Goal: Task Accomplishment & Management: Manage account settings

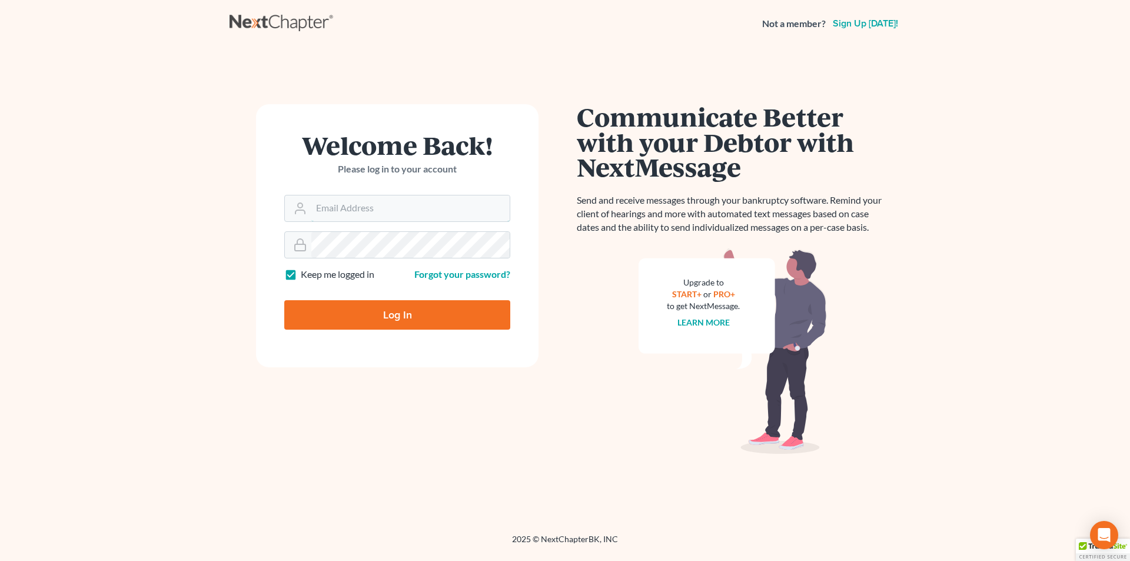
type input "[EMAIL_ADDRESS][DOMAIN_NAME]"
click at [370, 324] on input "Log In" at bounding box center [397, 314] width 226 height 29
type input "Thinking..."
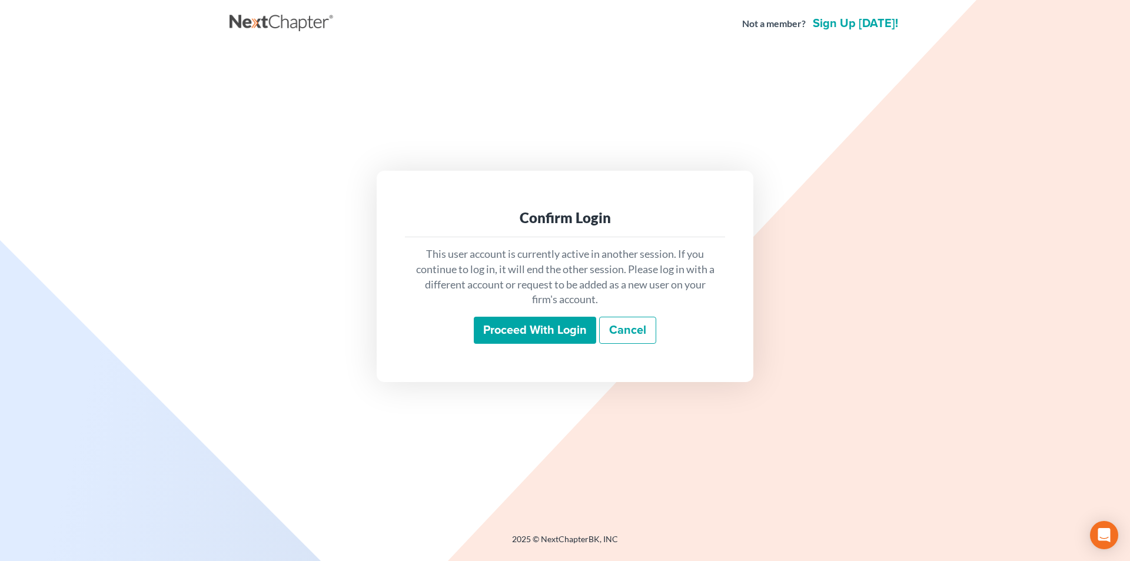
click at [506, 344] on div "Proceed with login Cancel" at bounding box center [564, 331] width 301 height 28
click at [519, 337] on input "Proceed with login" at bounding box center [535, 330] width 122 height 27
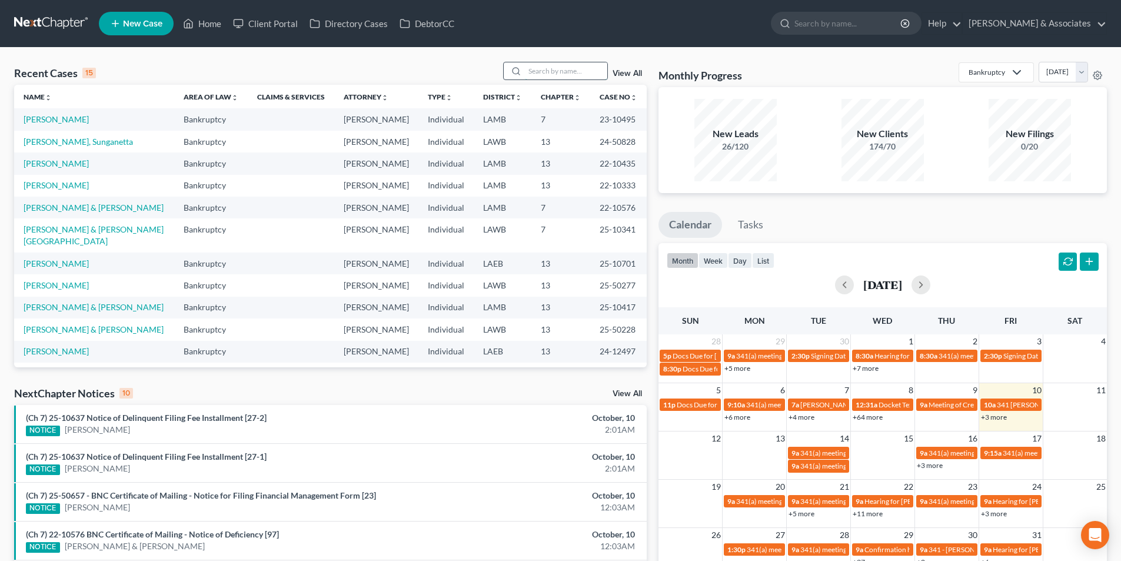
click at [552, 75] on input "search" at bounding box center [566, 70] width 82 height 17
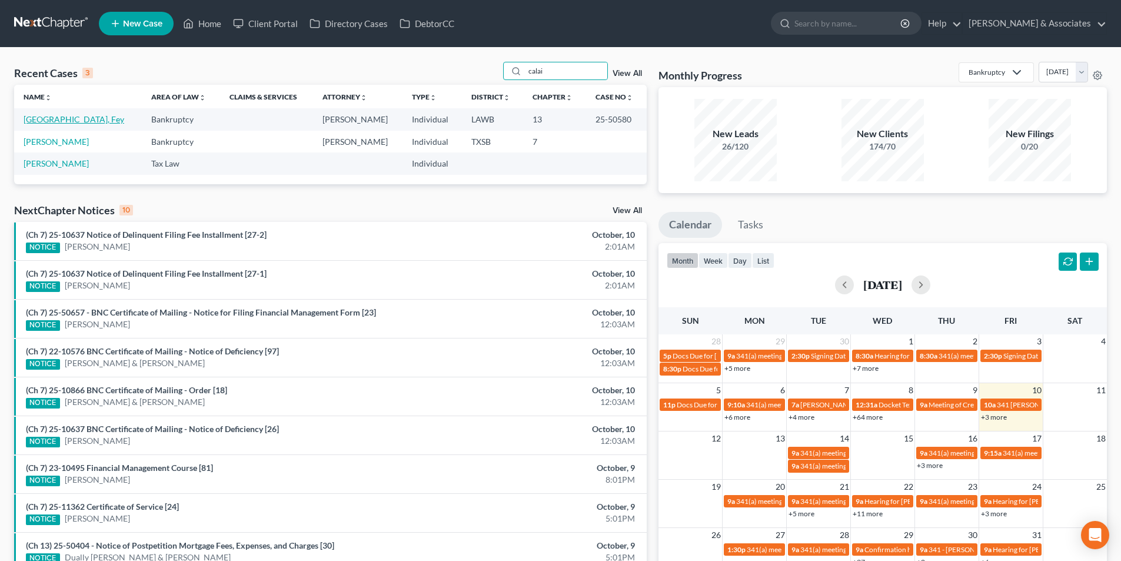
click at [35, 123] on link "Calais, Fey" at bounding box center [74, 119] width 101 height 10
click at [586, 71] on input "calai" at bounding box center [566, 70] width 82 height 17
click at [584, 71] on input "calai" at bounding box center [566, 70] width 82 height 17
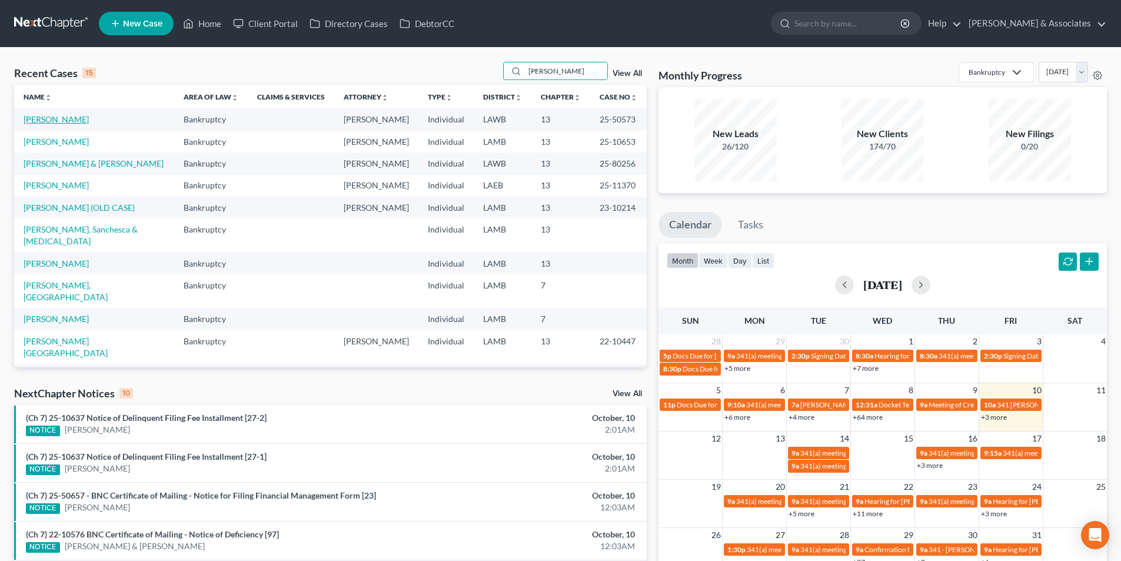
click at [66, 119] on link "Davis, Herman" at bounding box center [56, 119] width 65 height 10
click at [542, 78] on input "davis" at bounding box center [566, 70] width 82 height 17
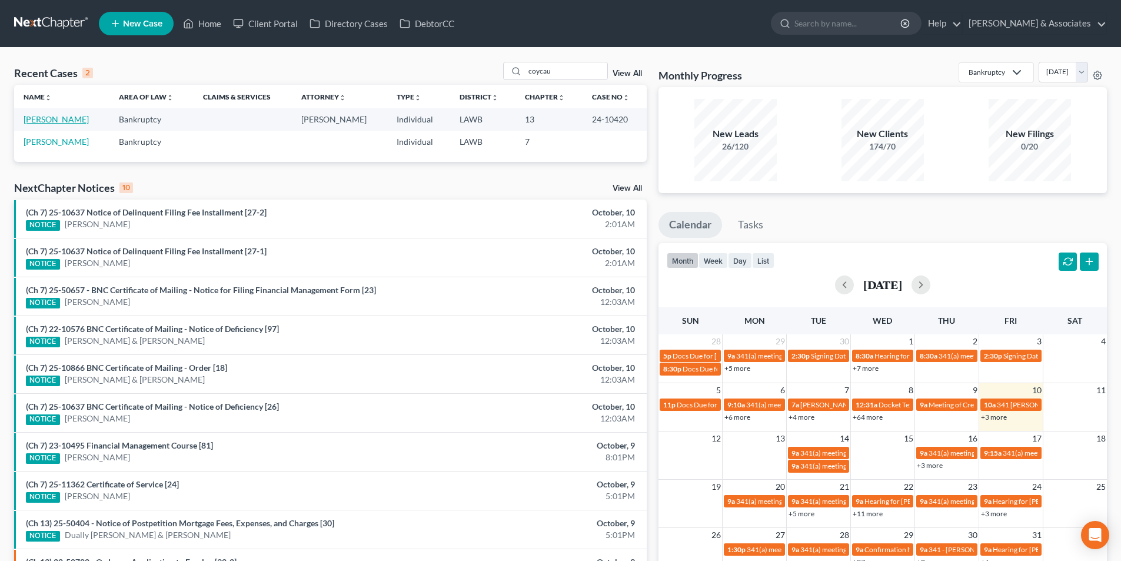
click at [44, 118] on link "[PERSON_NAME]" at bounding box center [56, 119] width 65 height 10
click at [565, 73] on input "coycau" at bounding box center [566, 70] width 82 height 17
type input "hamilton"
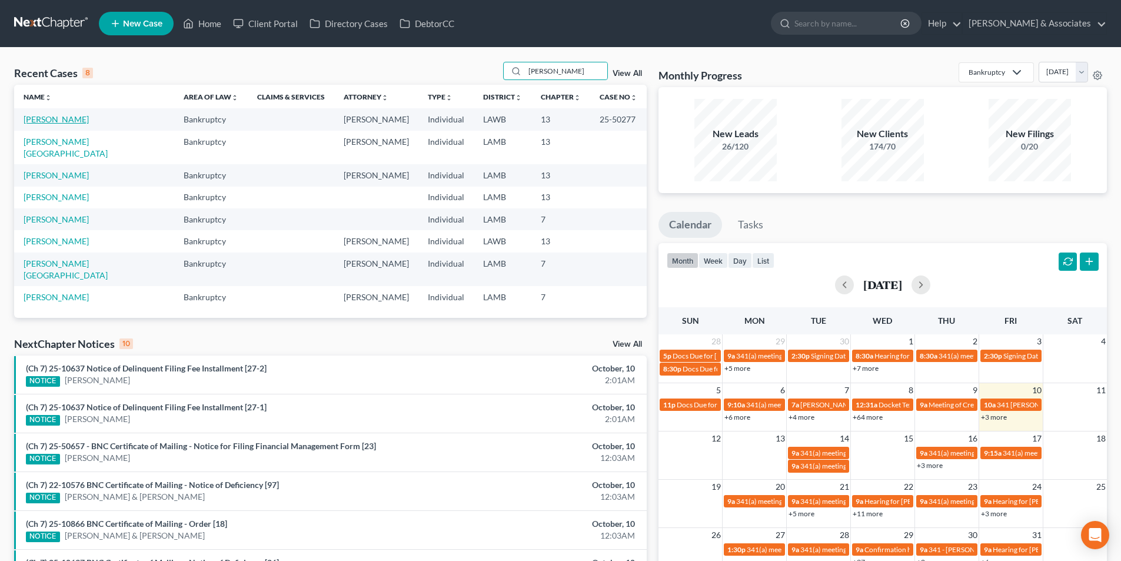
click at [68, 117] on link "Hamilton, Timothy" at bounding box center [56, 119] width 65 height 10
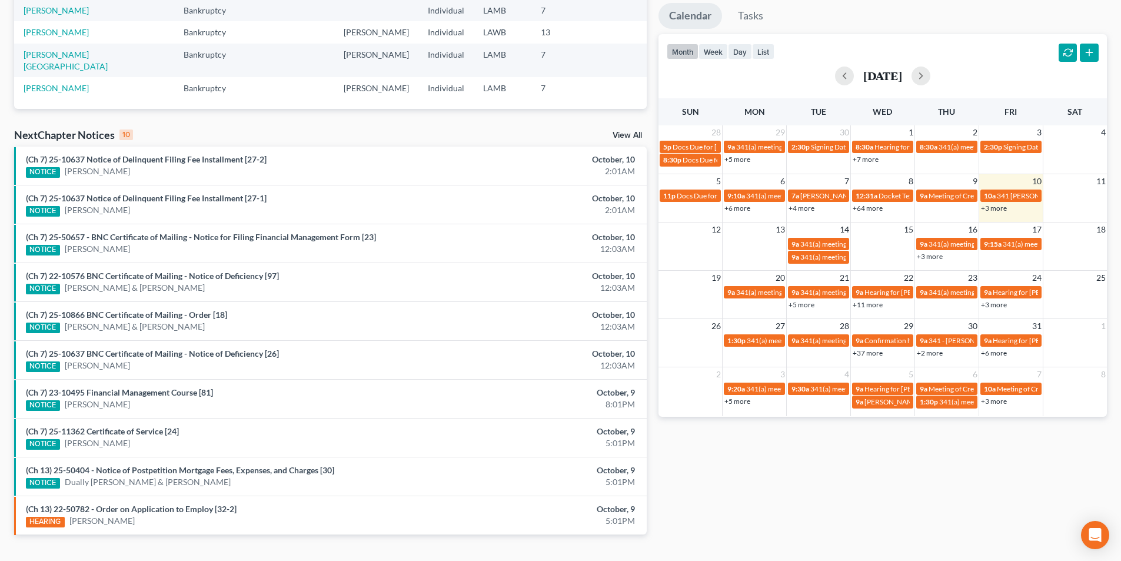
scroll to position [213, 0]
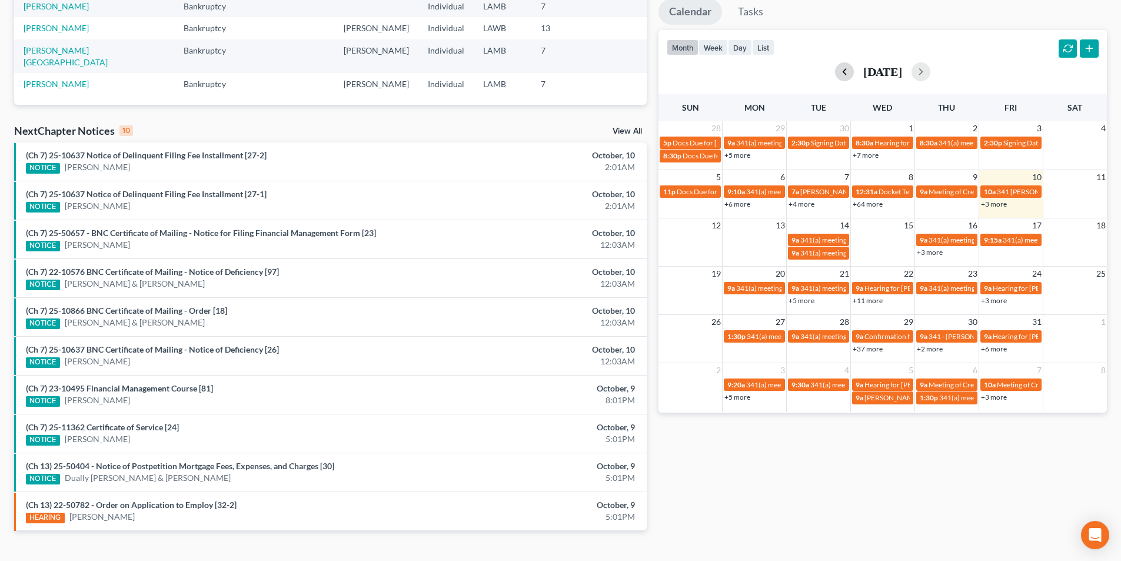
click at [835, 72] on button "button" at bounding box center [844, 71] width 19 height 19
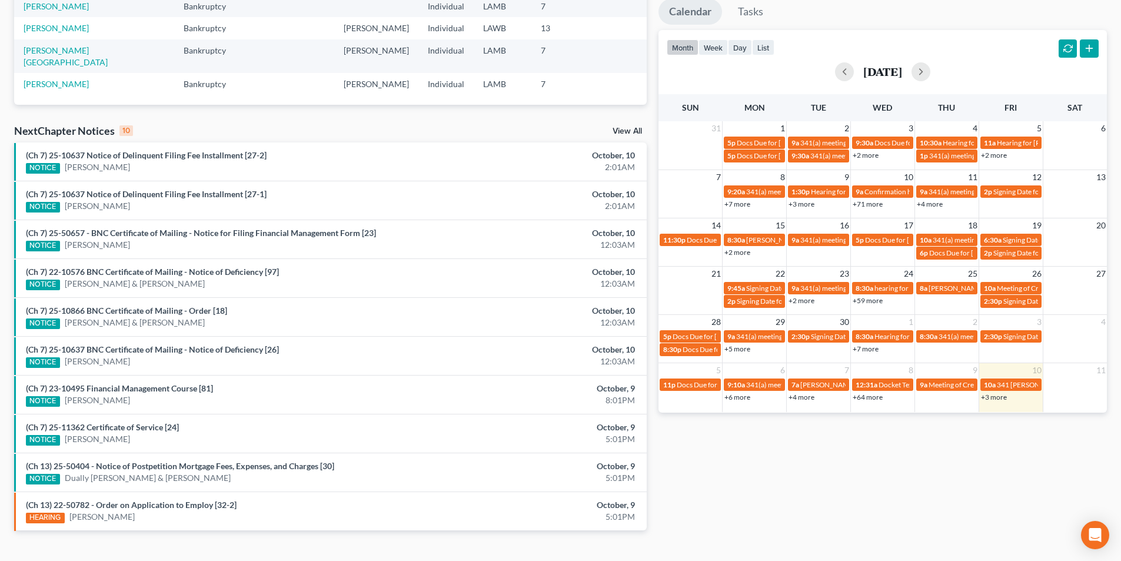
click at [874, 301] on link "+59 more" at bounding box center [867, 300] width 30 height 9
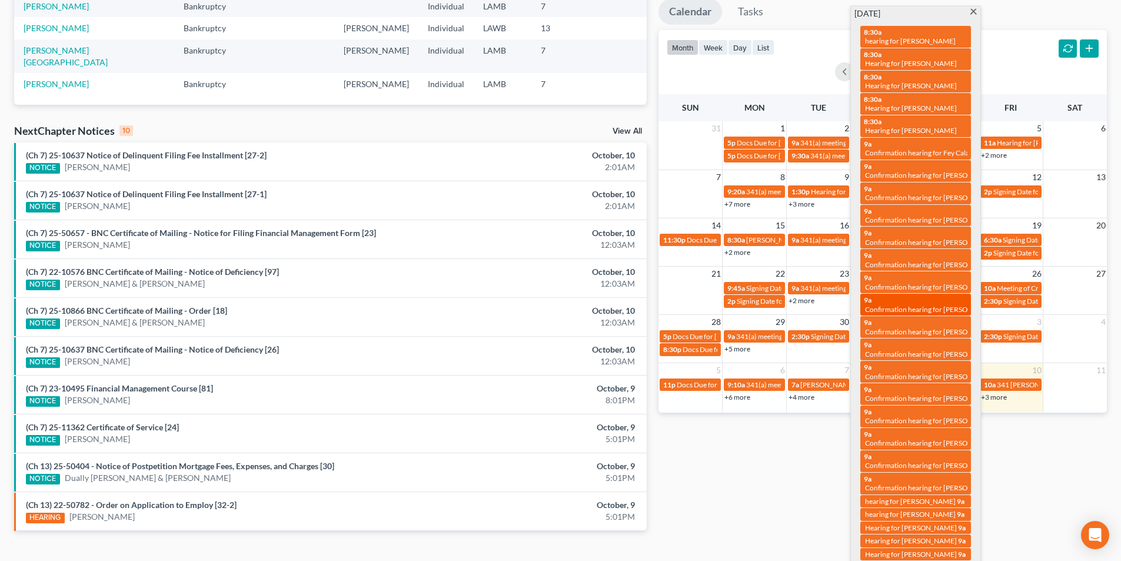
click at [913, 295] on div "9a Confirmation hearing for Michelle Williams" at bounding box center [916, 304] width 104 height 18
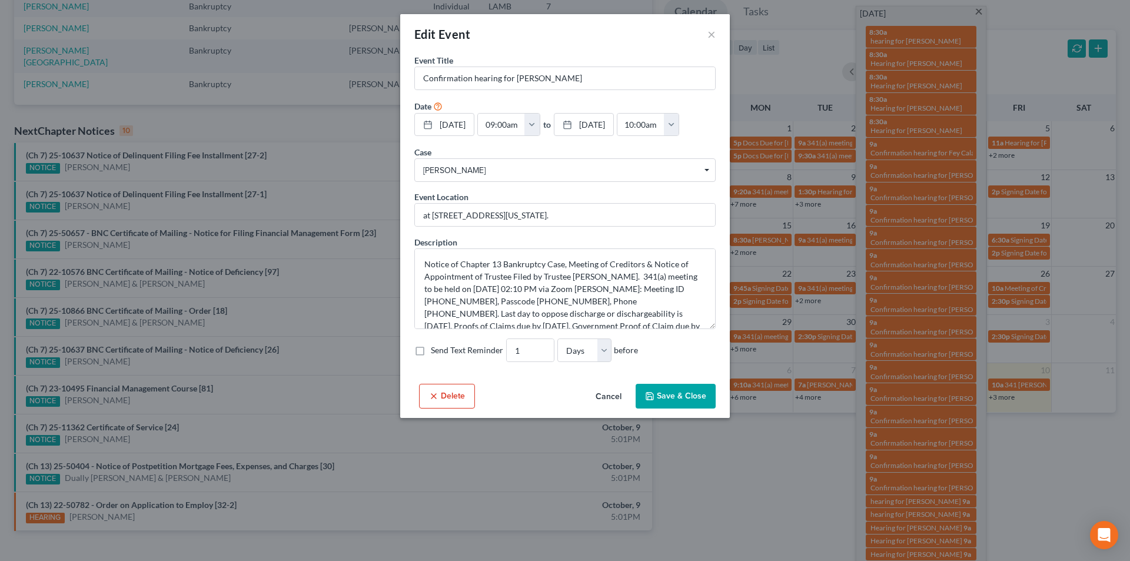
click at [611, 401] on button "Cancel" at bounding box center [608, 397] width 45 height 24
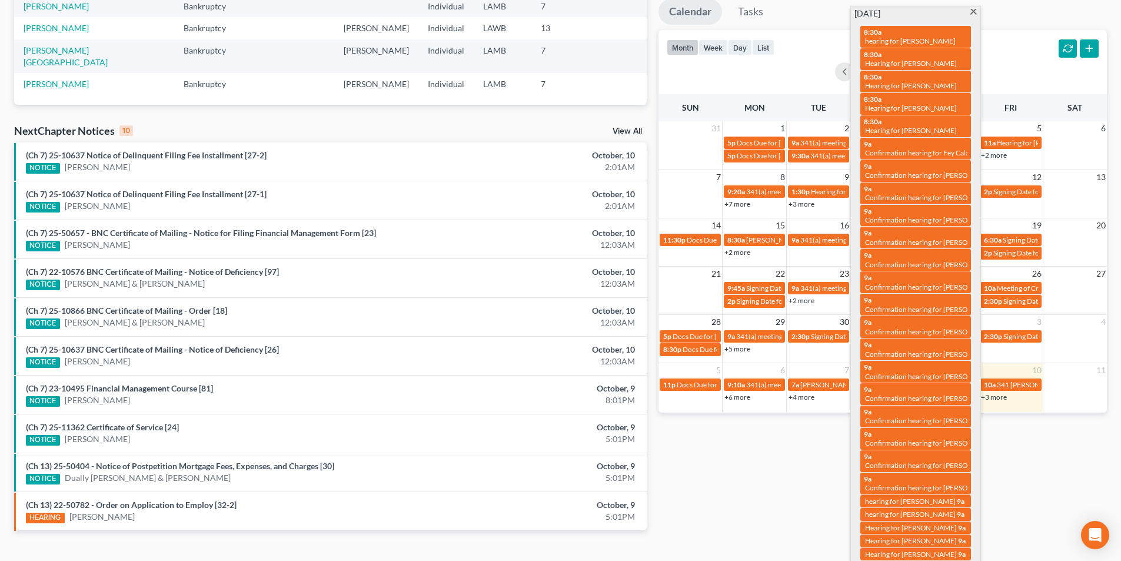
click at [924, 327] on span "Confirmation hearing for Nicole Fletcher" at bounding box center [932, 331] width 134 height 9
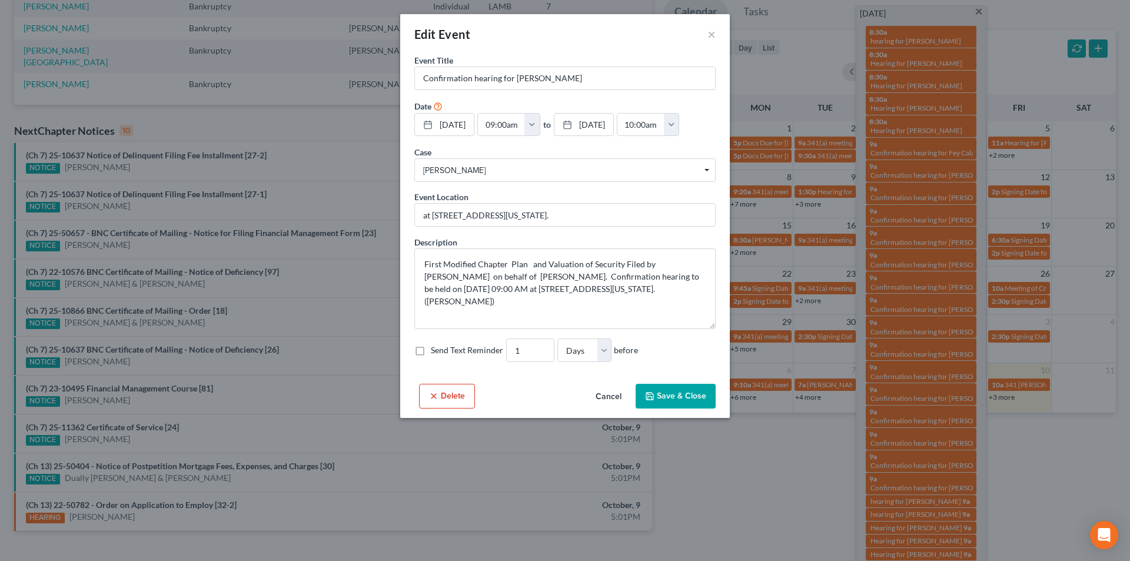
click at [611, 399] on button "Cancel" at bounding box center [608, 397] width 45 height 24
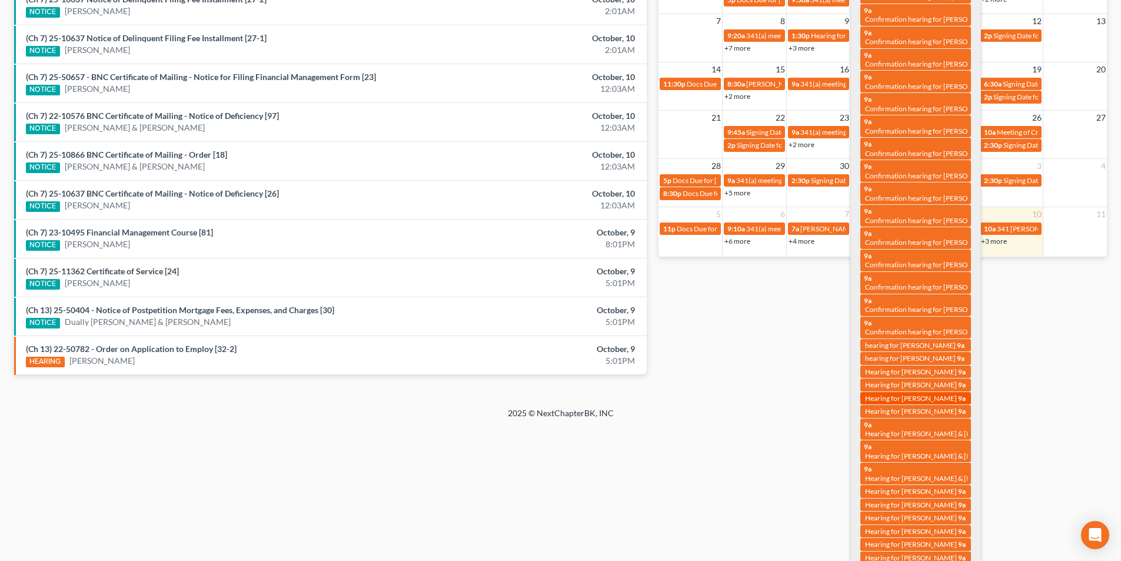
scroll to position [389, 0]
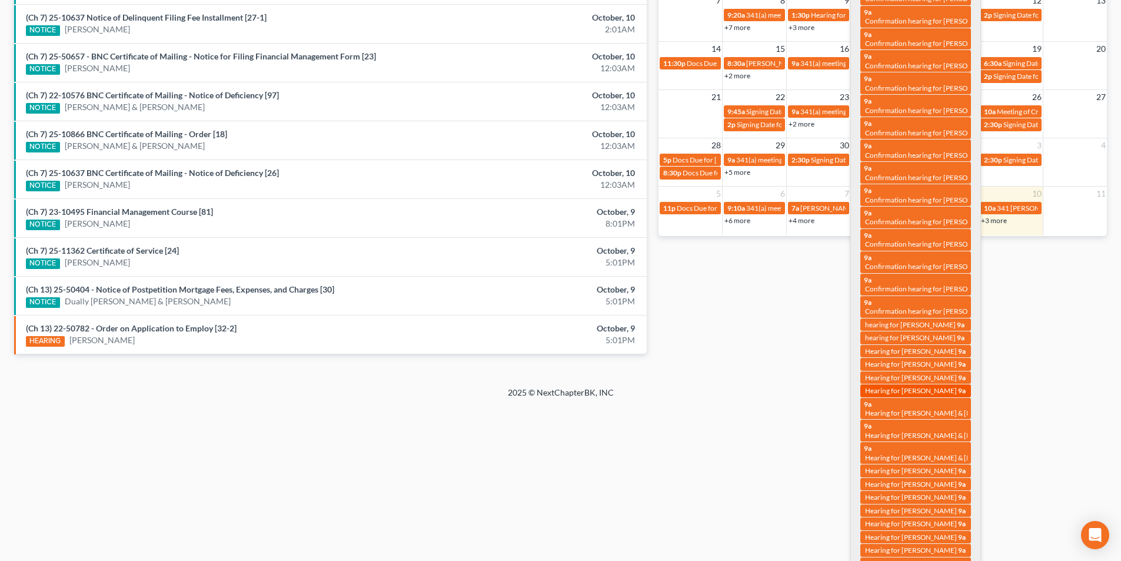
click at [899, 387] on link "9a Hearing for Nicole Fletcher" at bounding box center [915, 390] width 111 height 12
select select "Days"
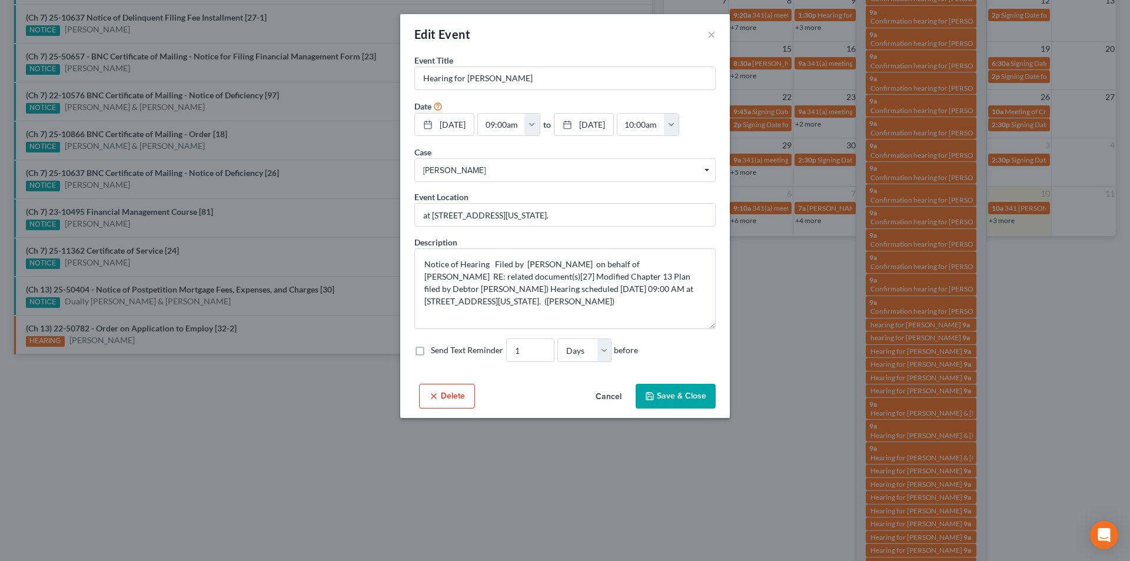
click at [598, 396] on button "Cancel" at bounding box center [608, 397] width 45 height 24
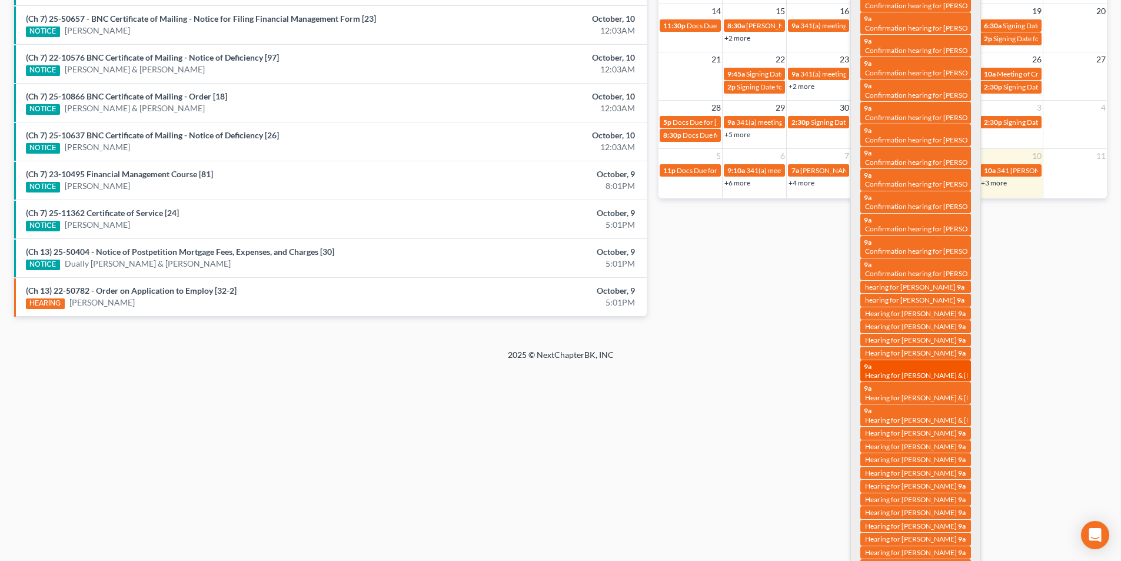
scroll to position [448, 0]
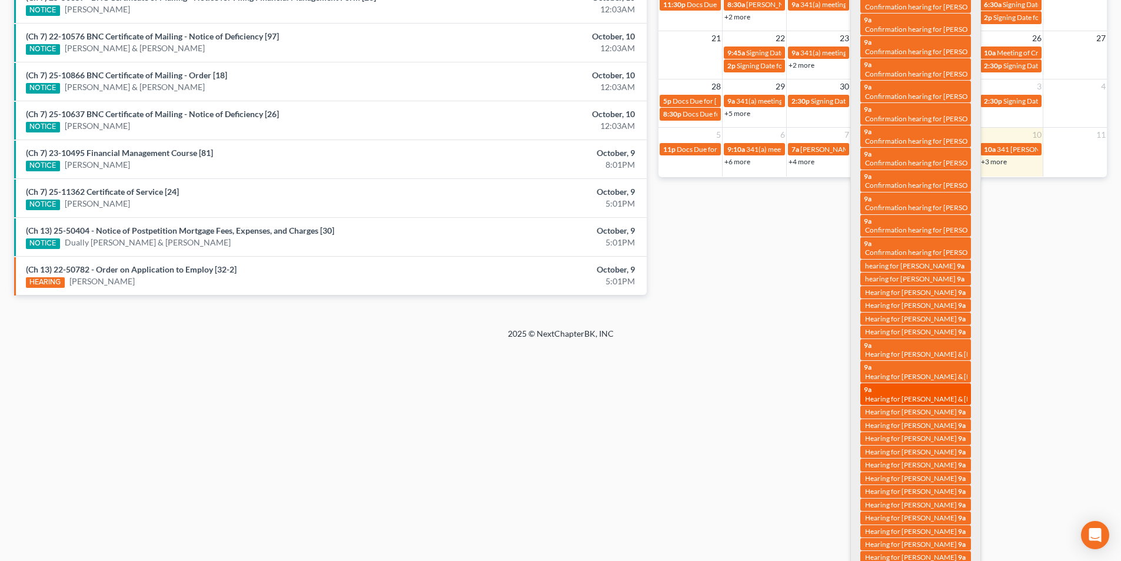
click at [910, 385] on div "9a Hearing for Randle Guerin & Annie Guerin" at bounding box center [916, 394] width 104 height 18
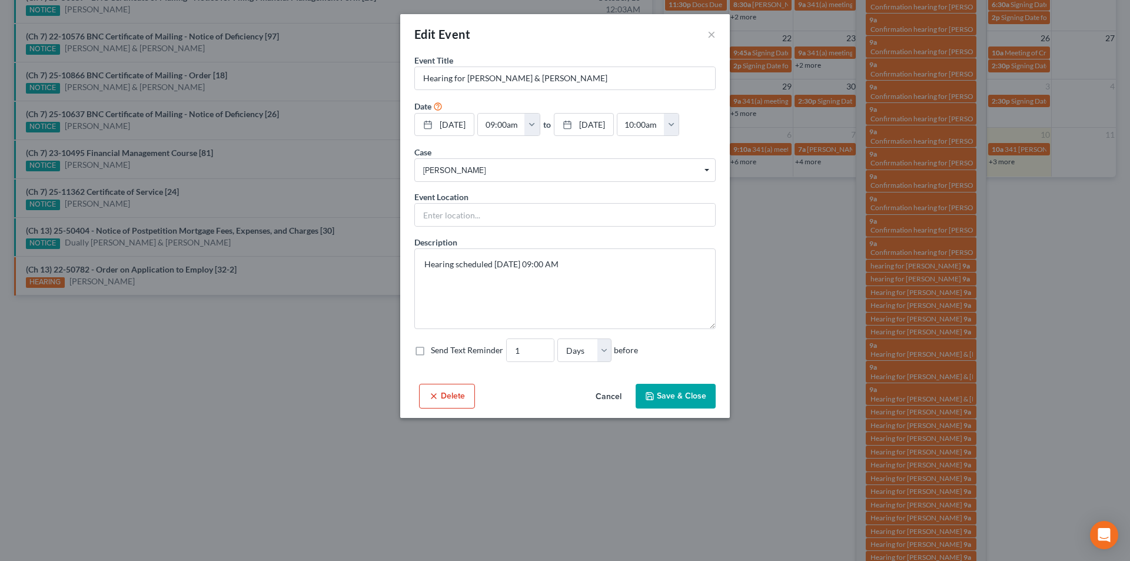
click at [614, 389] on button "Cancel" at bounding box center [608, 397] width 45 height 24
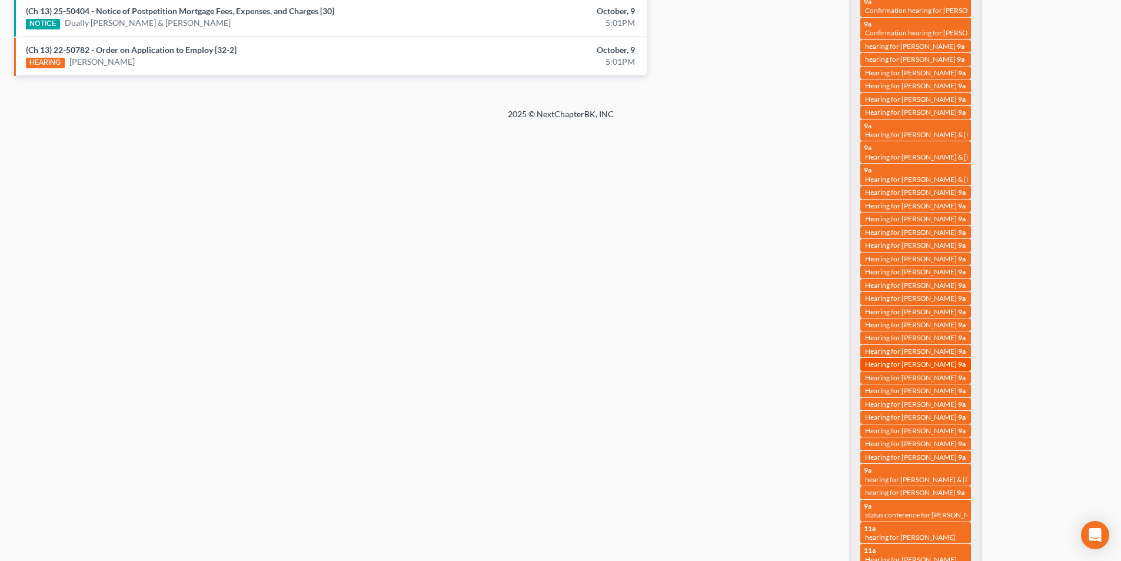
scroll to position [684, 0]
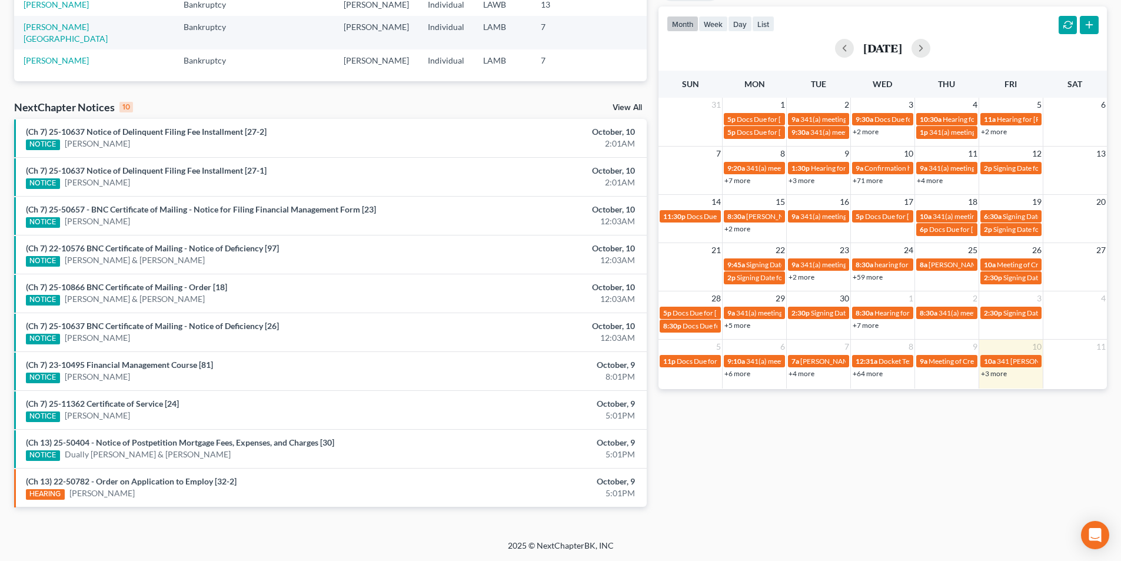
click at [678, 398] on html "Home New Case Client Portal Directory Cases DebtorCC Diment & Associates postp@…" at bounding box center [560, 161] width 1121 height 797
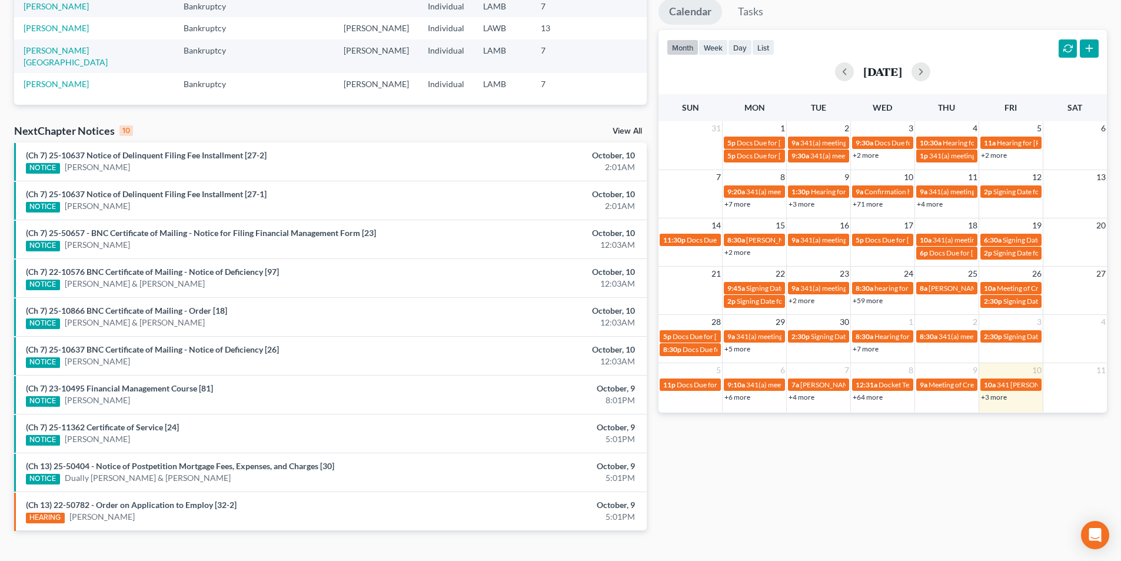
scroll to position [0, 0]
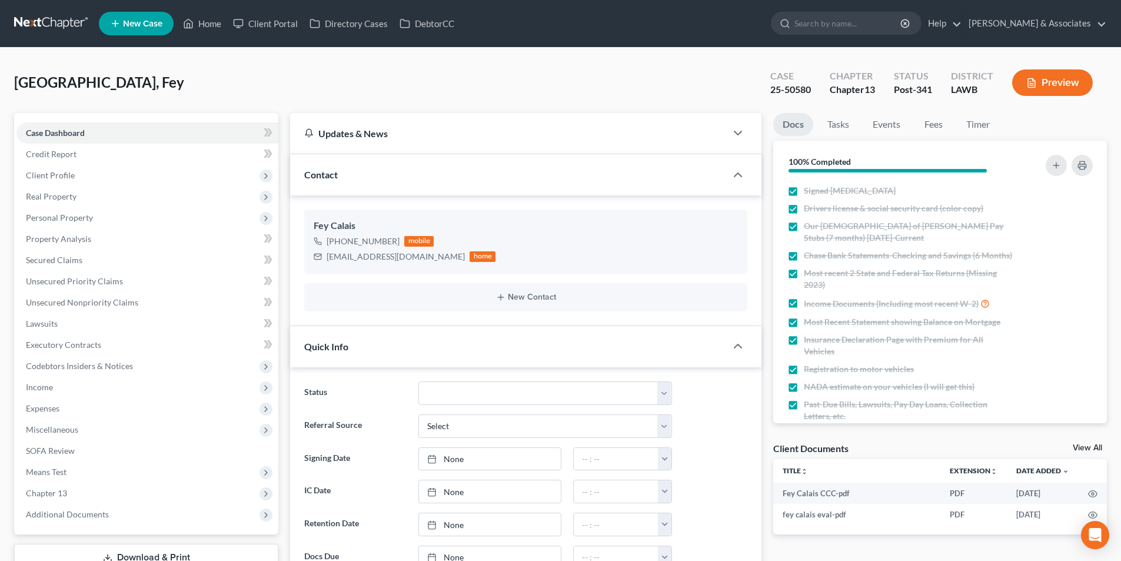
scroll to position [2367, 0]
click at [72, 521] on span "Additional Documents" at bounding box center [147, 514] width 262 height 21
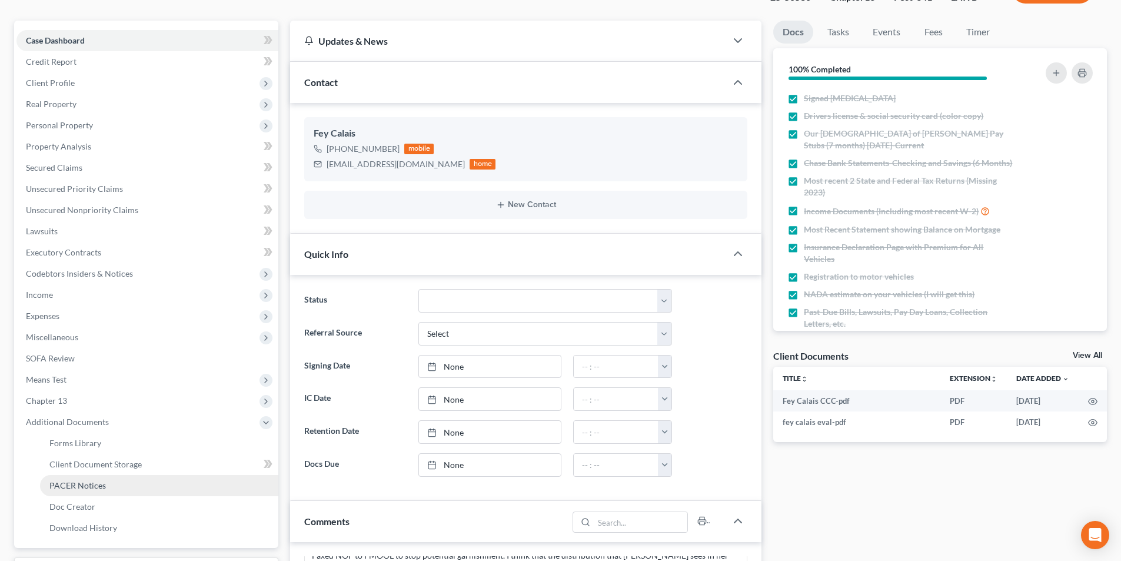
scroll to position [235, 0]
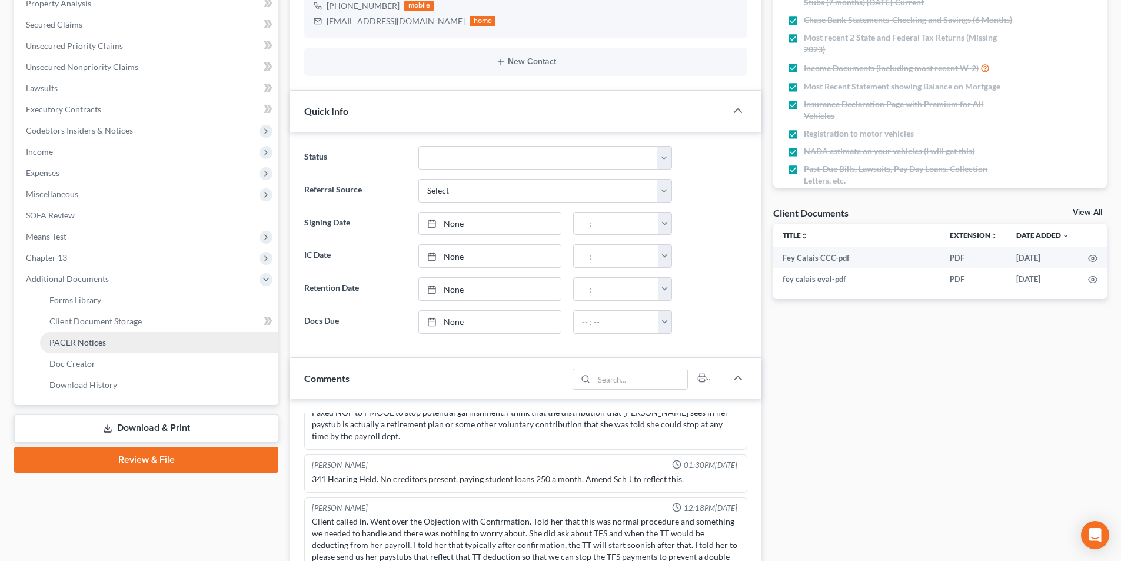
click at [69, 352] on link "PACER Notices" at bounding box center [159, 342] width 238 height 21
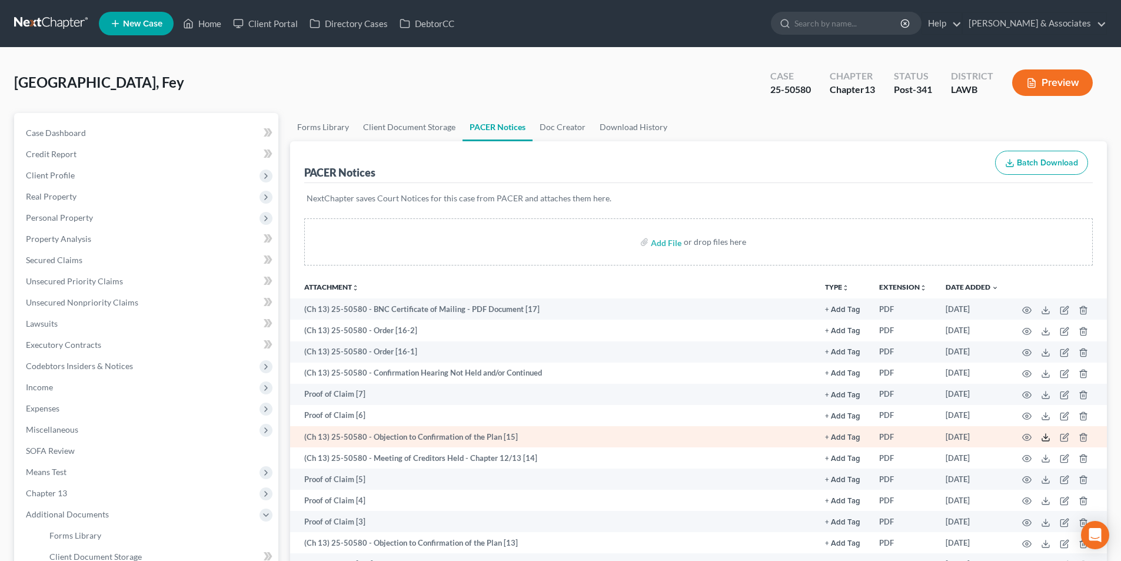
click at [1044, 437] on polyline at bounding box center [1046, 438] width 4 height 2
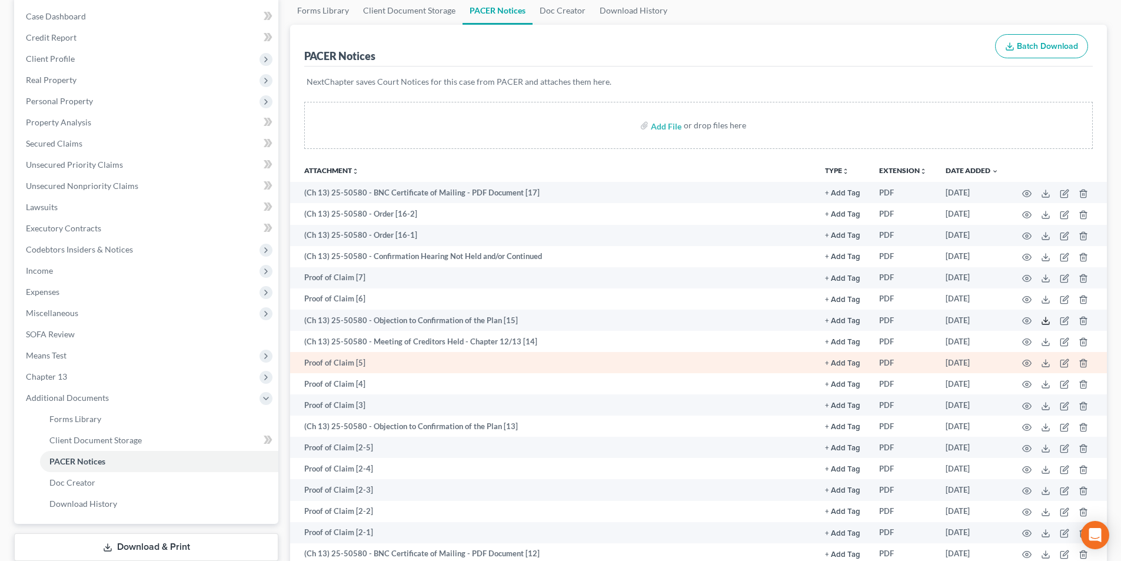
scroll to position [118, 0]
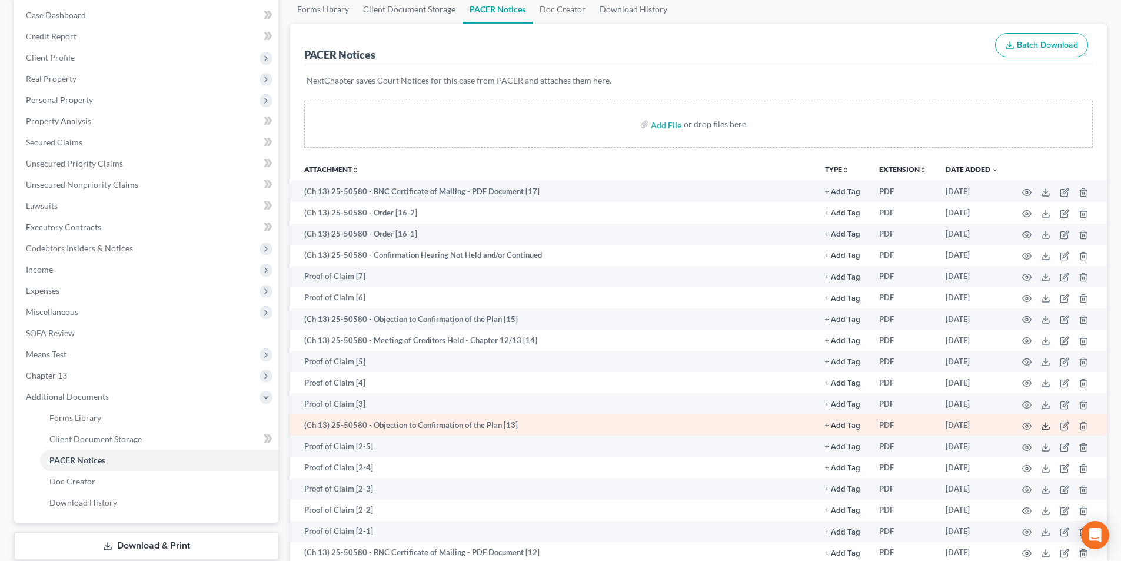
click at [1043, 424] on icon at bounding box center [1045, 425] width 9 height 9
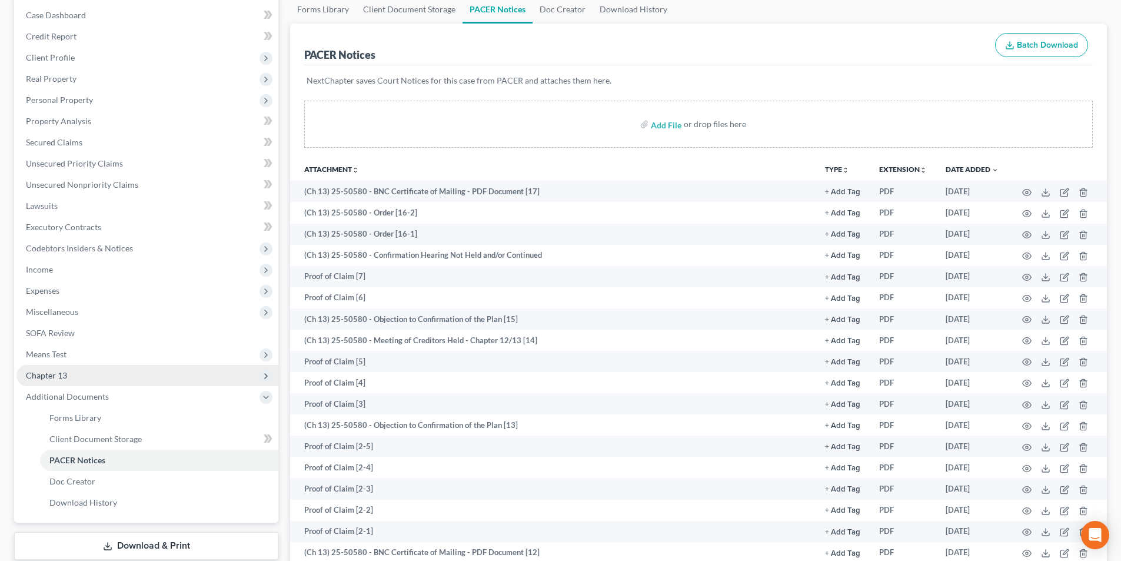
click at [65, 383] on span "Chapter 13" at bounding box center [147, 375] width 262 height 21
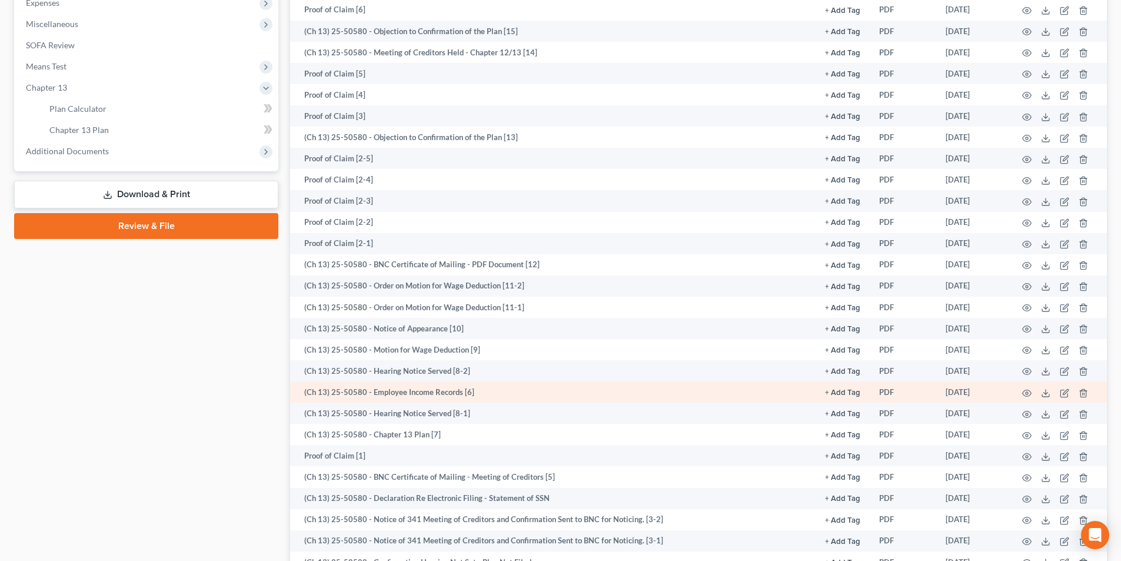
scroll to position [412, 0]
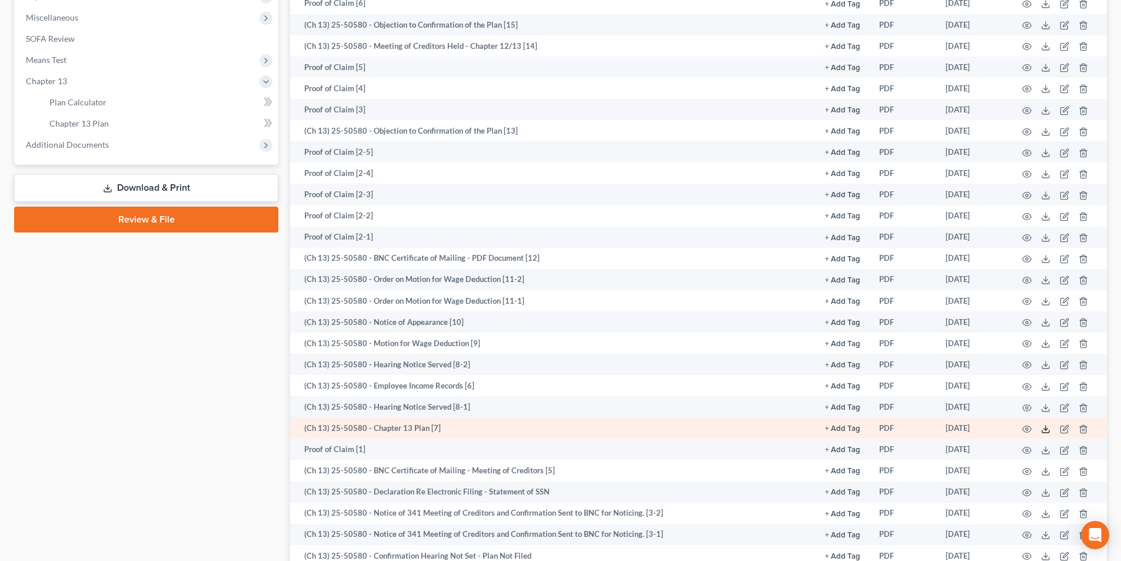
click at [1043, 431] on icon at bounding box center [1045, 428] width 9 height 9
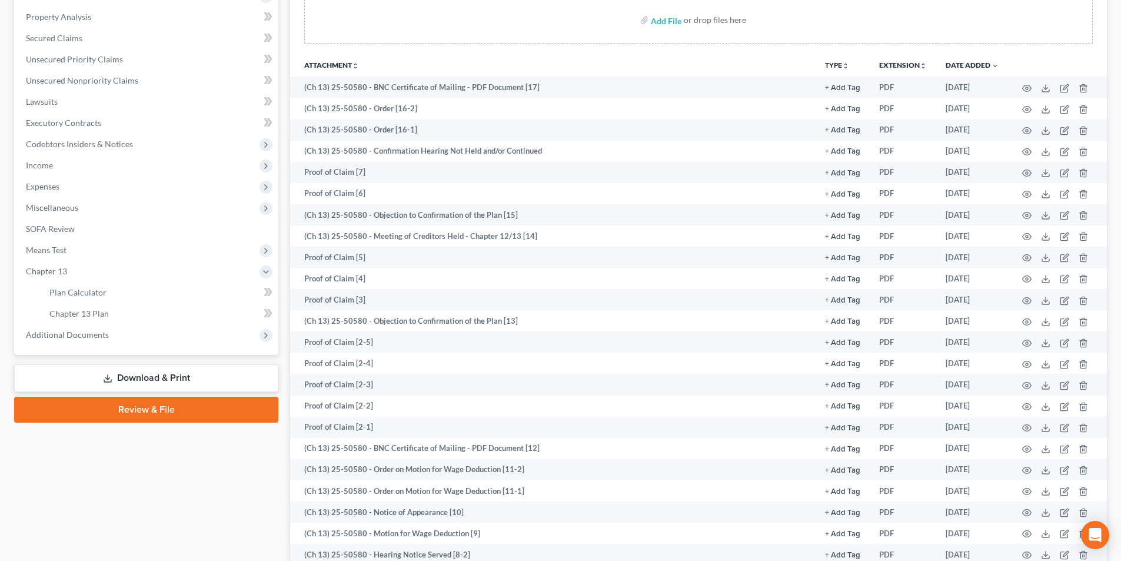
scroll to position [118, 0]
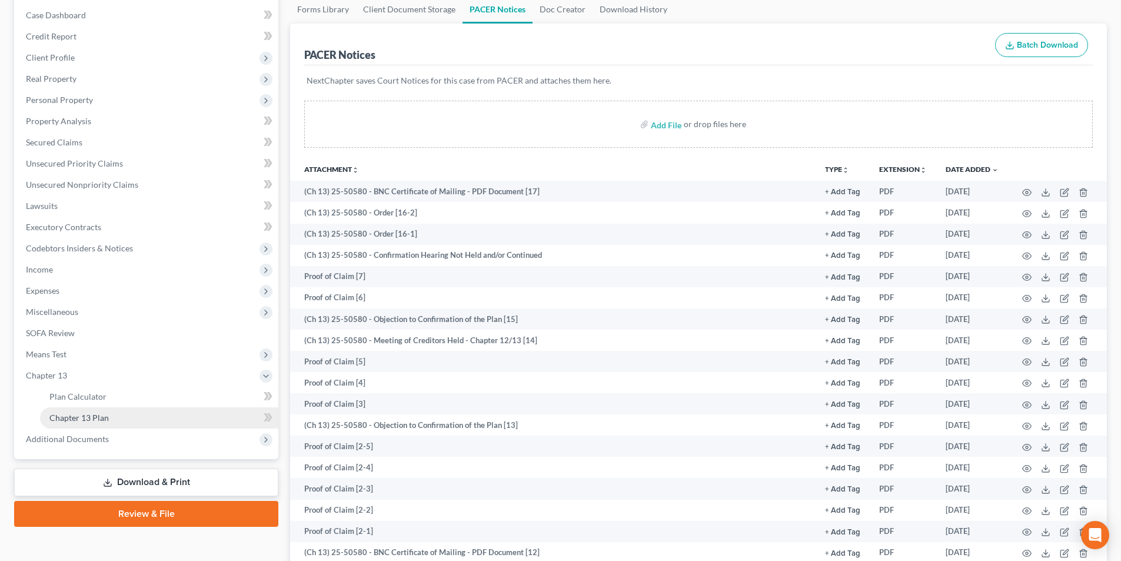
click at [74, 412] on span "Chapter 13 Plan" at bounding box center [78, 417] width 59 height 10
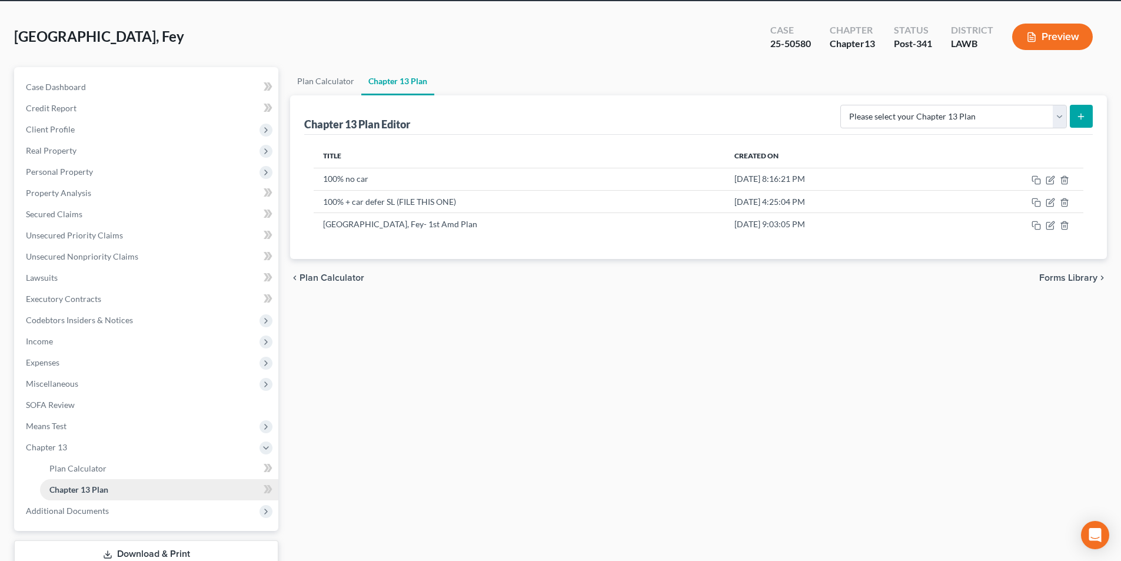
scroll to position [118, 0]
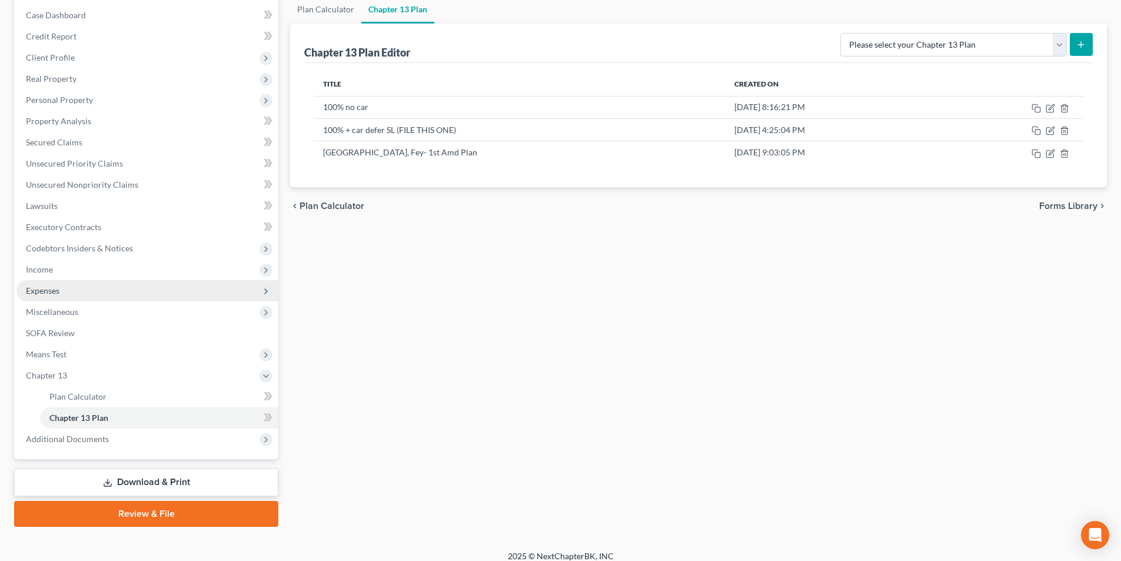
click at [49, 286] on span "Expenses" at bounding box center [43, 290] width 34 height 10
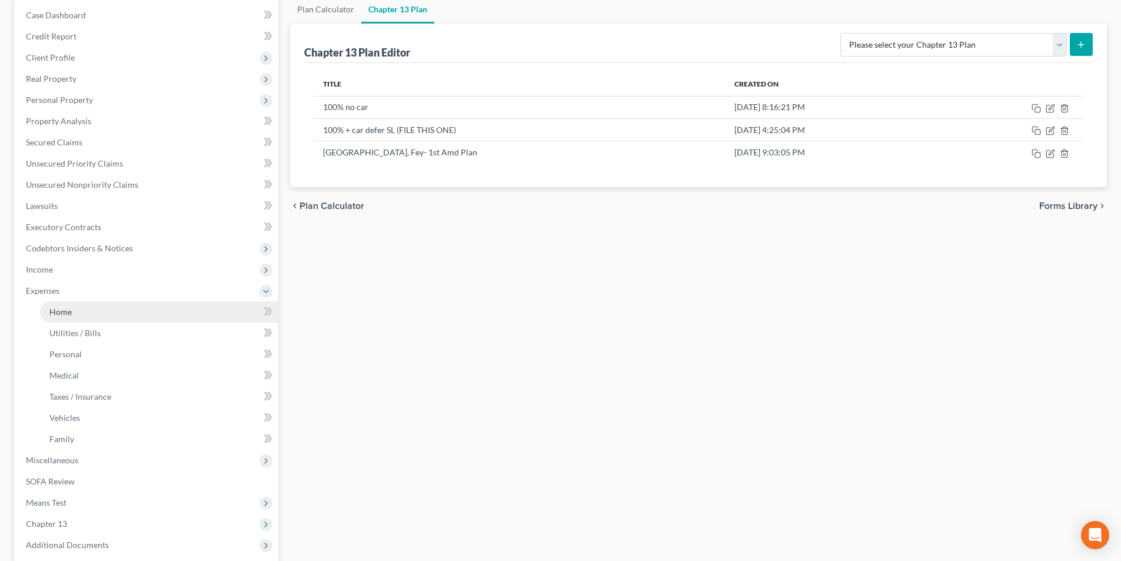
click at [61, 304] on link "Home" at bounding box center [159, 311] width 238 height 21
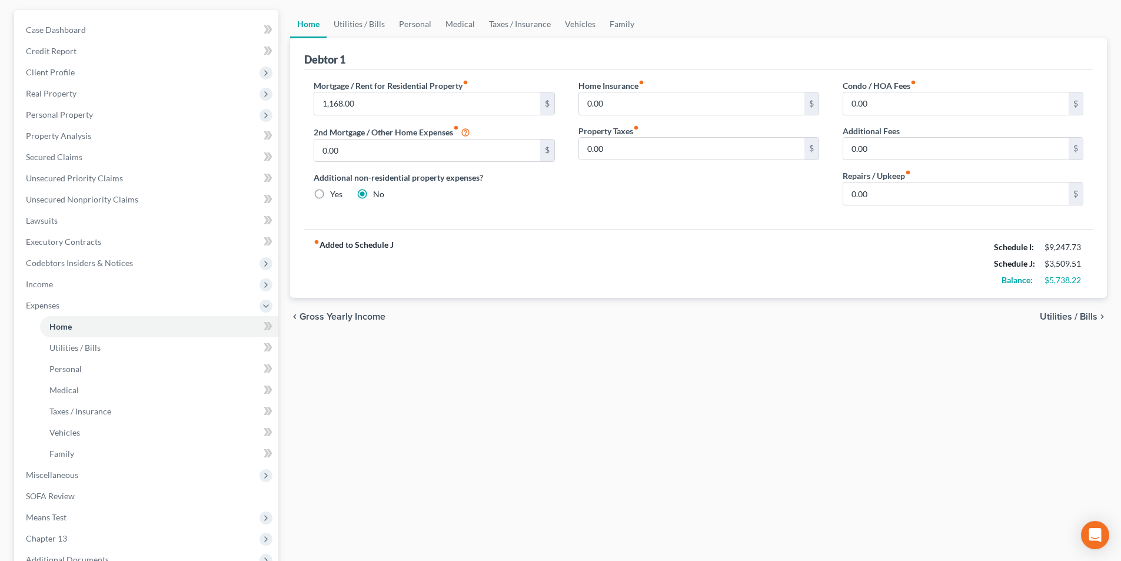
scroll to position [234, 0]
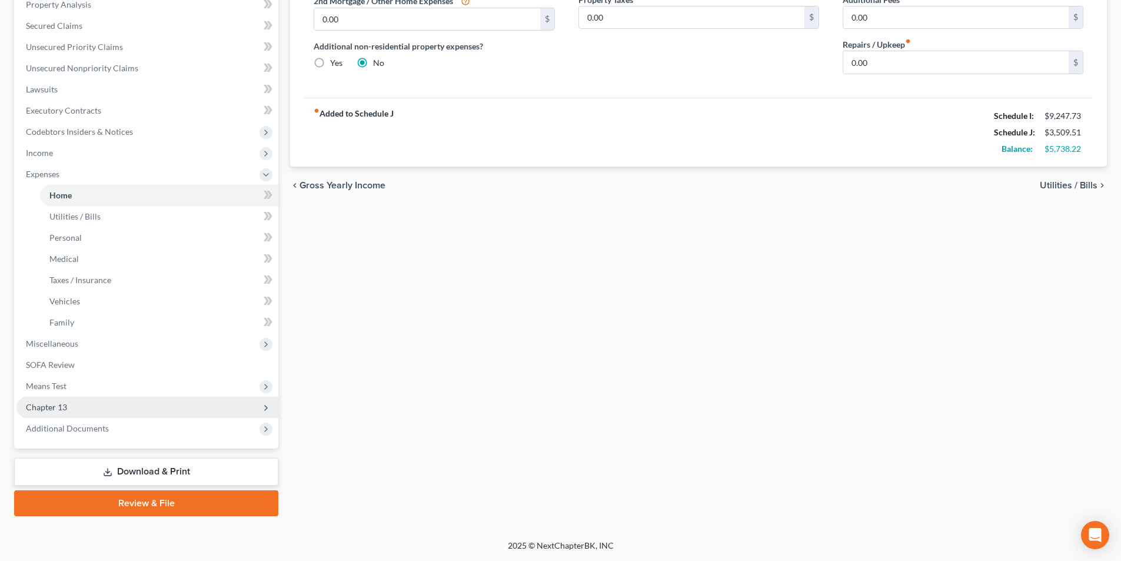
click at [45, 413] on span "Chapter 13" at bounding box center [147, 407] width 262 height 21
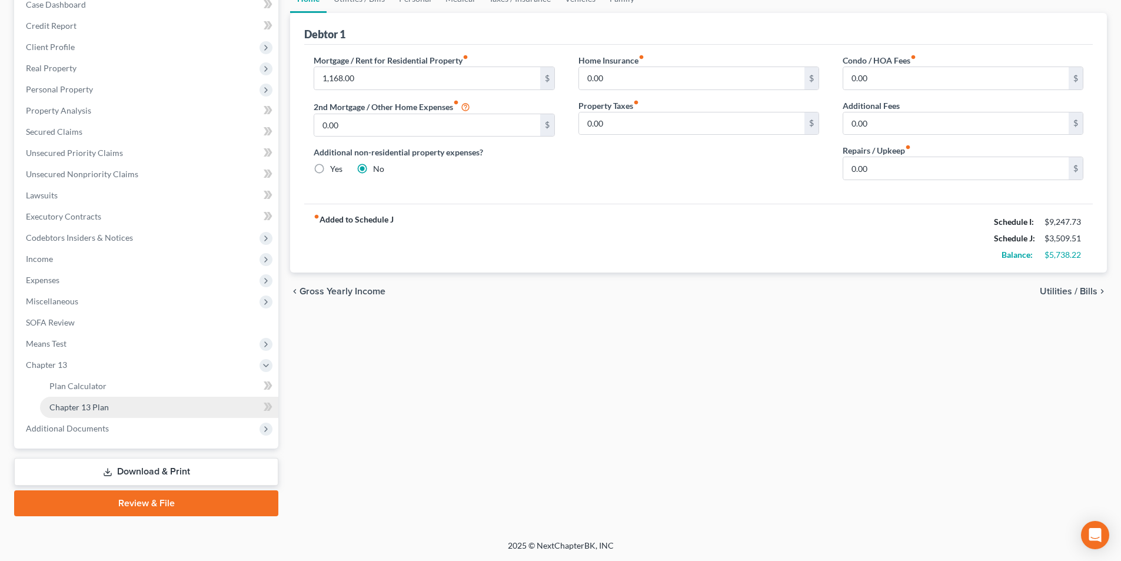
scroll to position [128, 0]
drag, startPoint x: 149, startPoint y: 419, endPoint x: 169, endPoint y: 408, distance: 22.1
click at [169, 408] on ul "Case Dashboard Payments Invoices Payments Payments Credit Report Client Profile" at bounding box center [147, 216] width 262 height 445
click at [169, 408] on link "Chapter 13 Plan" at bounding box center [159, 407] width 238 height 21
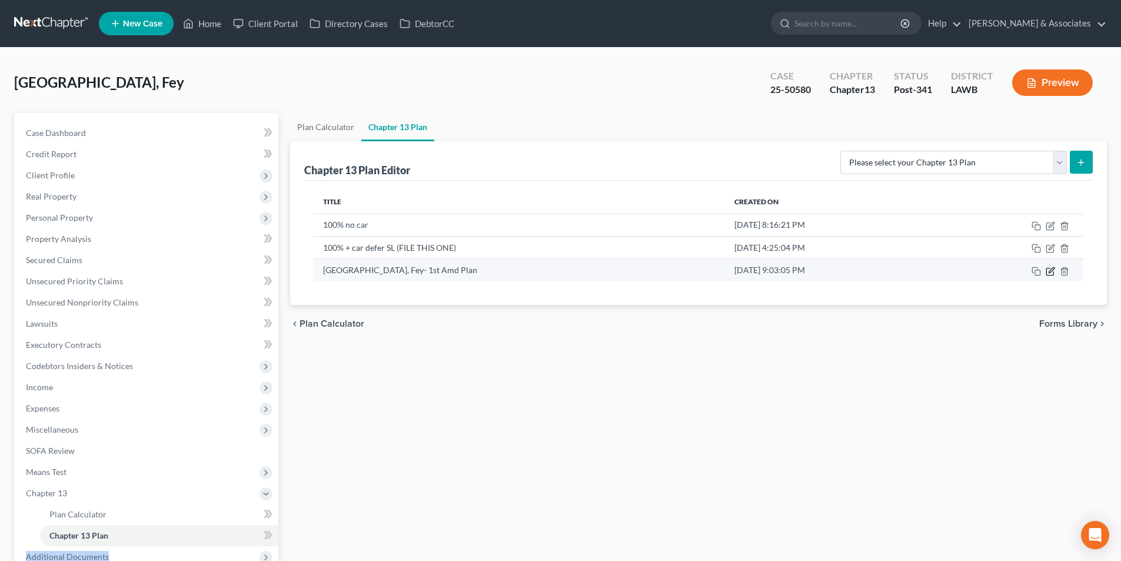
click at [1050, 268] on icon "button" at bounding box center [1049, 271] width 9 height 9
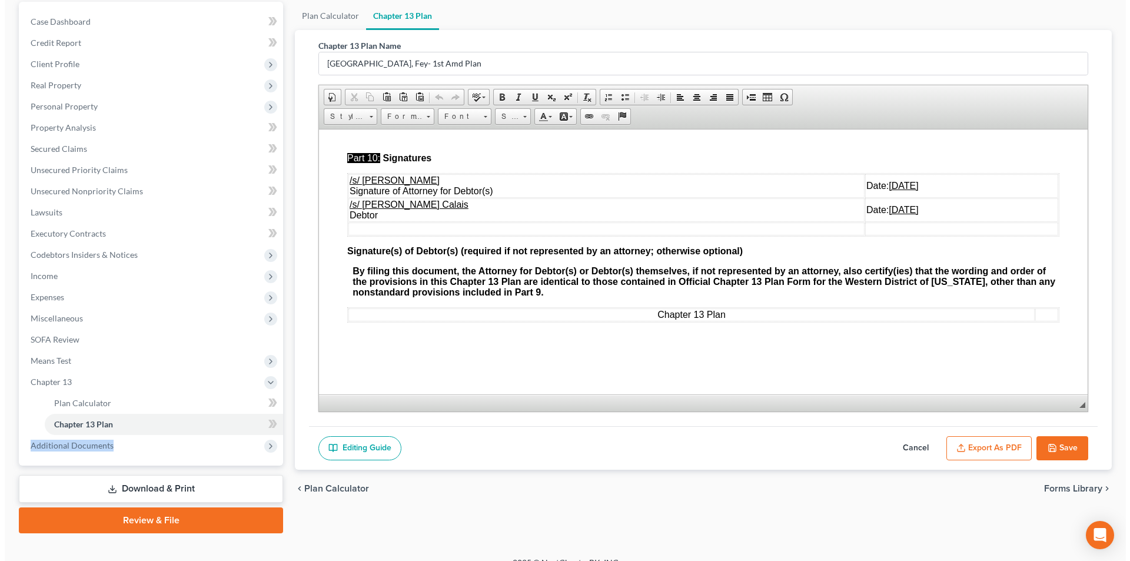
scroll to position [128, 0]
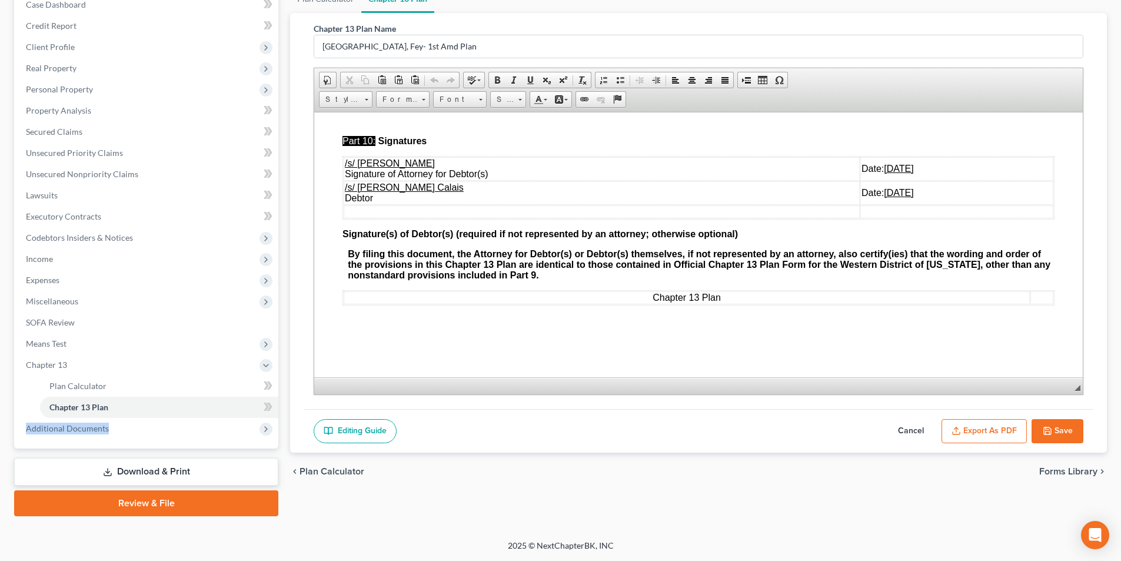
click at [965, 428] on button "Export as PDF" at bounding box center [983, 431] width 85 height 25
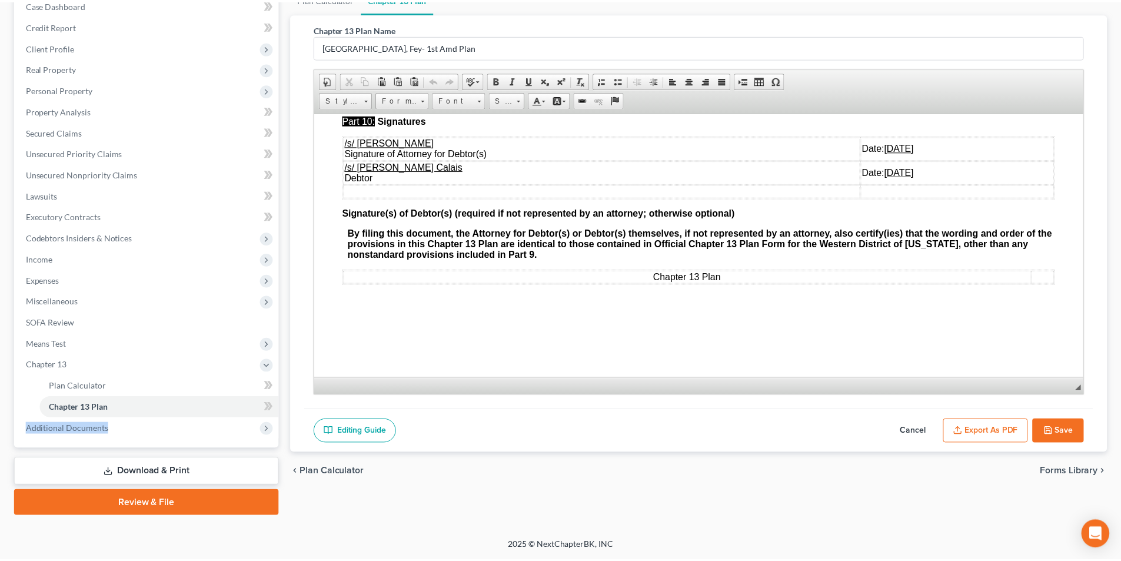
scroll to position [3578, 0]
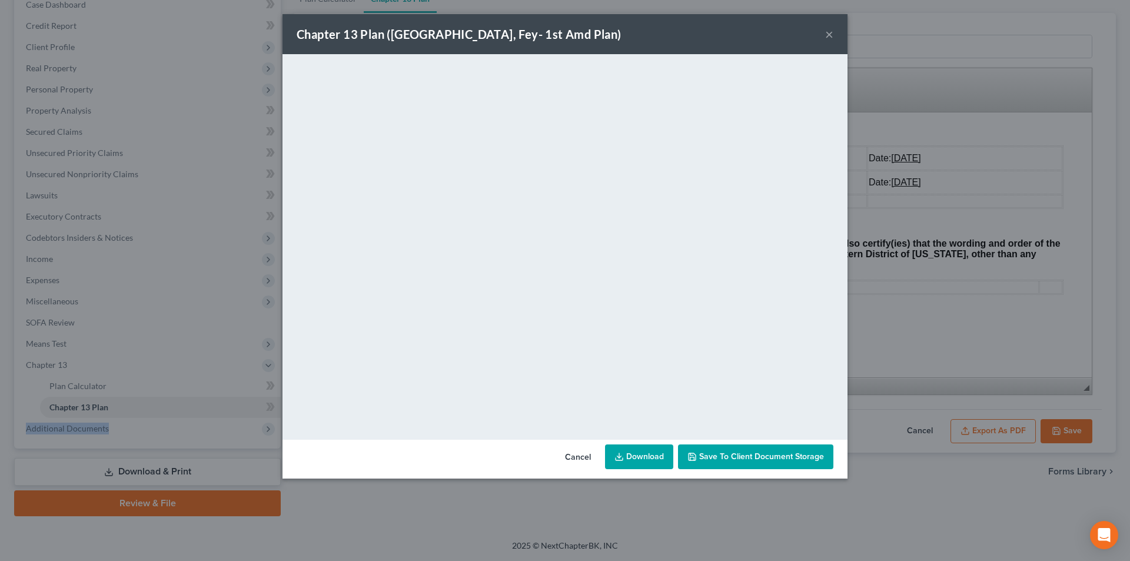
click at [637, 457] on link "Download" at bounding box center [639, 456] width 68 height 25
click at [582, 462] on button "Cancel" at bounding box center [577, 457] width 45 height 24
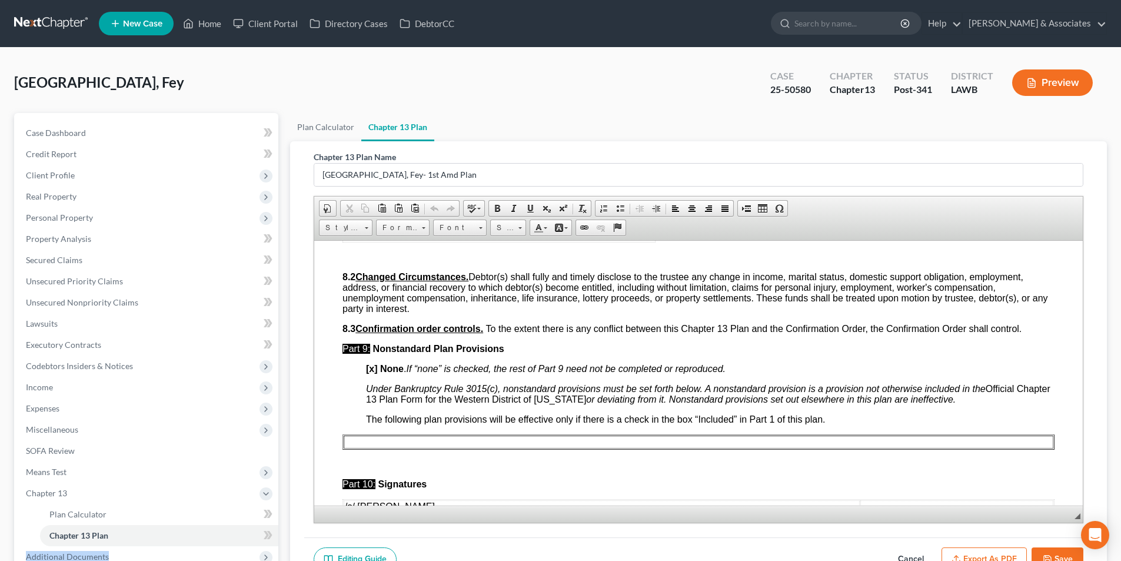
scroll to position [3354, 0]
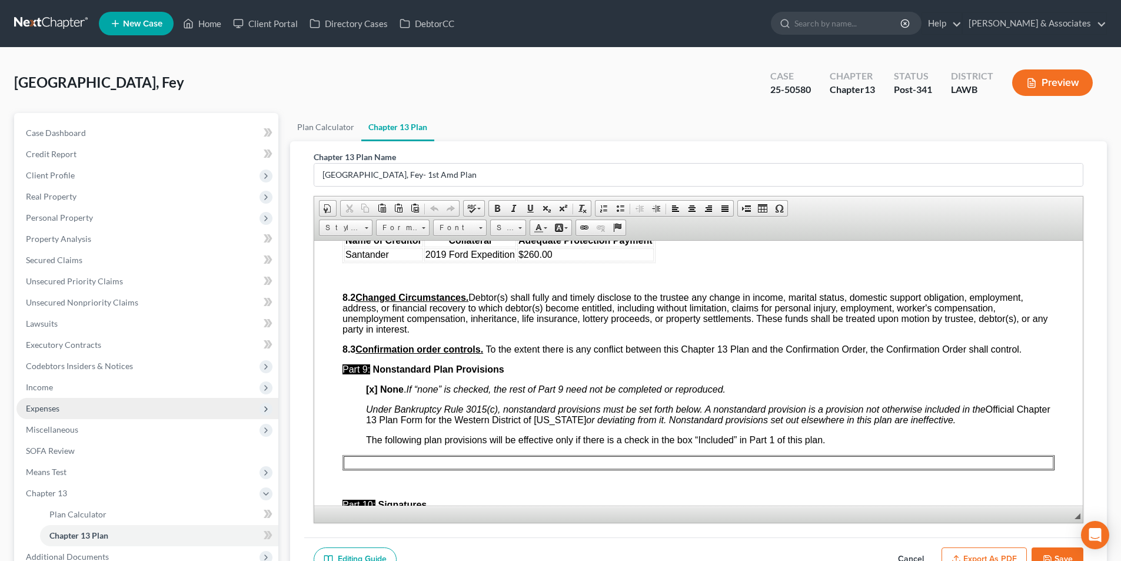
click at [74, 412] on span "Expenses" at bounding box center [147, 408] width 262 height 21
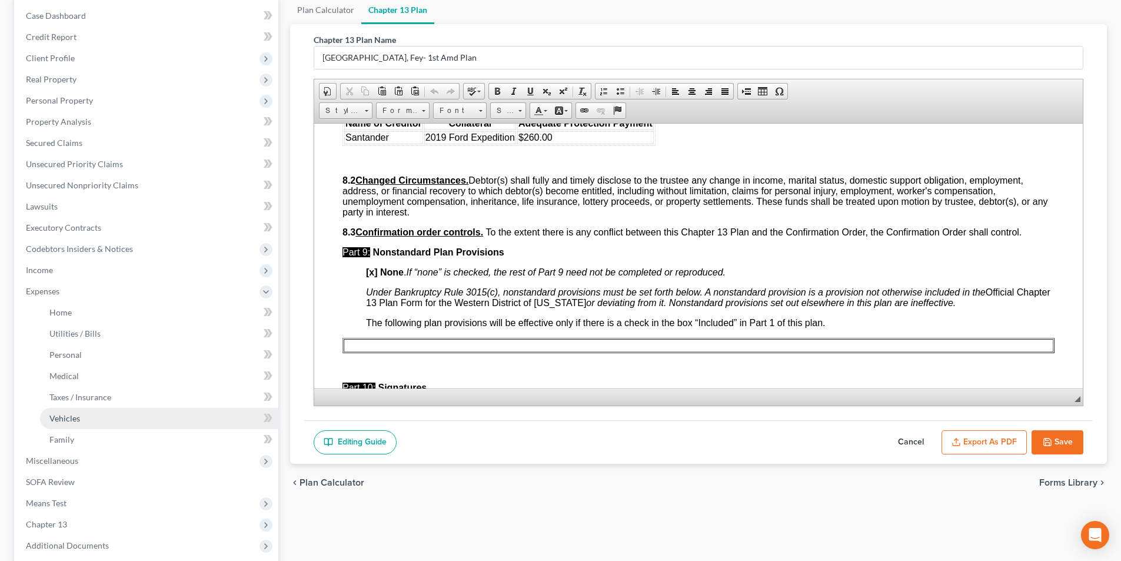
scroll to position [118, 0]
click at [104, 439] on link "Family" at bounding box center [159, 438] width 238 height 21
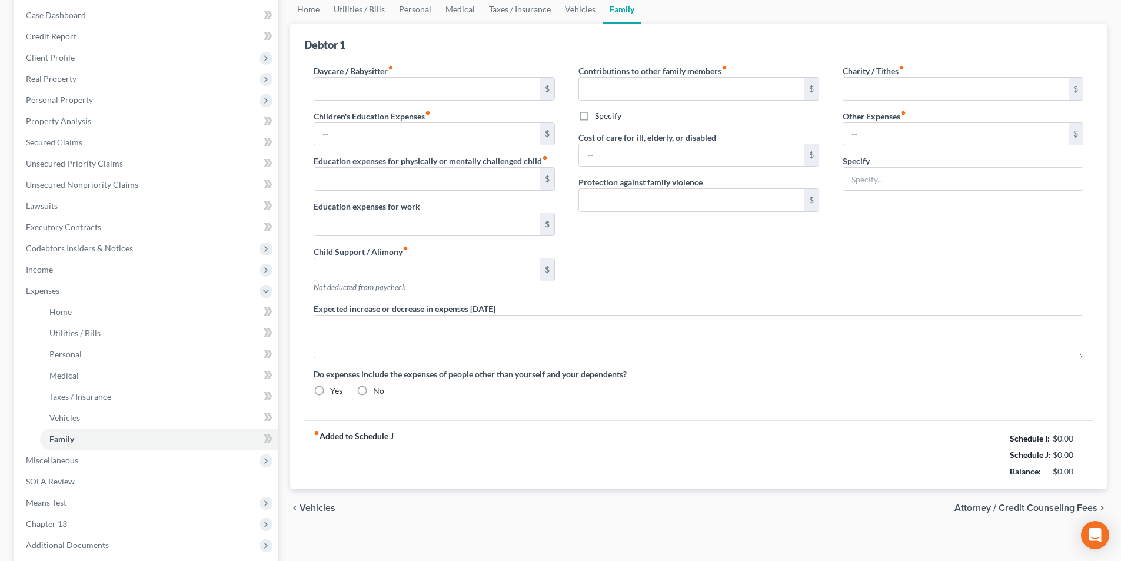
scroll to position [16, 0]
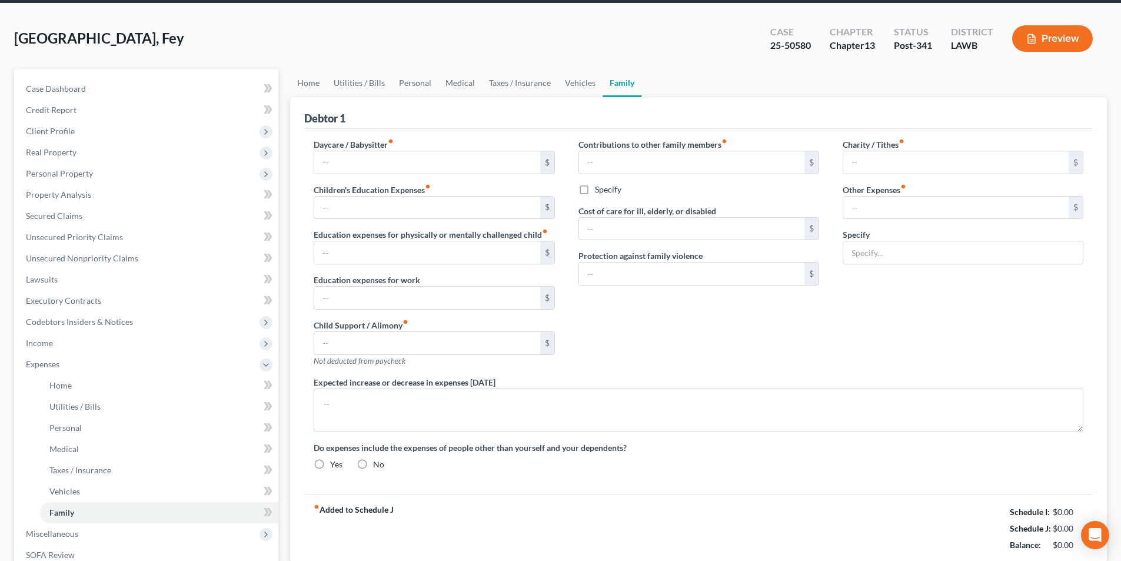
type input "0.00"
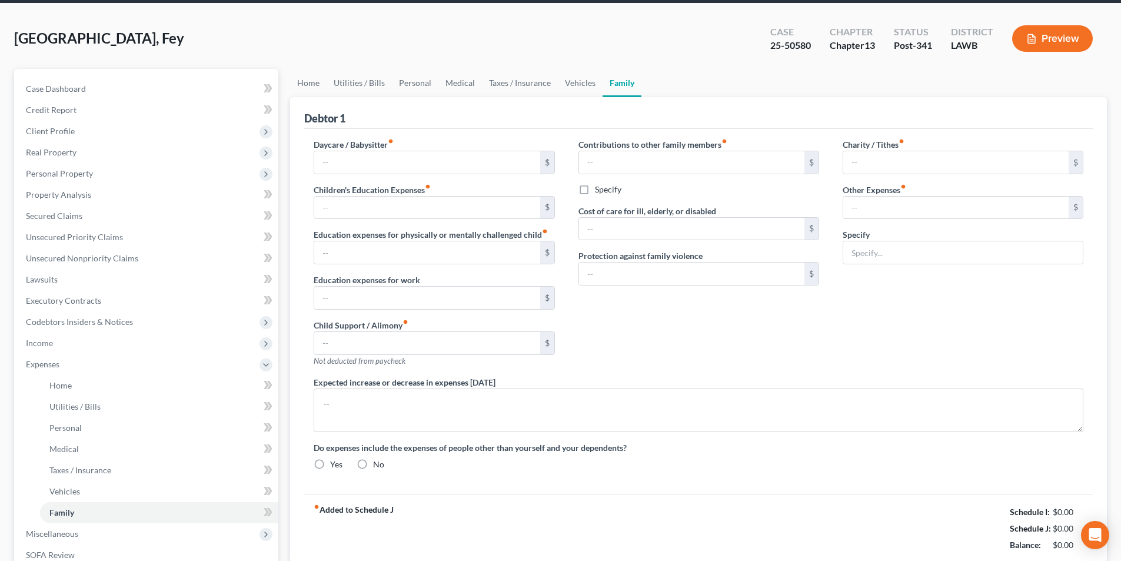
type input "0.00"
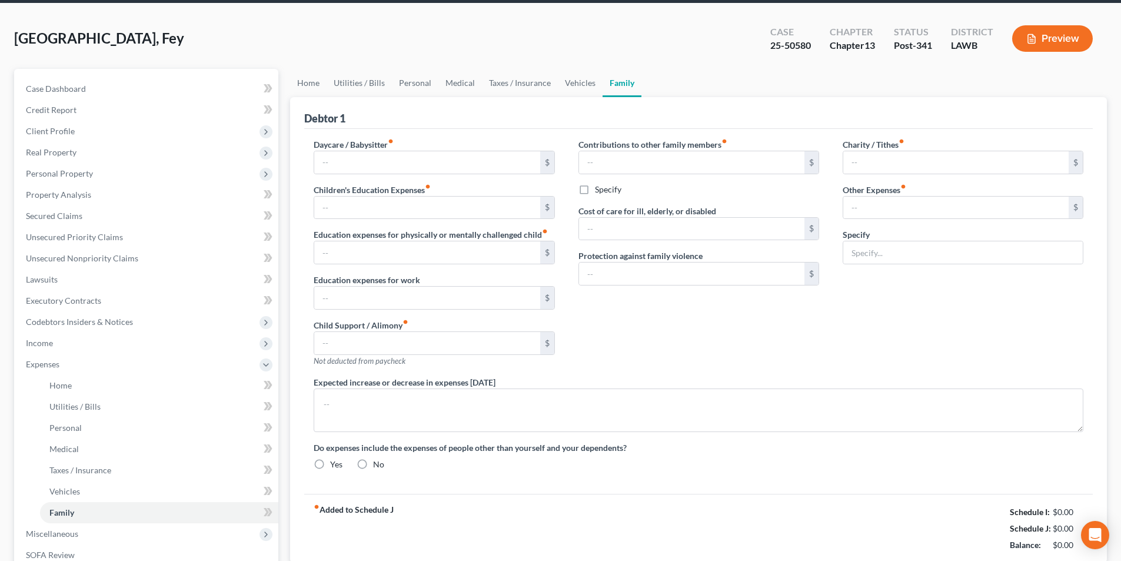
radio input "true"
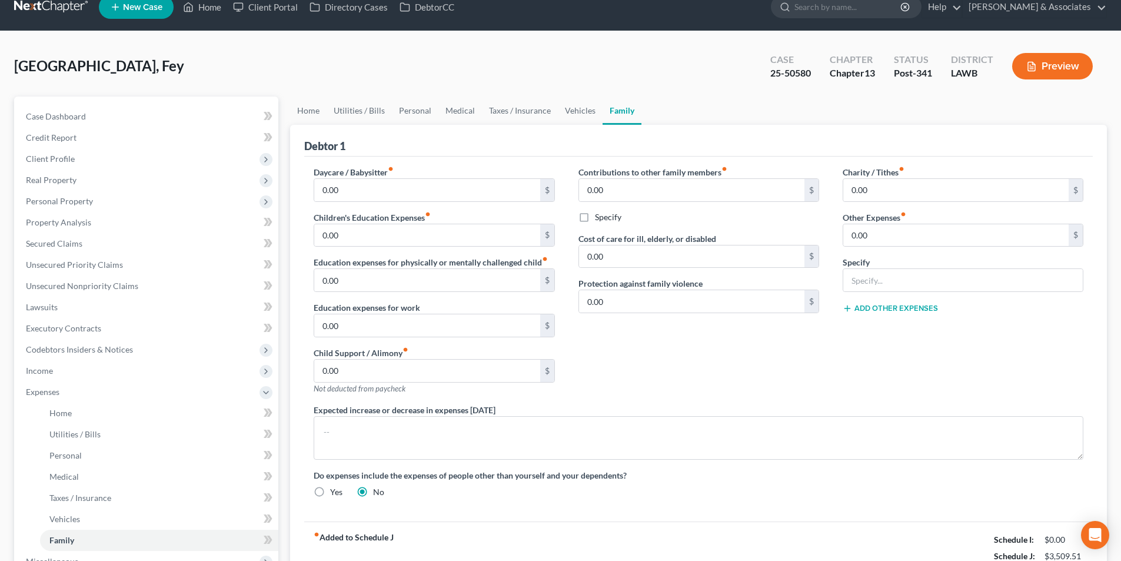
scroll to position [0, 0]
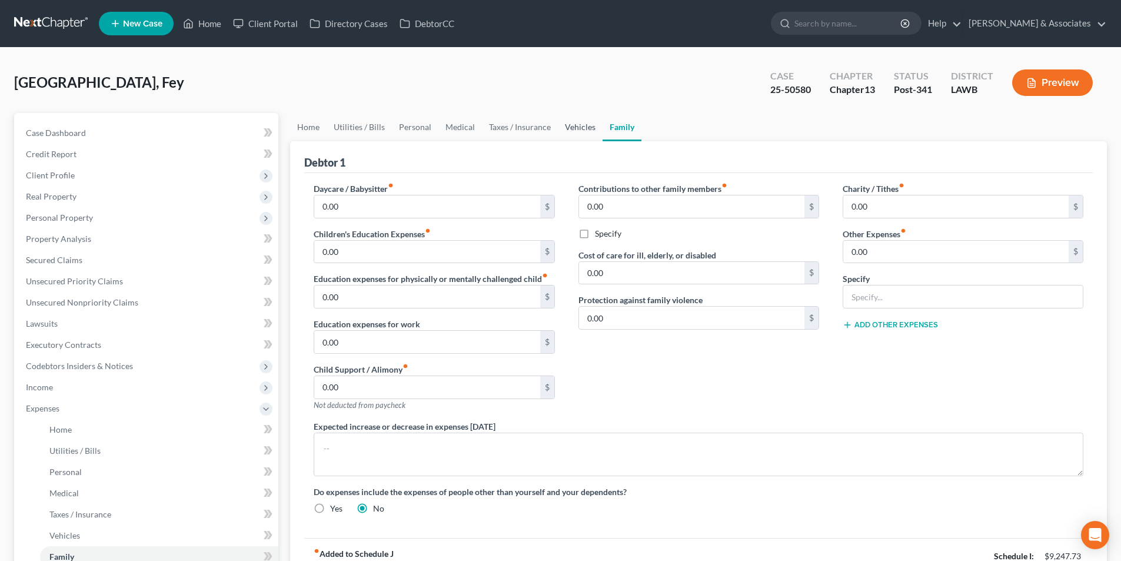
click at [569, 124] on link "Vehicles" at bounding box center [580, 127] width 45 height 28
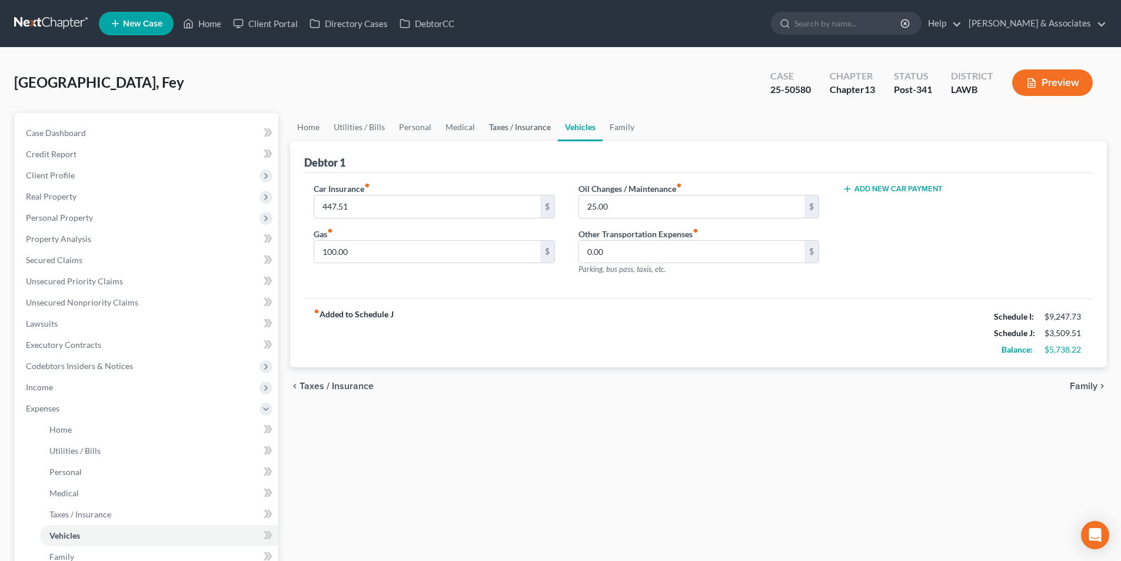
click at [527, 126] on link "Taxes / Insurance" at bounding box center [520, 127] width 76 height 28
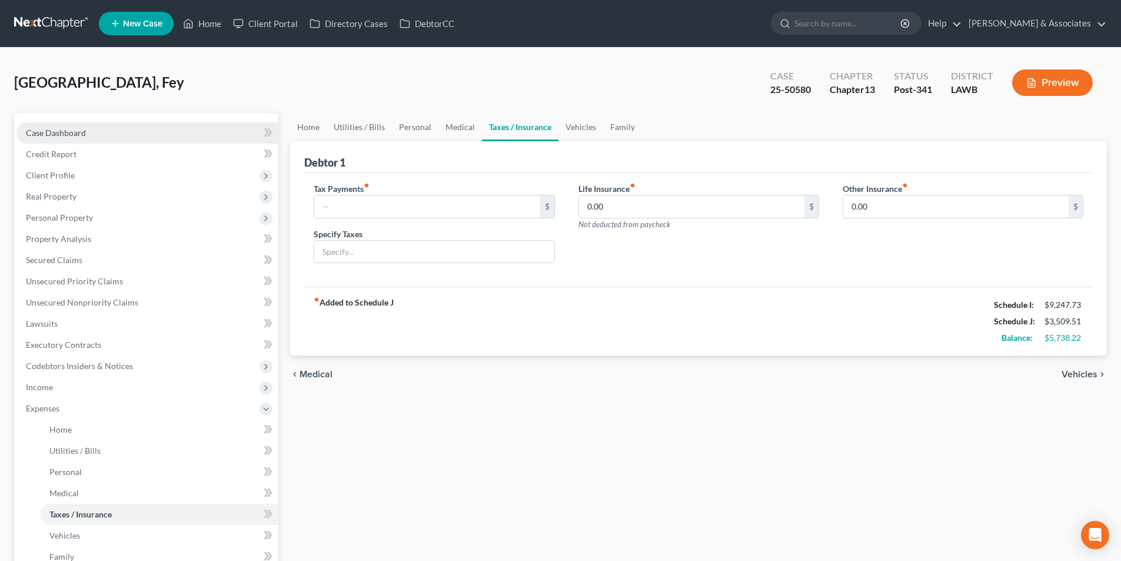
click at [111, 136] on link "Case Dashboard" at bounding box center [147, 132] width 262 height 21
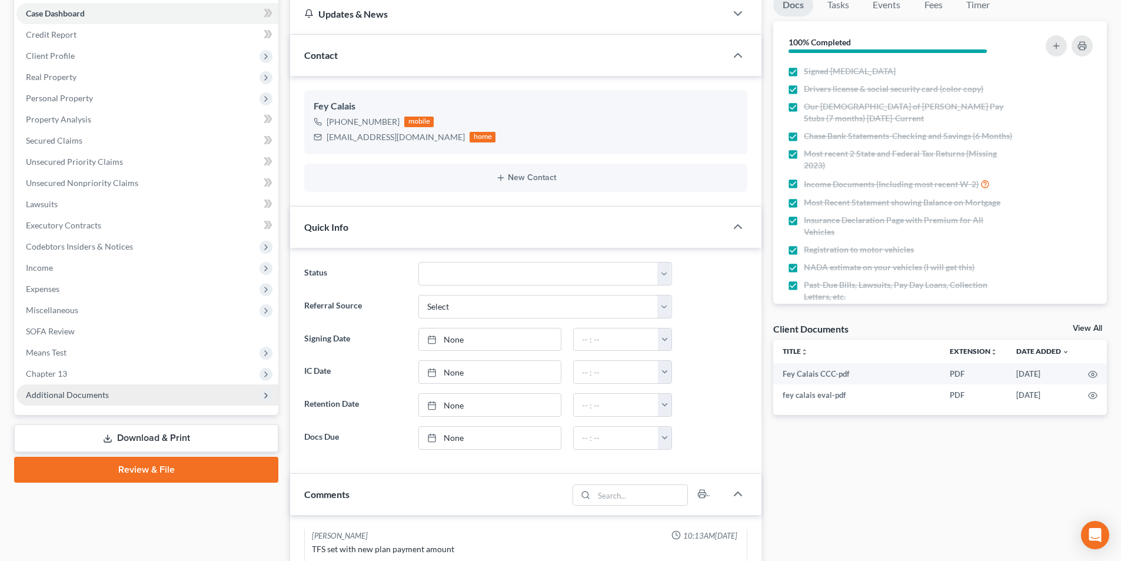
scroll to position [118, 0]
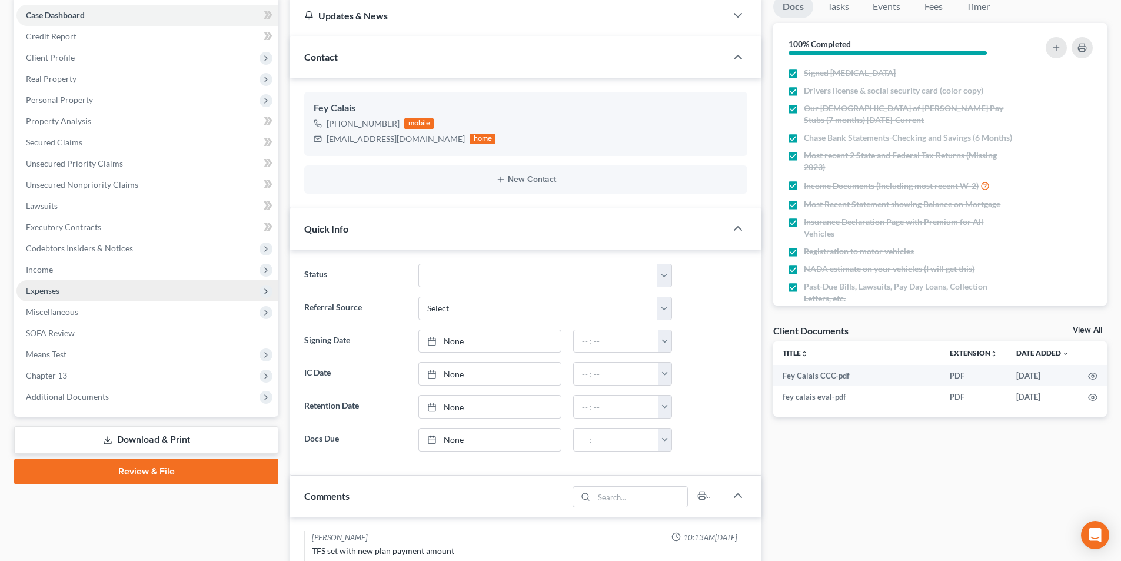
click at [127, 282] on span "Expenses" at bounding box center [147, 290] width 262 height 21
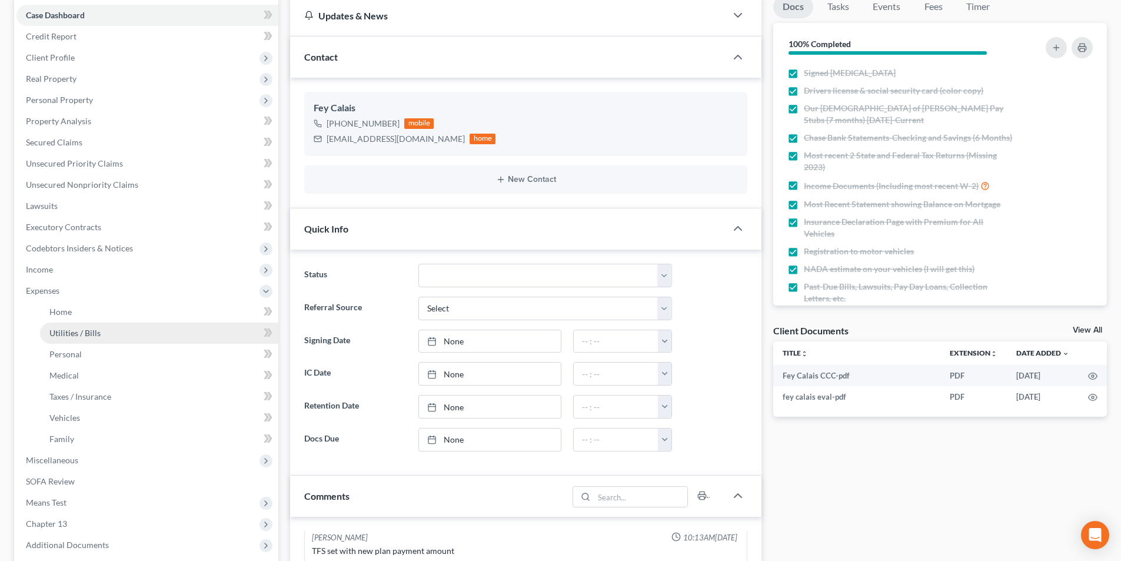
click at [118, 327] on link "Utilities / Bills" at bounding box center [159, 332] width 238 height 21
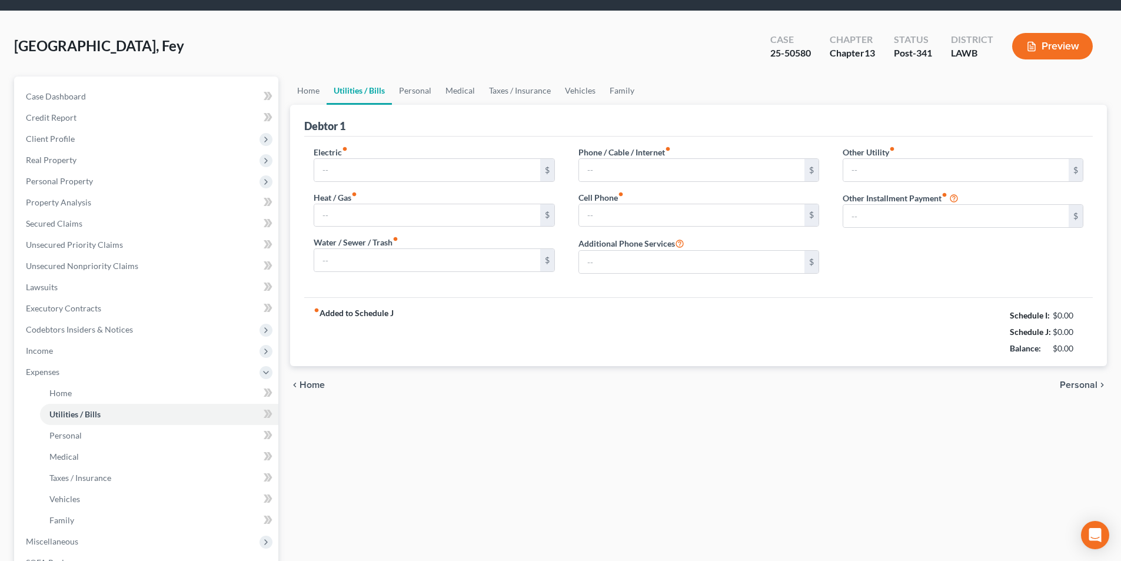
type input "100.00"
type input "187.00"
type input "152.00"
type input "351.00"
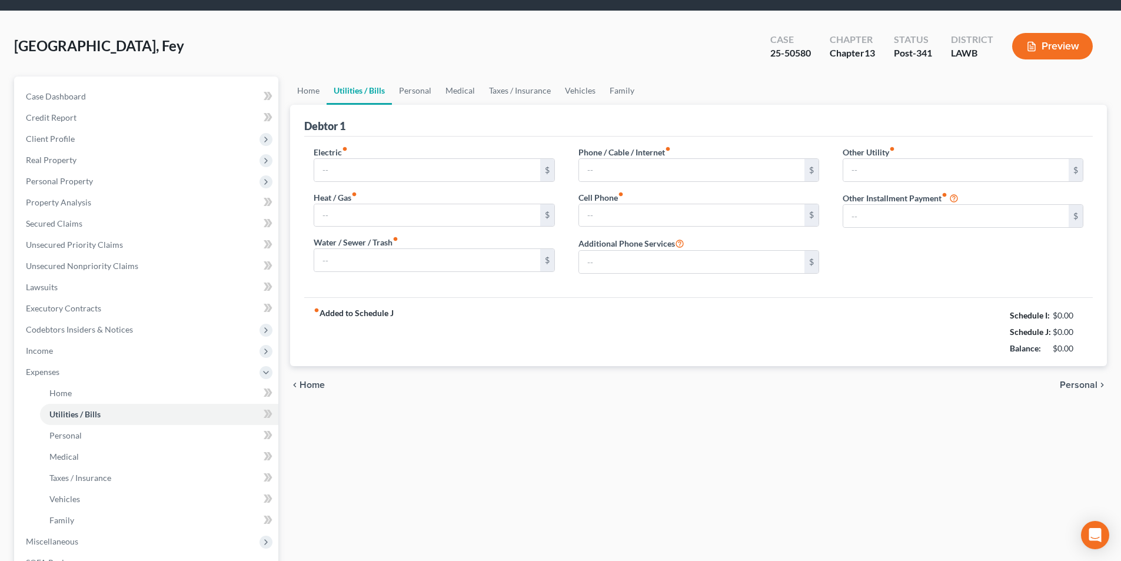
type input "0.00"
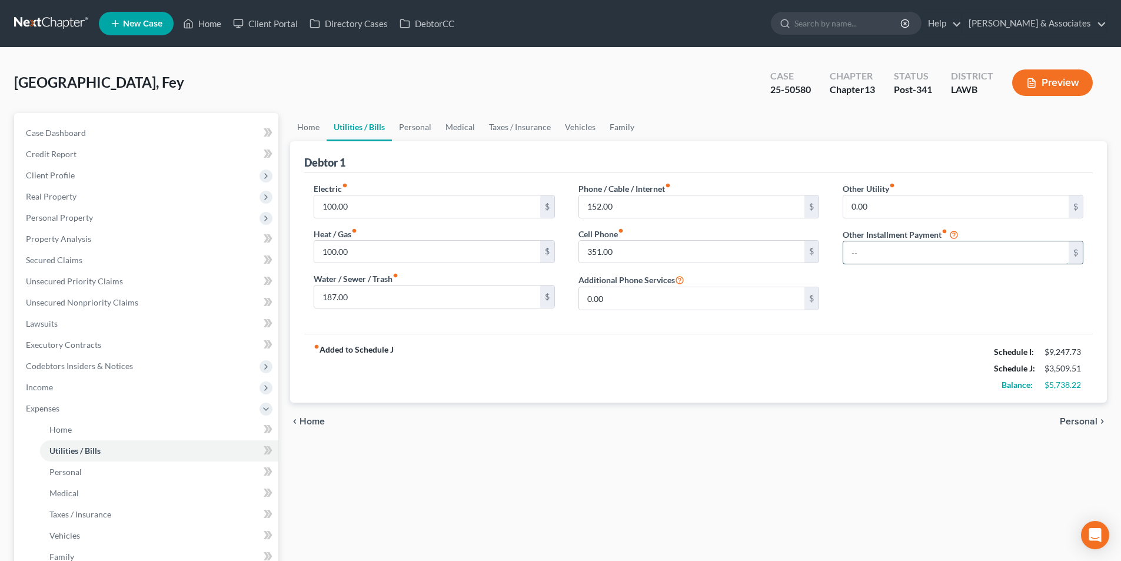
click at [873, 256] on input "text" at bounding box center [955, 252] width 225 height 22
type input "0"
type input "250"
type input "Student loans"
click at [544, 397] on div "fiber_manual_record Added to Schedule J Schedule I: $9,247.73 Schedule J: $3,75…" at bounding box center [698, 368] width 788 height 69
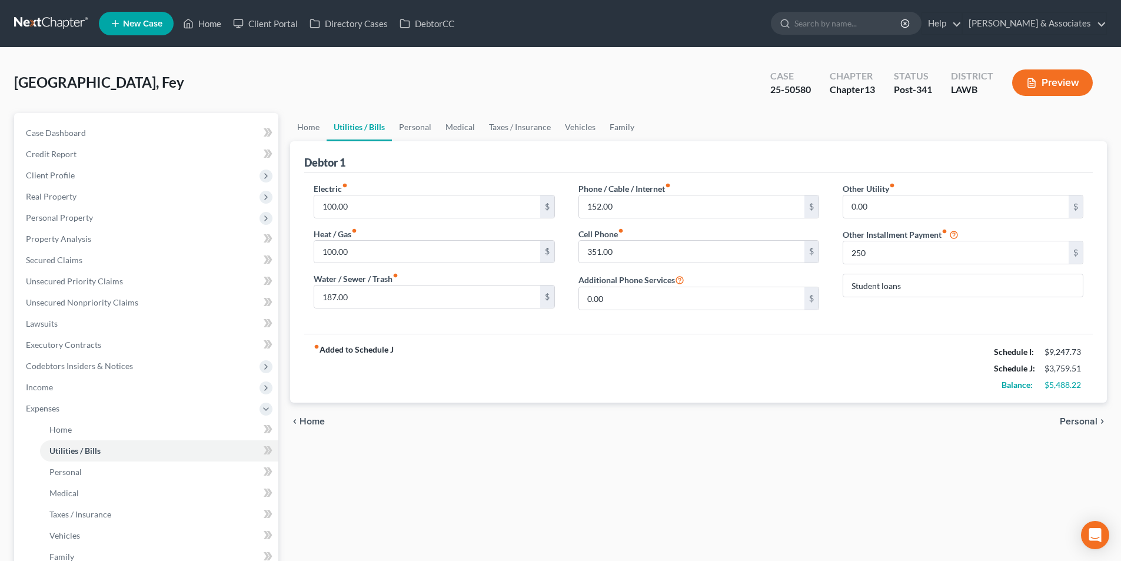
scroll to position [234, 0]
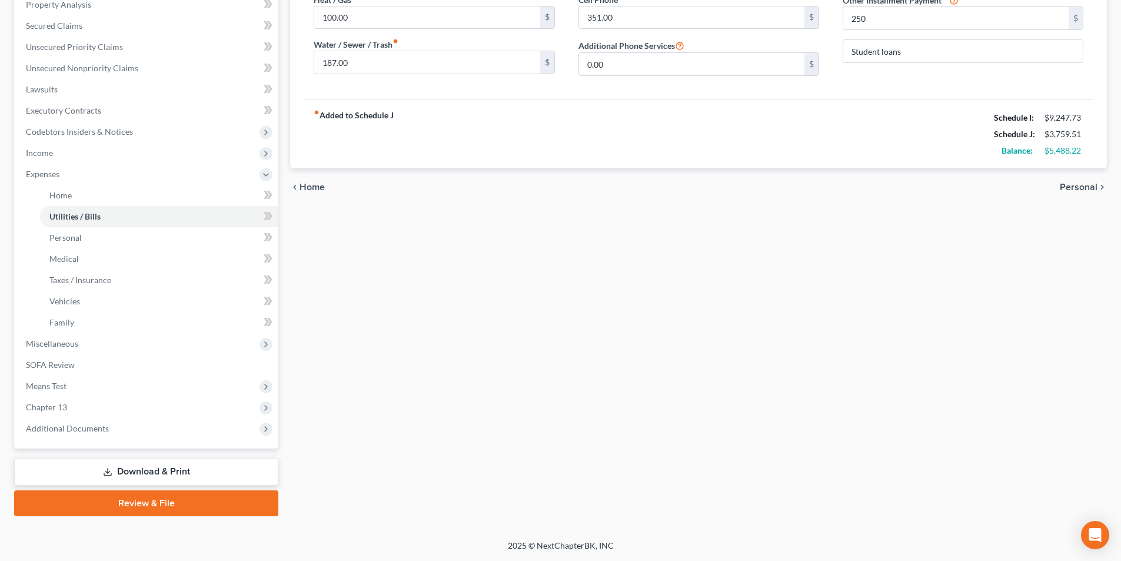
click at [114, 471] on link "Download & Print" at bounding box center [146, 472] width 264 height 28
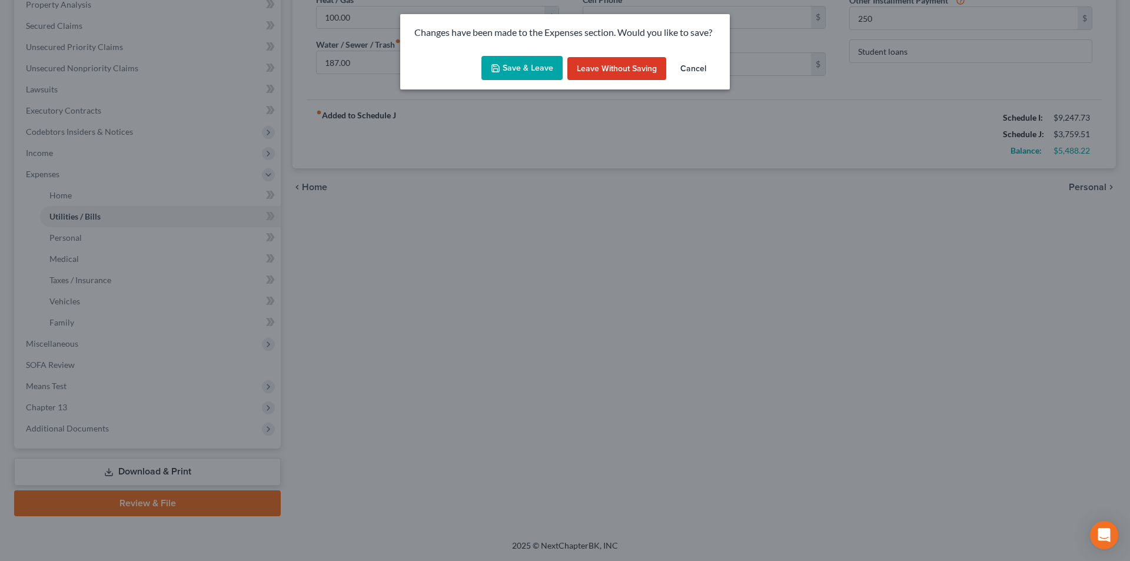
click at [530, 73] on button "Save & Leave" at bounding box center [521, 68] width 81 height 25
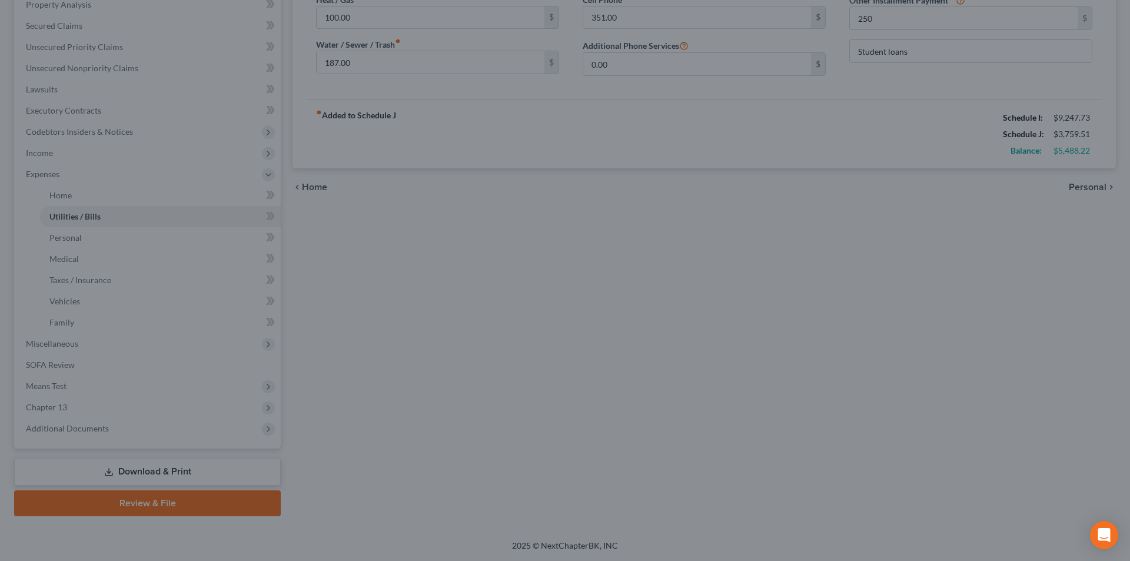
type input "250.00"
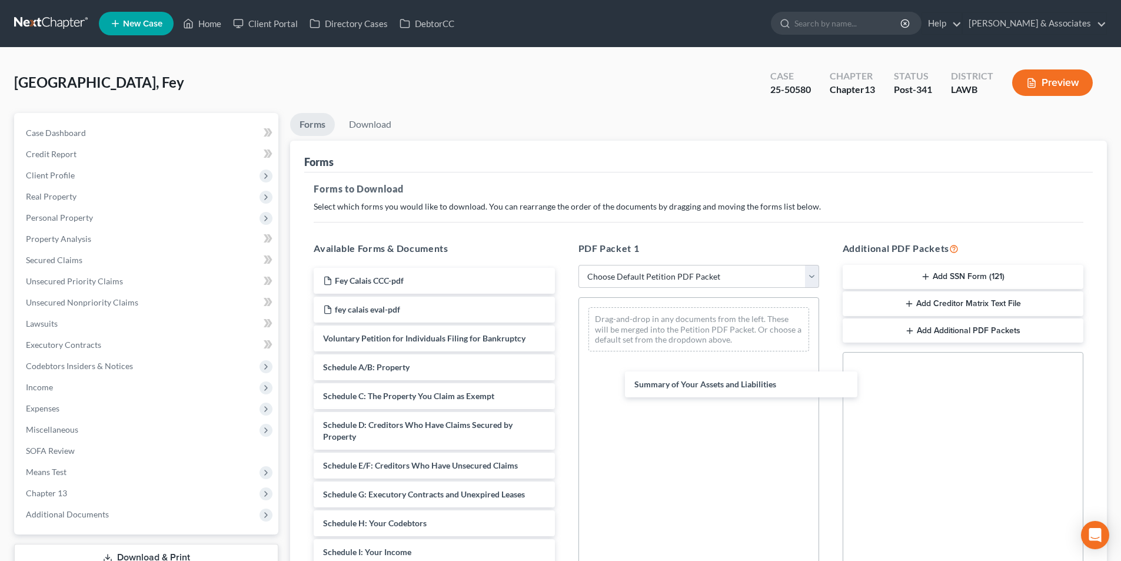
drag, startPoint x: 405, startPoint y: 372, endPoint x: 622, endPoint y: 400, distance: 219.4
click at [564, 391] on div "Summary of Your Assets and Liabilities Fey Calais CCC-pdf fey calais eval-pdf V…" at bounding box center [433, 558] width 259 height 580
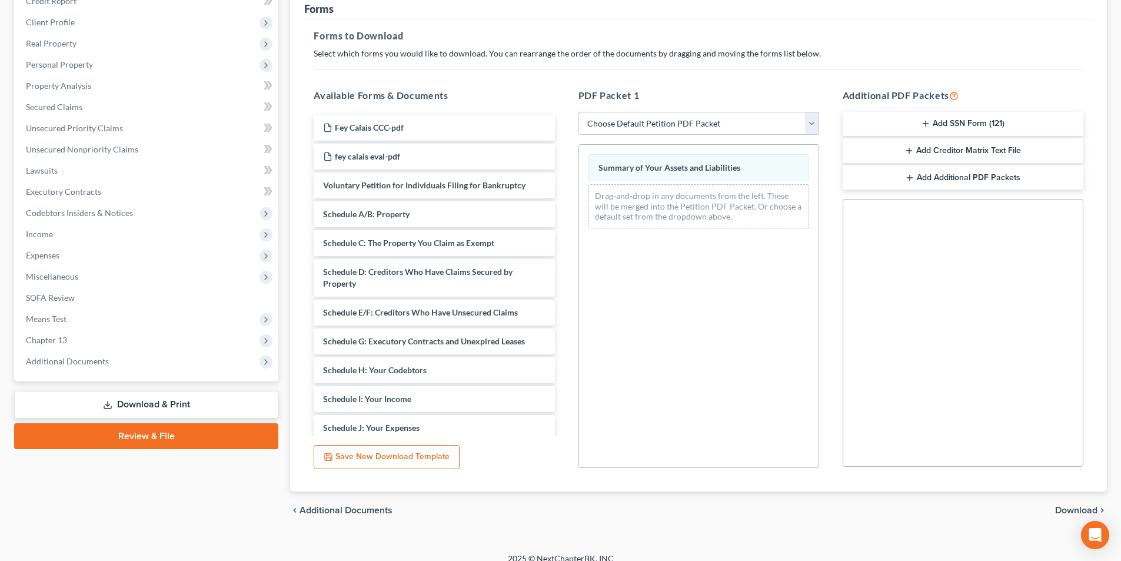
scroll to position [166, 0]
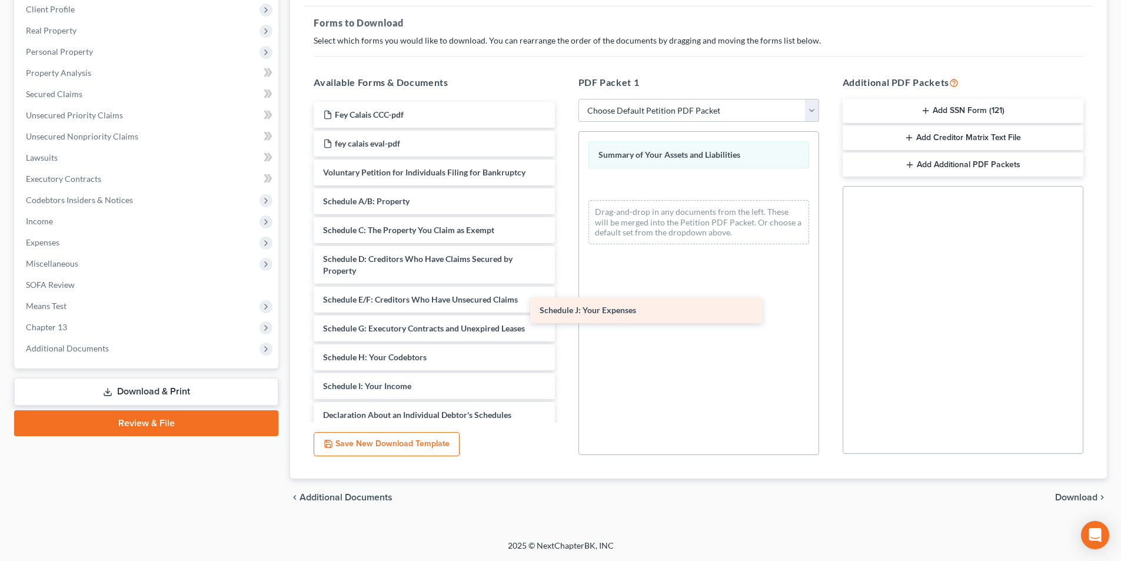
drag, startPoint x: 417, startPoint y: 408, endPoint x: 607, endPoint y: 302, distance: 217.5
click at [564, 302] on div "Schedule J: Your Expenses Fey Calais CCC-pdf fey calais eval-pdf Voluntary Peti…" at bounding box center [433, 377] width 259 height 551
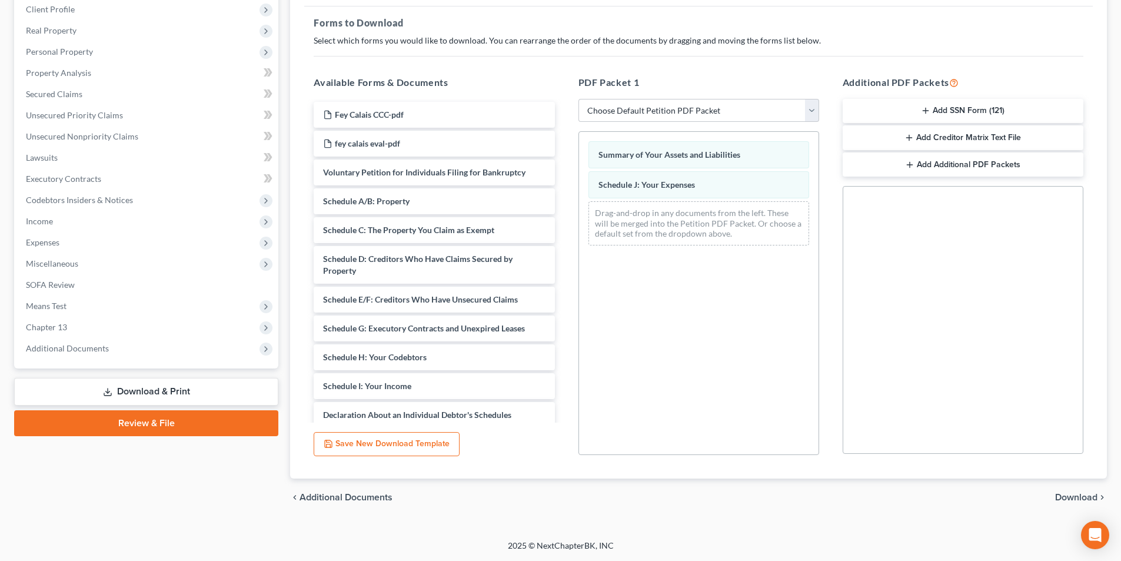
click at [487, 420] on div "Available Forms & Documents Fey Calais CCC-pdf fey calais eval-pdf Voluntary Pe…" at bounding box center [434, 265] width 264 height 399
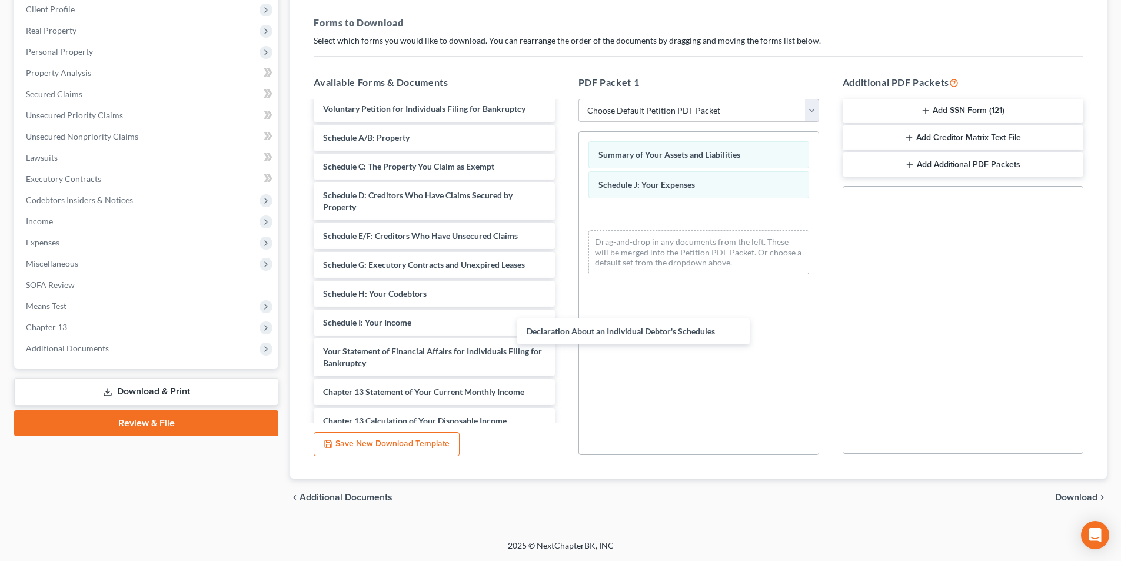
drag, startPoint x: 471, startPoint y: 344, endPoint x: 923, endPoint y: 413, distance: 456.6
click at [564, 321] on div "Declaration About an Individual Debtor's Schedules Fey Calais CCC-pdf fey calai…" at bounding box center [433, 299] width 259 height 522
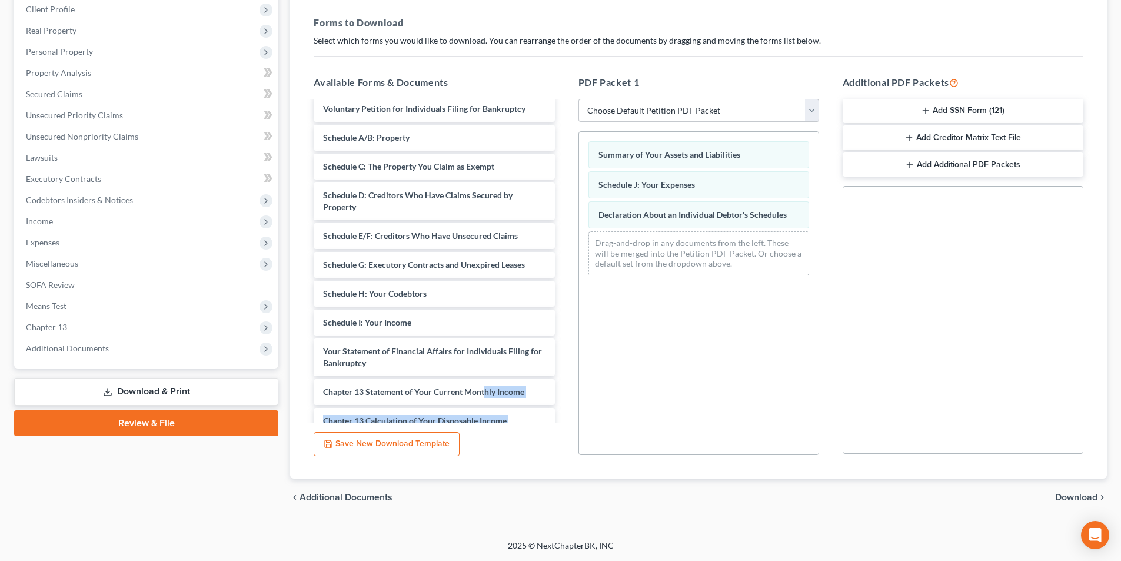
click at [1063, 501] on span "Download" at bounding box center [1076, 496] width 42 height 9
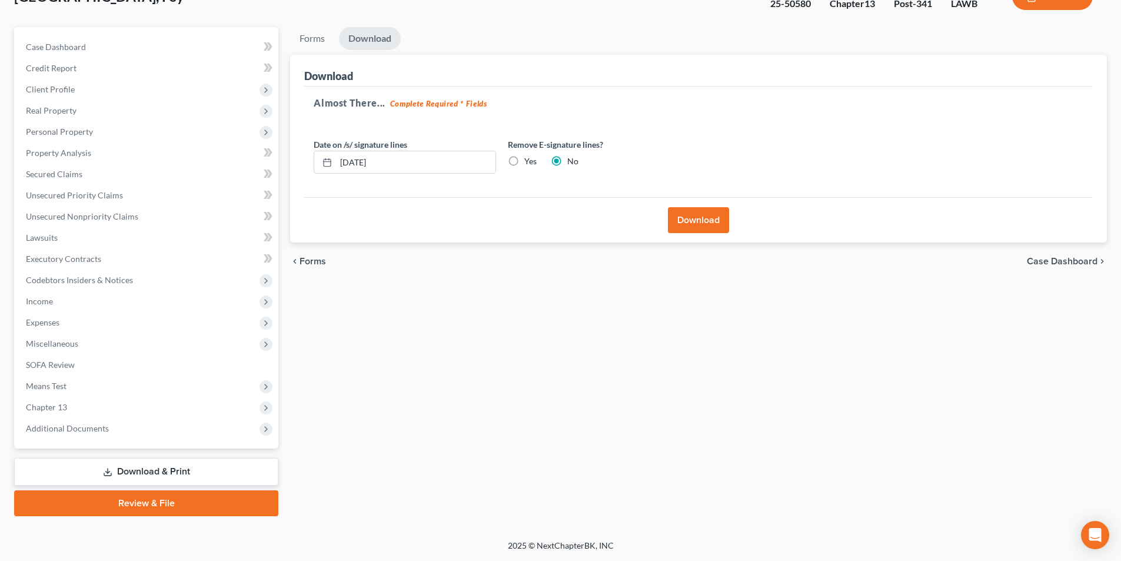
click at [707, 227] on button "Download" at bounding box center [698, 220] width 61 height 26
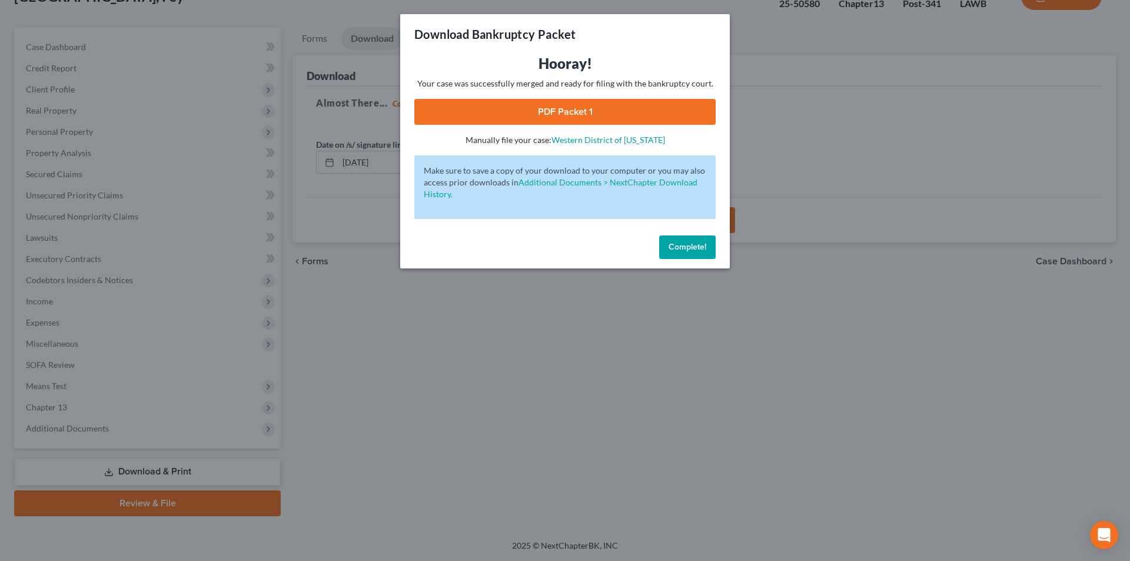
click at [671, 122] on link "PDF Packet 1" at bounding box center [564, 112] width 301 height 26
click at [684, 254] on button "Complete!" at bounding box center [687, 247] width 56 height 24
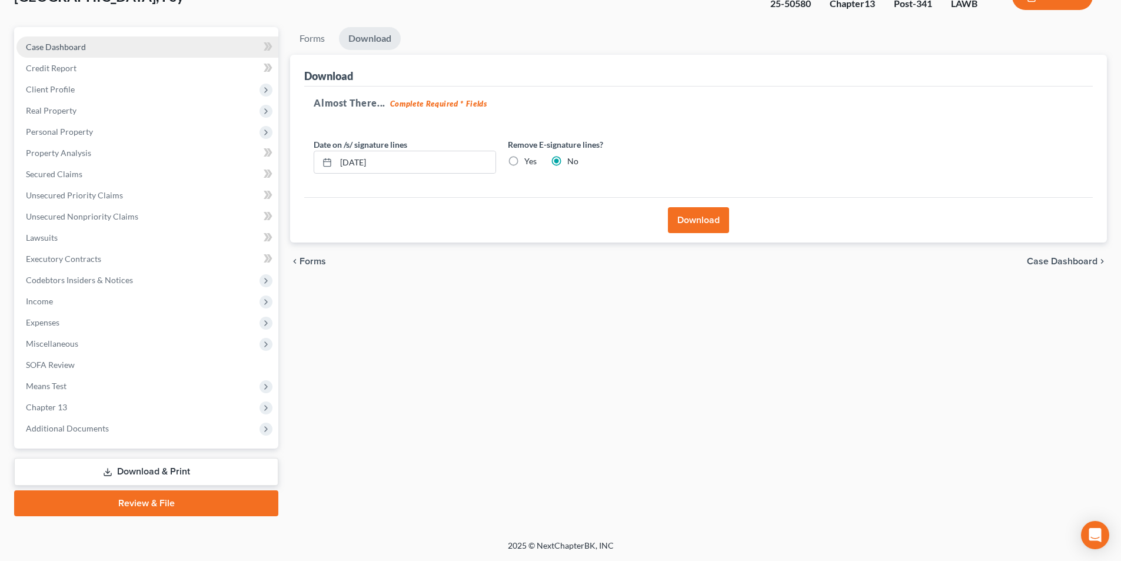
click at [78, 53] on link "Case Dashboard" at bounding box center [147, 46] width 262 height 21
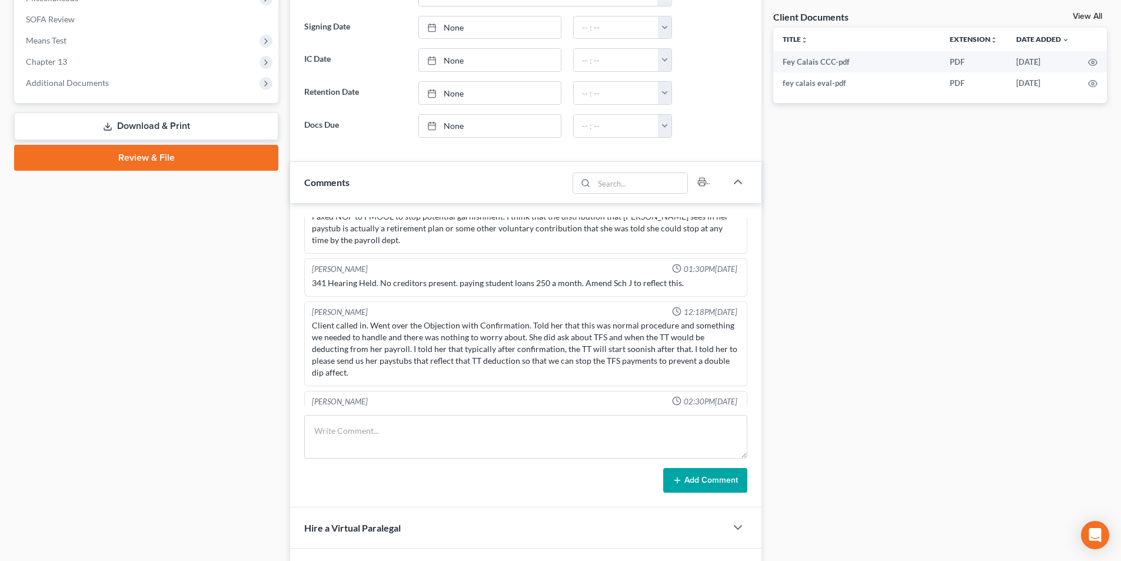
scroll to position [530, 0]
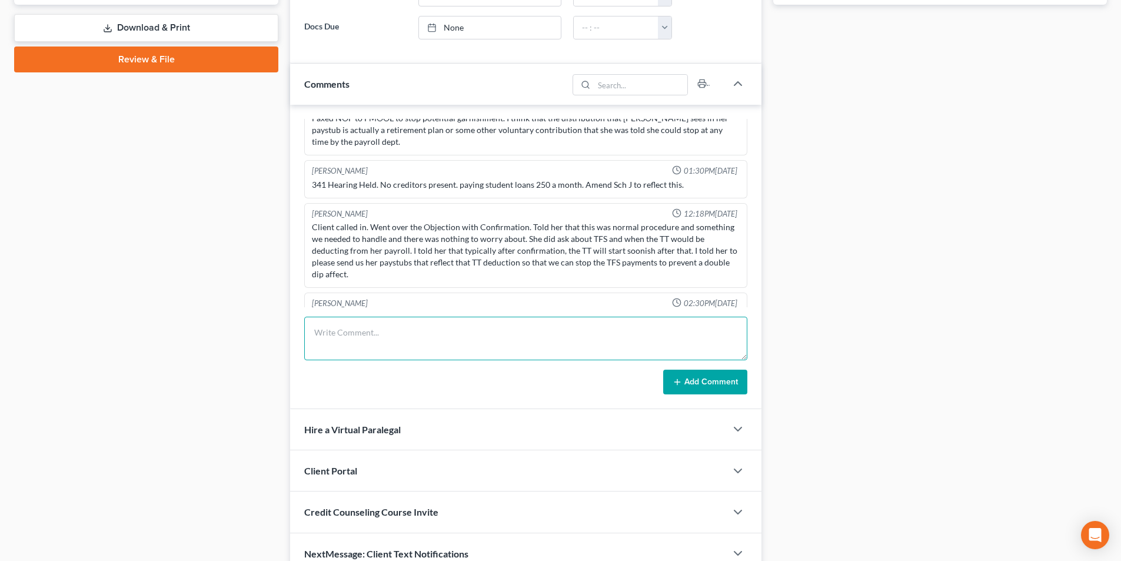
click at [471, 344] on textarea at bounding box center [525, 339] width 443 height 44
type textarea "Amd plan and amd j filed"
click at [692, 365] on form "Amd plan and amd j filed Add Comment" at bounding box center [525, 356] width 443 height 78
click at [696, 371] on button "Add Comment" at bounding box center [705, 381] width 84 height 25
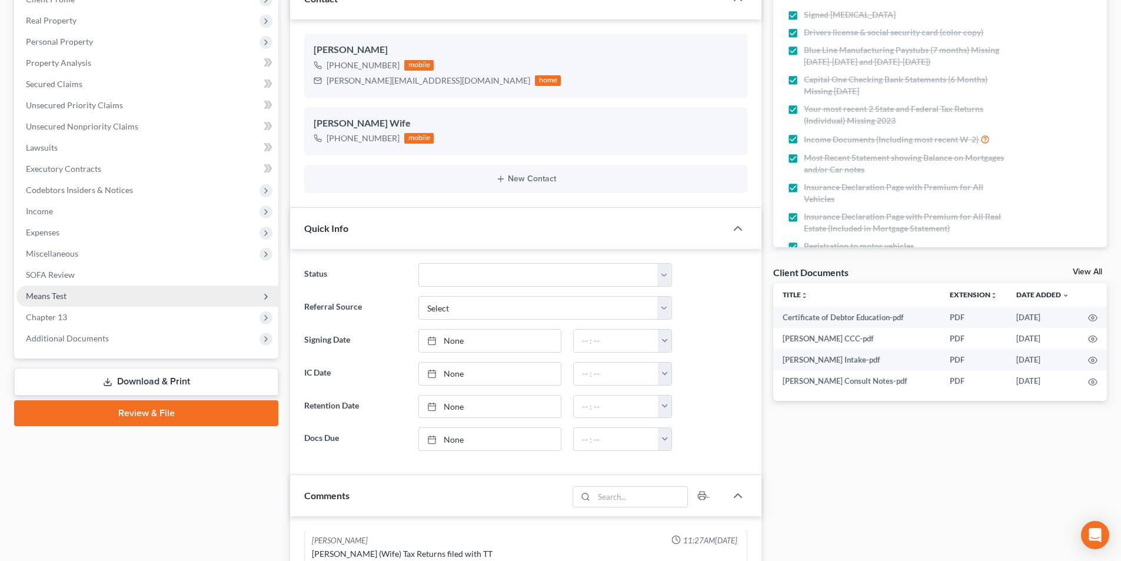
scroll to position [177, 0]
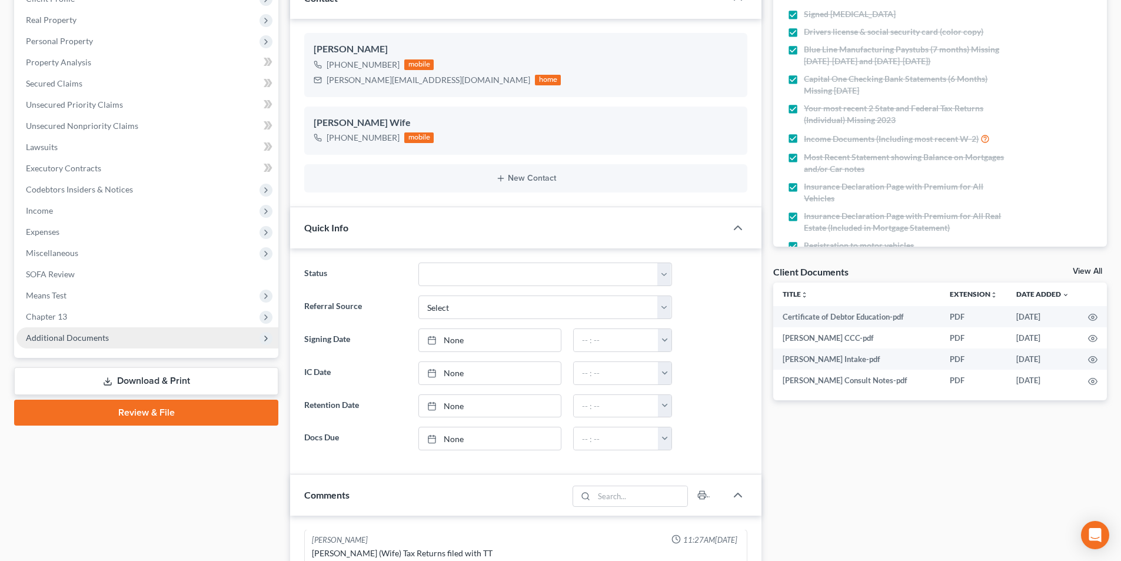
click at [72, 345] on span "Additional Documents" at bounding box center [147, 337] width 262 height 21
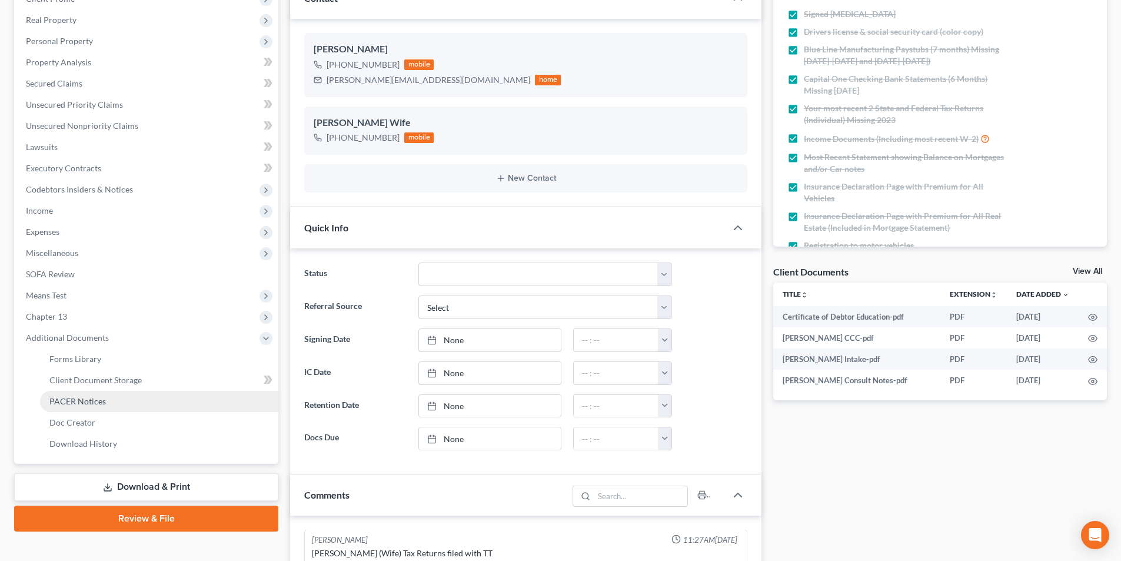
click at [121, 408] on link "PACER Notices" at bounding box center [159, 401] width 238 height 21
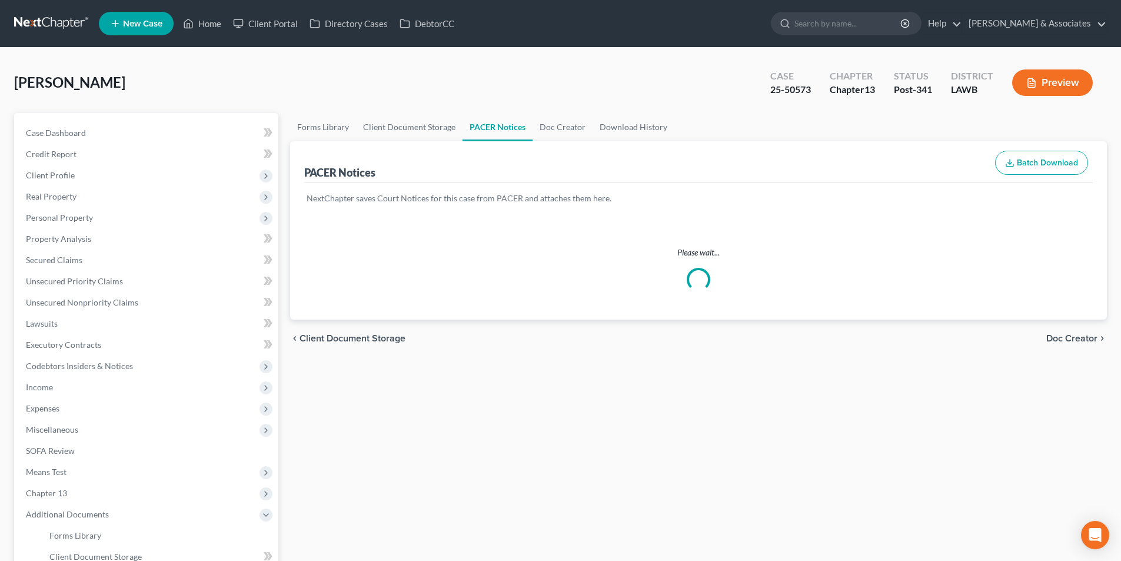
click at [724, 95] on div "Davis, Herman Upgraded Case 25-50573 Chapter Chapter 13 Status Post-341 Distric…" at bounding box center [560, 87] width 1093 height 51
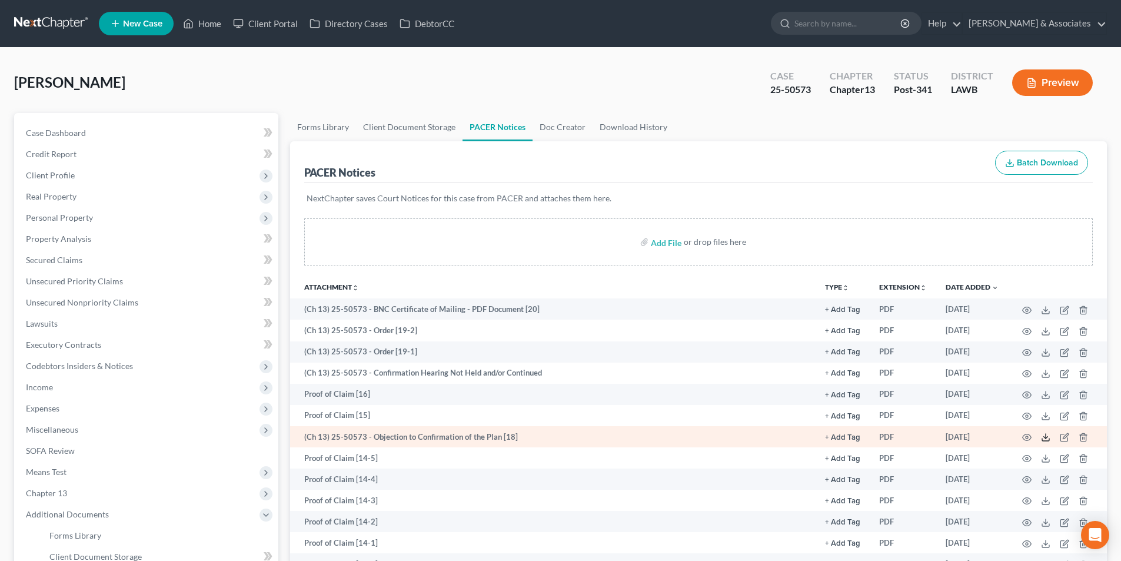
click at [1044, 437] on polyline at bounding box center [1046, 438] width 4 height 2
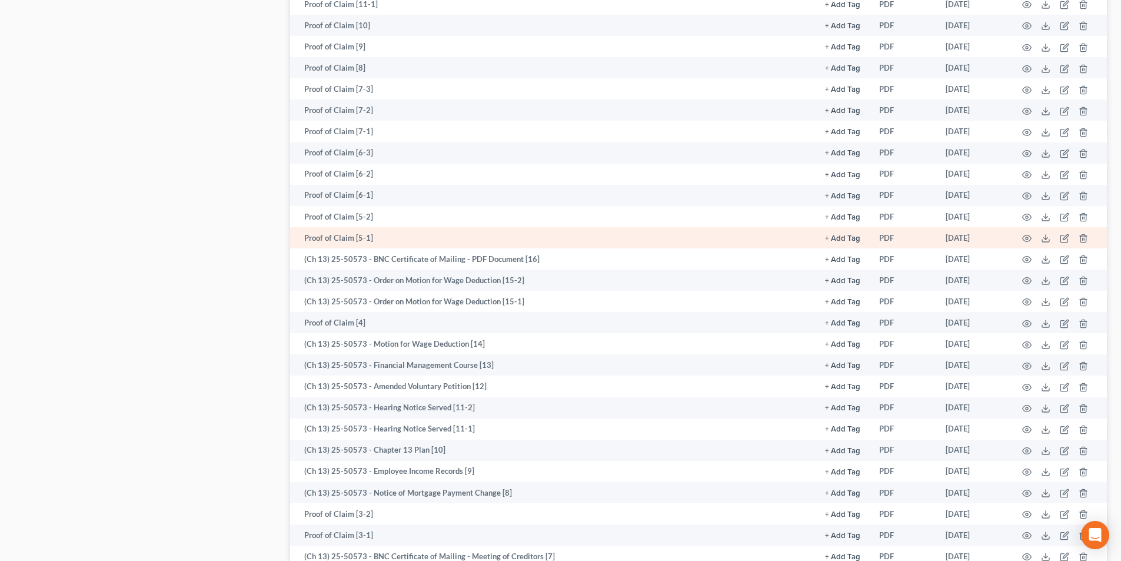
scroll to position [765, 0]
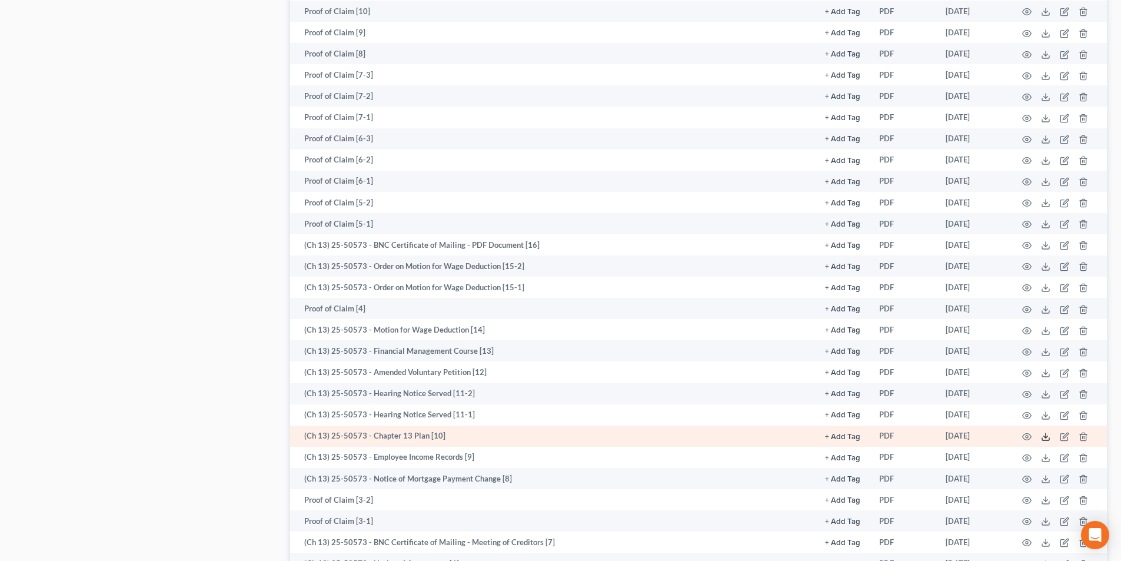
click at [1043, 434] on icon at bounding box center [1045, 436] width 9 height 9
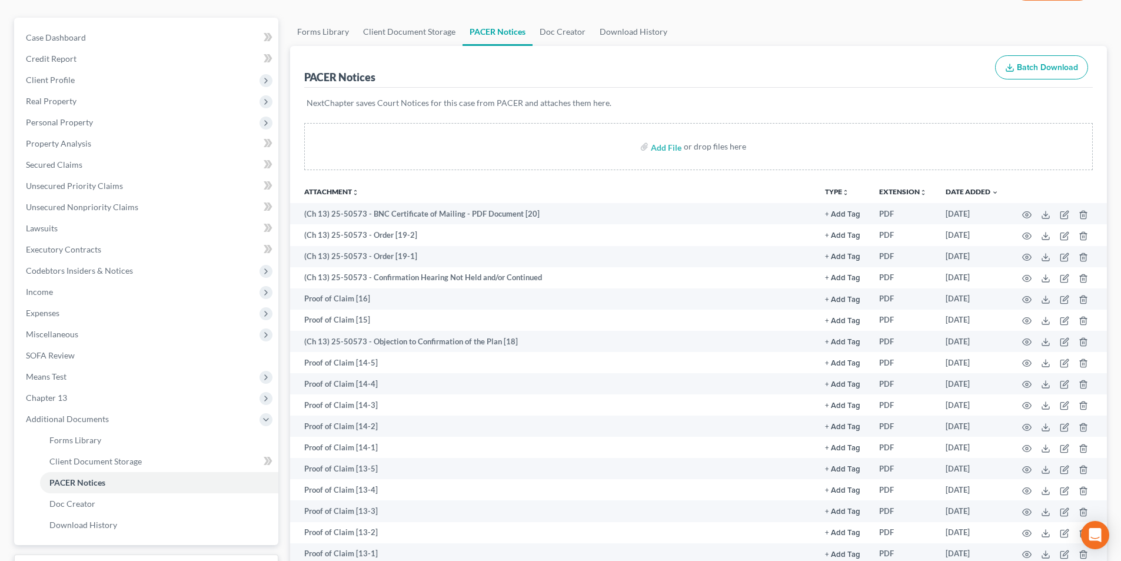
scroll to position [0, 0]
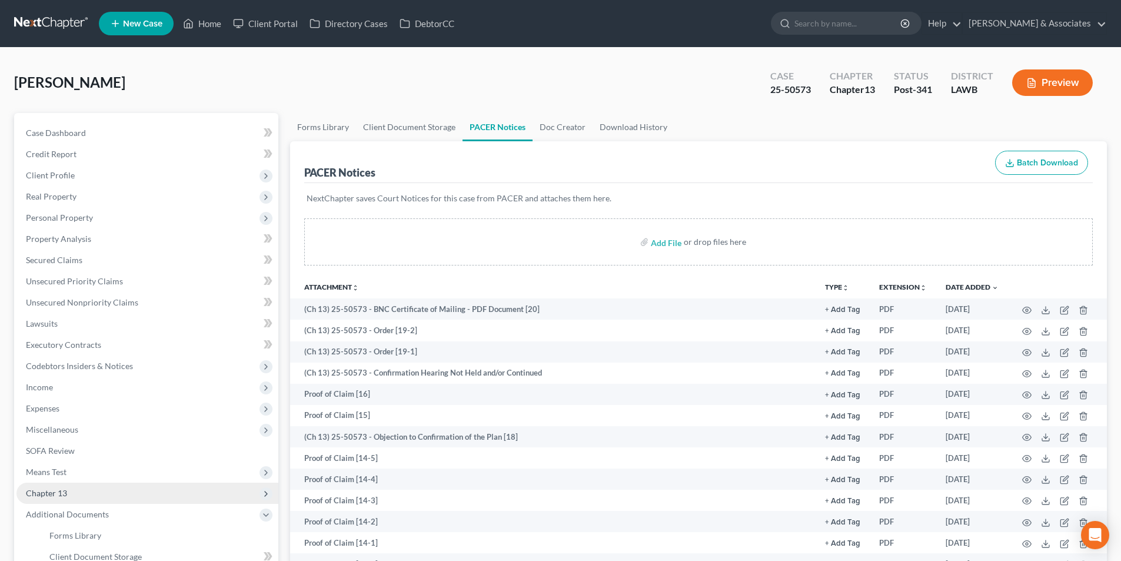
click at [92, 492] on span "Chapter 13" at bounding box center [147, 492] width 262 height 21
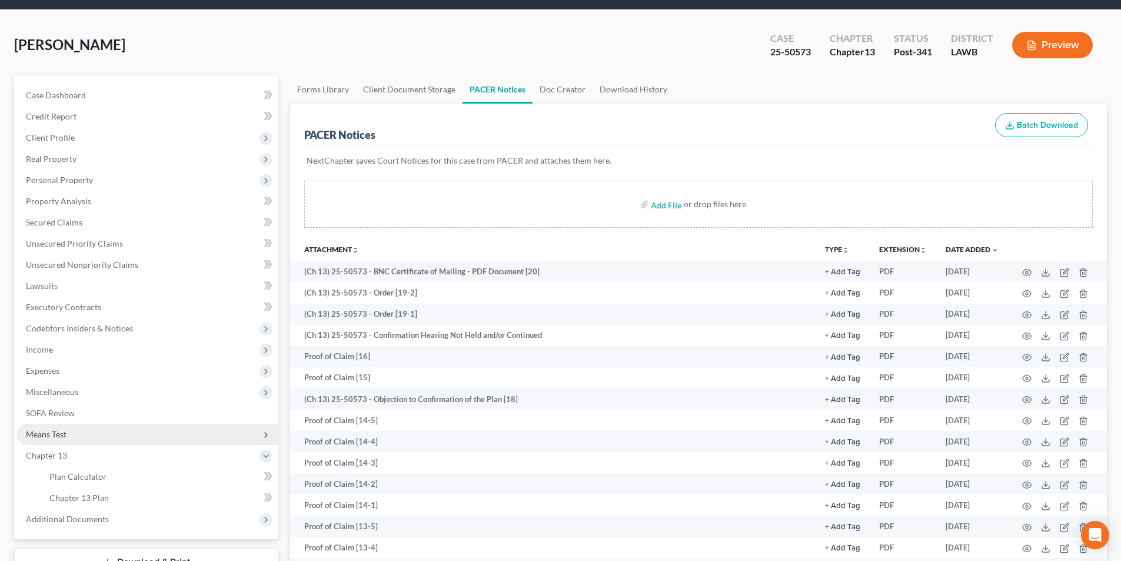
scroll to position [59, 0]
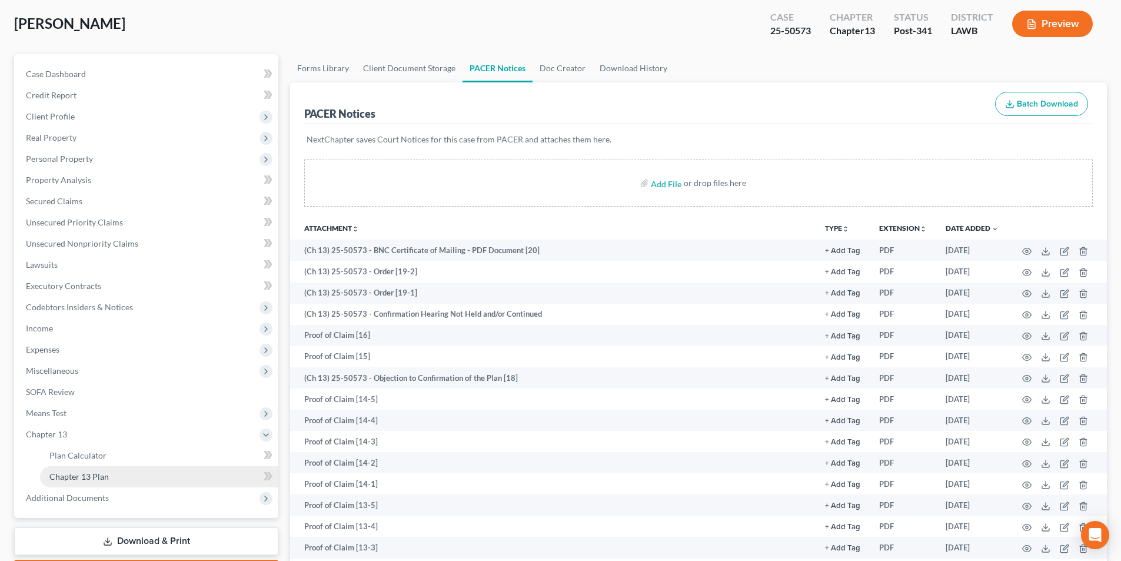
click at [101, 474] on span "Chapter 13 Plan" at bounding box center [78, 476] width 59 height 10
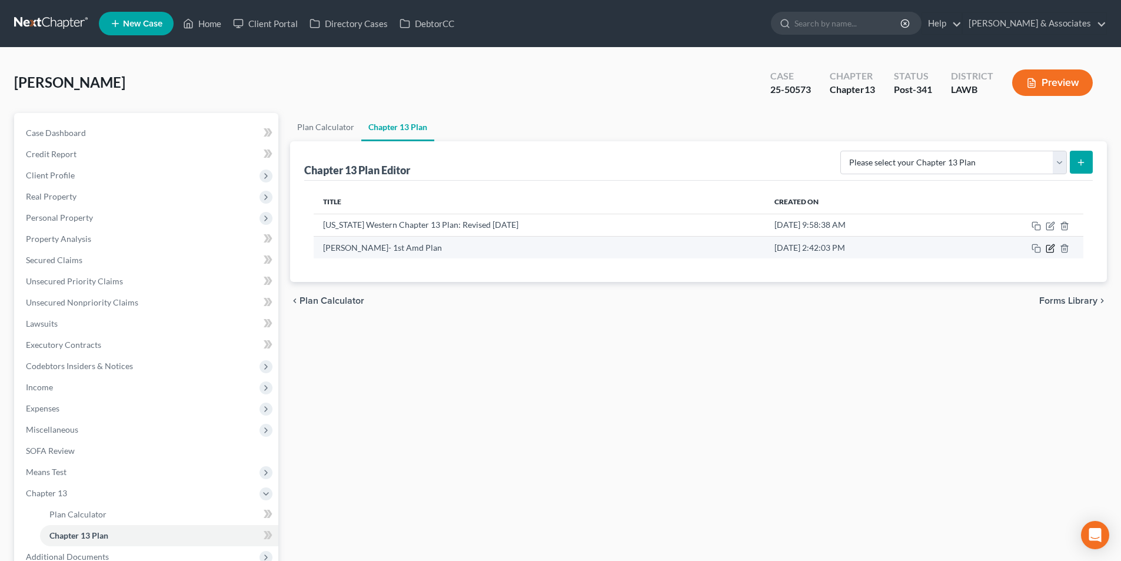
click at [1053, 250] on icon "button" at bounding box center [1049, 248] width 7 height 7
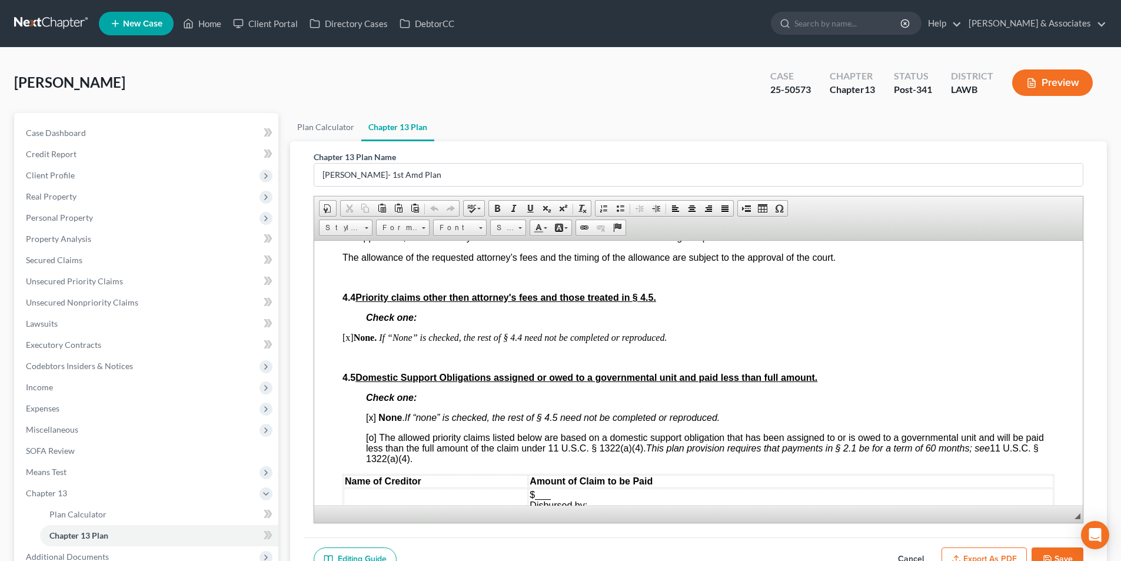
scroll to position [2471, 0]
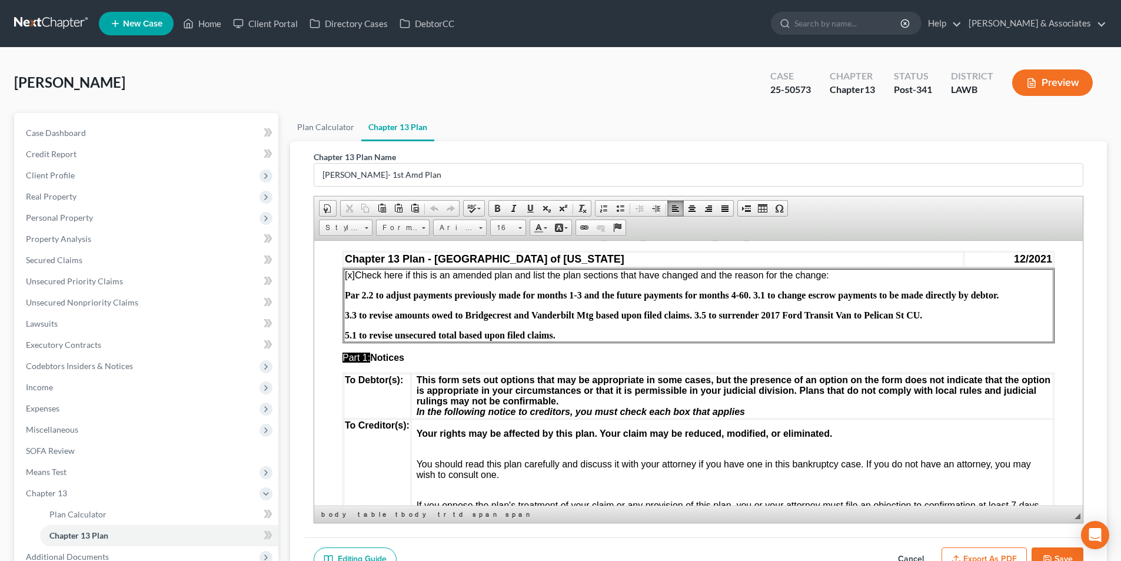
drag, startPoint x: 1078, startPoint y: 401, endPoint x: 1415, endPoint y: 511, distance: 354.8
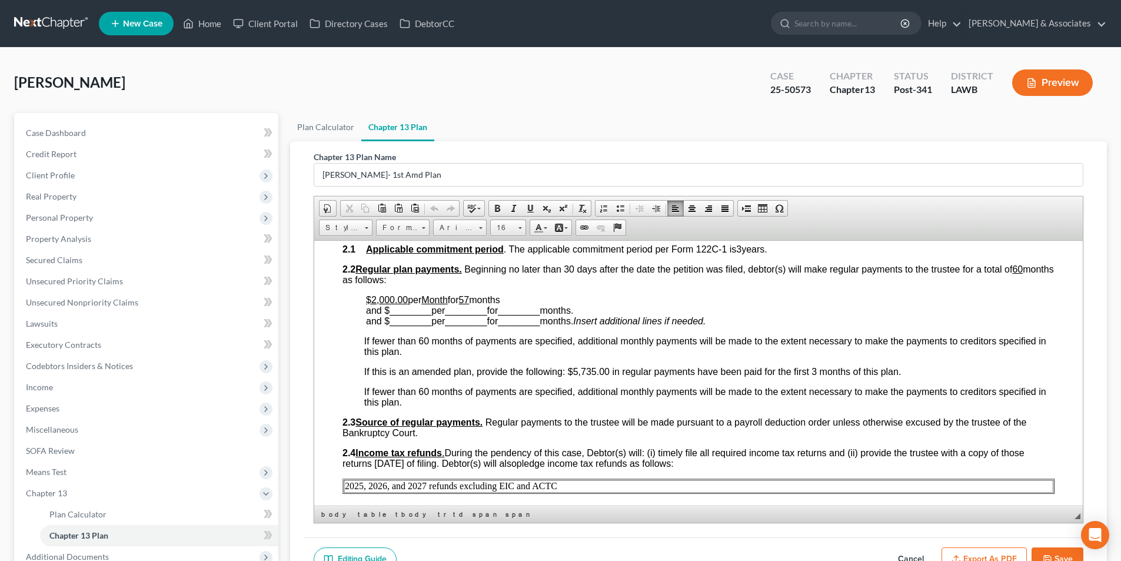
scroll to position [544, 0]
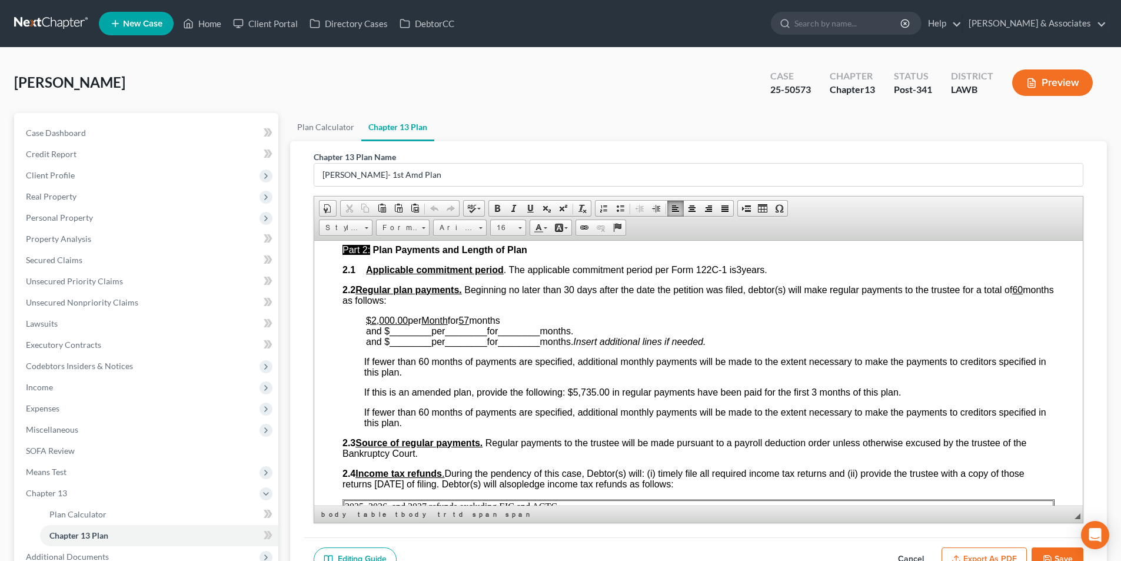
click at [425, 89] on div "Davis, Herman Upgraded Case 25-50573 Chapter Chapter 13 Status Post-341 Distric…" at bounding box center [560, 87] width 1093 height 51
drag, startPoint x: 572, startPoint y: 394, endPoint x: 595, endPoint y: 391, distance: 23.1
click at [595, 391] on span "If this is an amended plan, provide the following: $5,735.00 in regular payment…" at bounding box center [632, 392] width 537 height 10
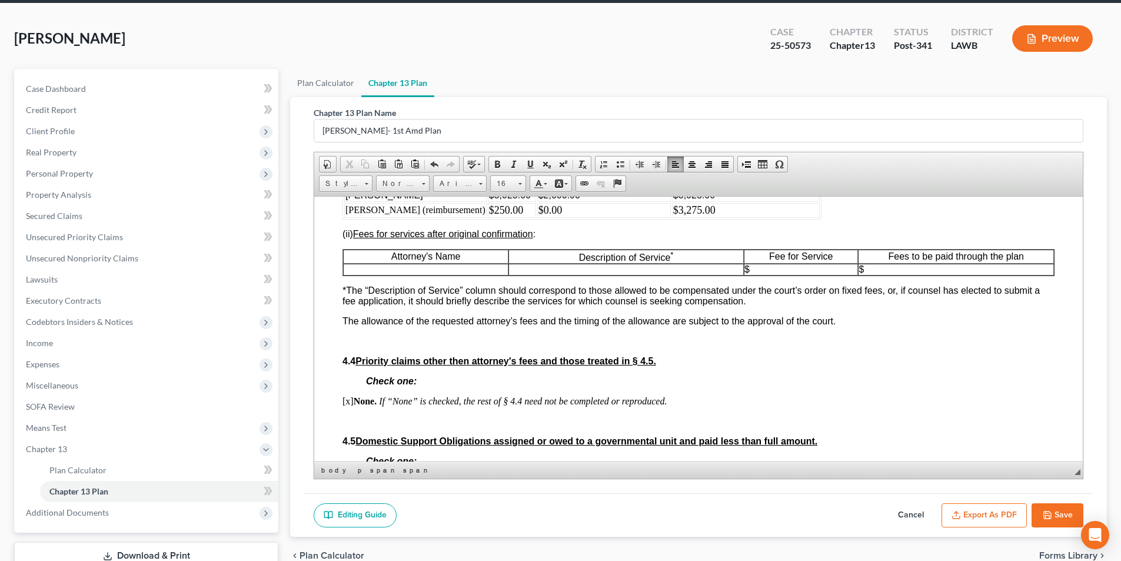
scroll to position [118, 0]
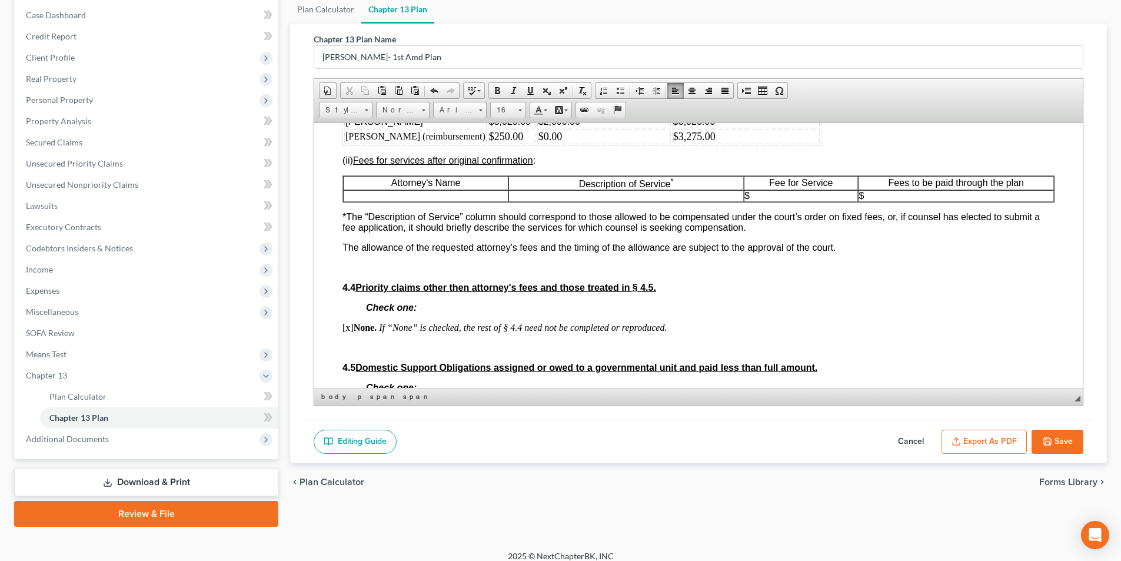
click at [1045, 442] on polyline "button" at bounding box center [1047, 443] width 4 height 3
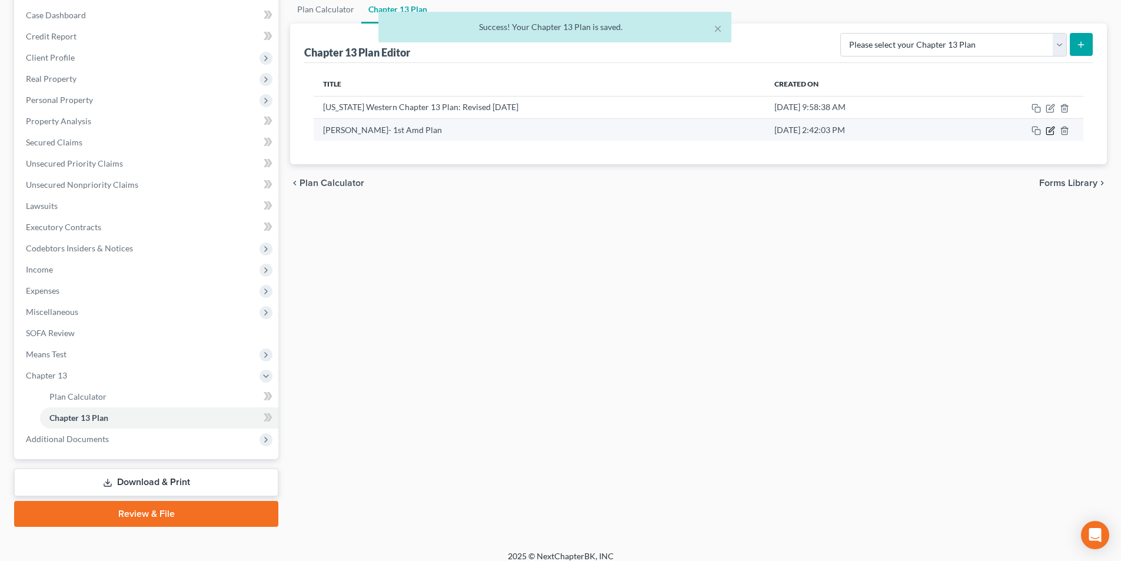
click at [1049, 128] on icon "button" at bounding box center [1049, 130] width 9 height 9
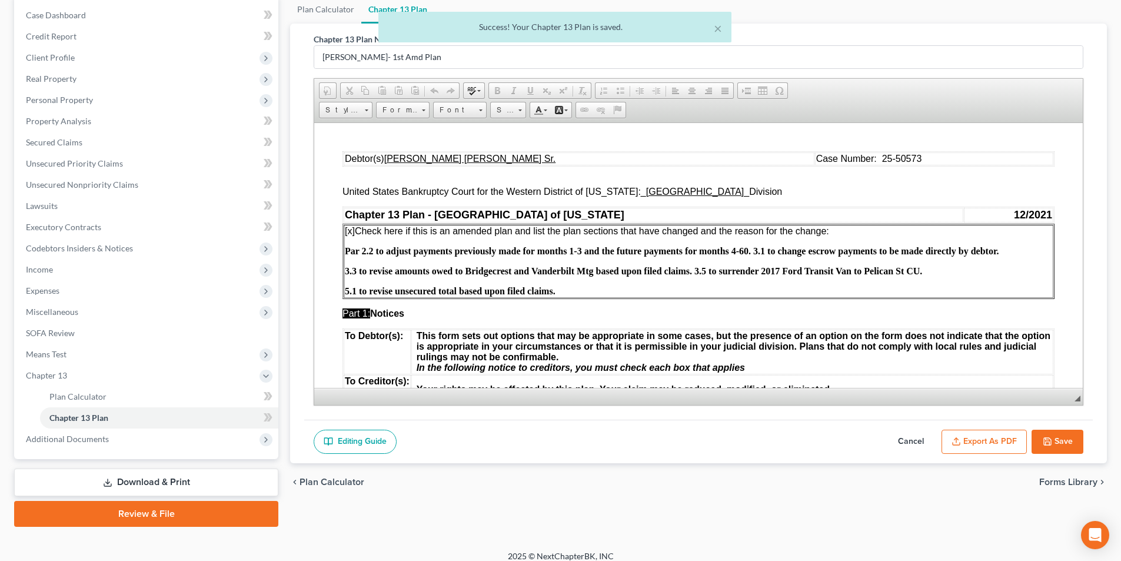
scroll to position [0, 0]
click at [954, 437] on icon "button" at bounding box center [955, 441] width 9 height 9
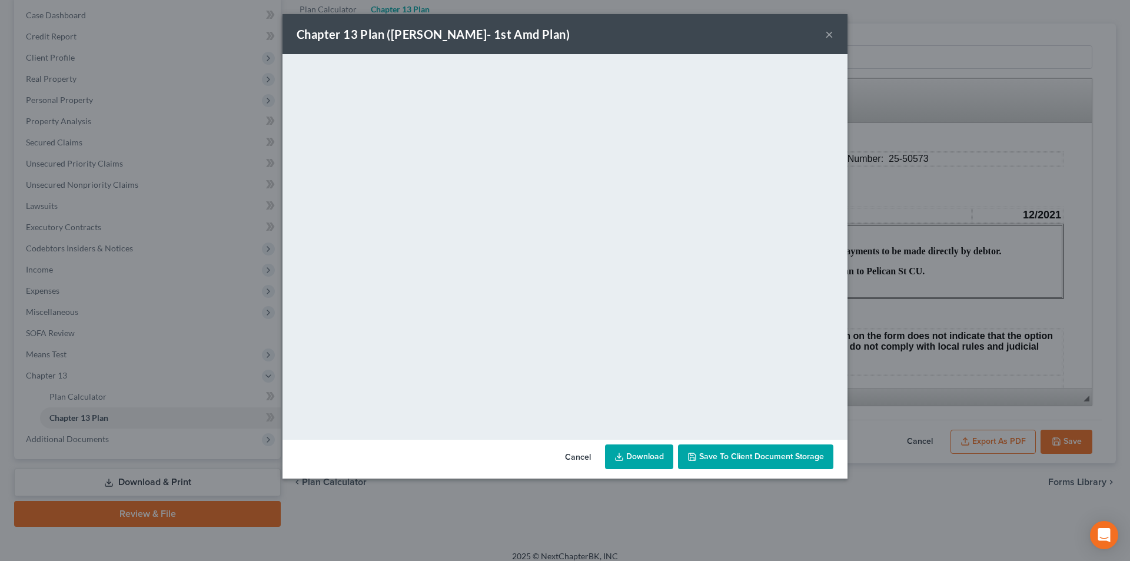
click at [642, 465] on link "Download" at bounding box center [639, 456] width 68 height 25
click at [586, 459] on button "Cancel" at bounding box center [577, 457] width 45 height 24
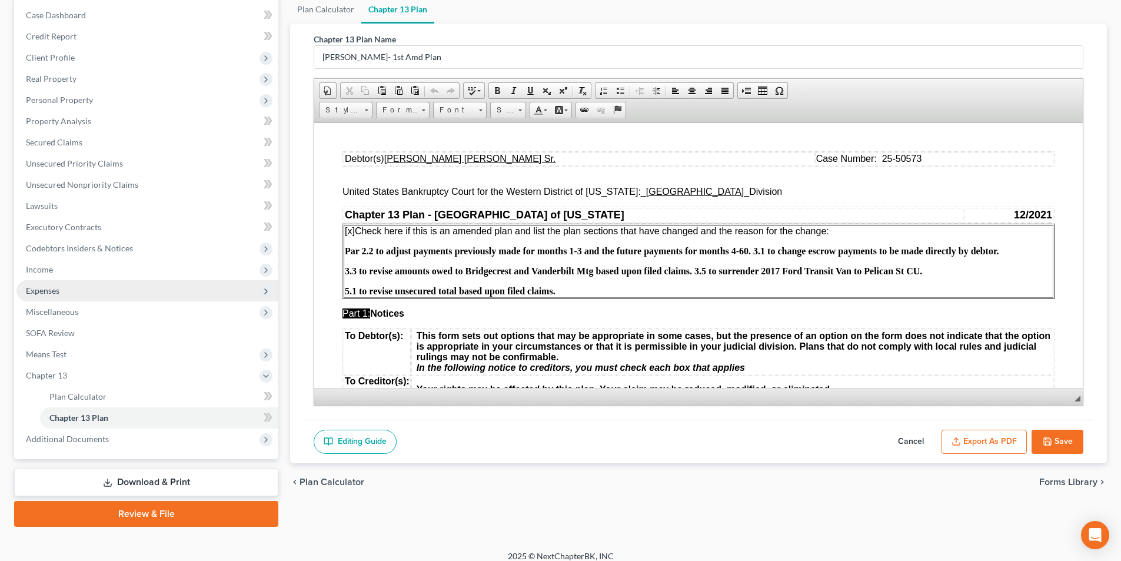
click at [82, 295] on span "Expenses" at bounding box center [147, 290] width 262 height 21
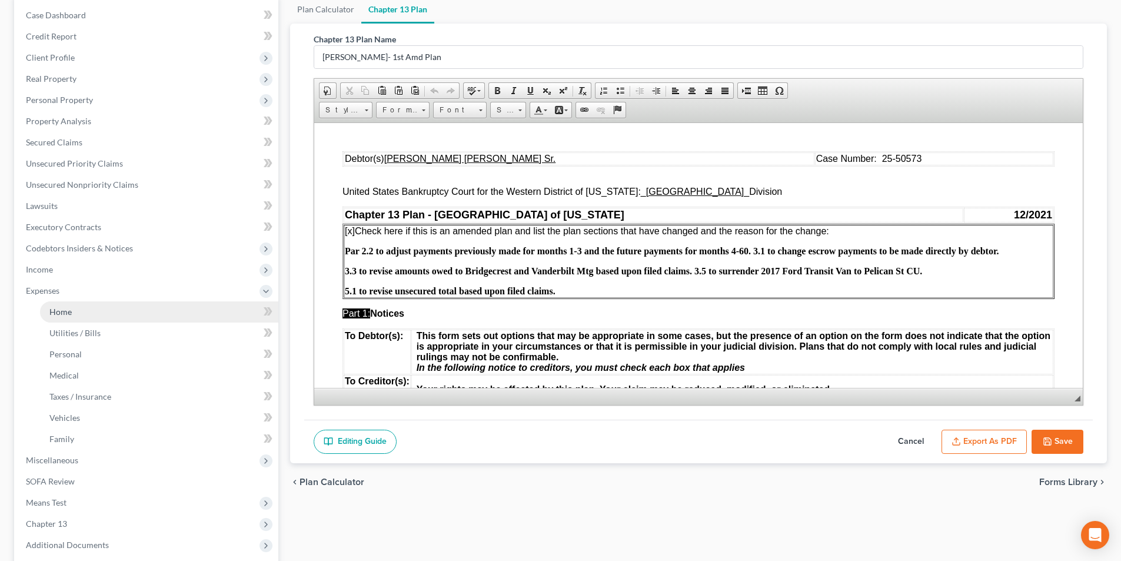
click at [79, 306] on link "Home" at bounding box center [159, 311] width 238 height 21
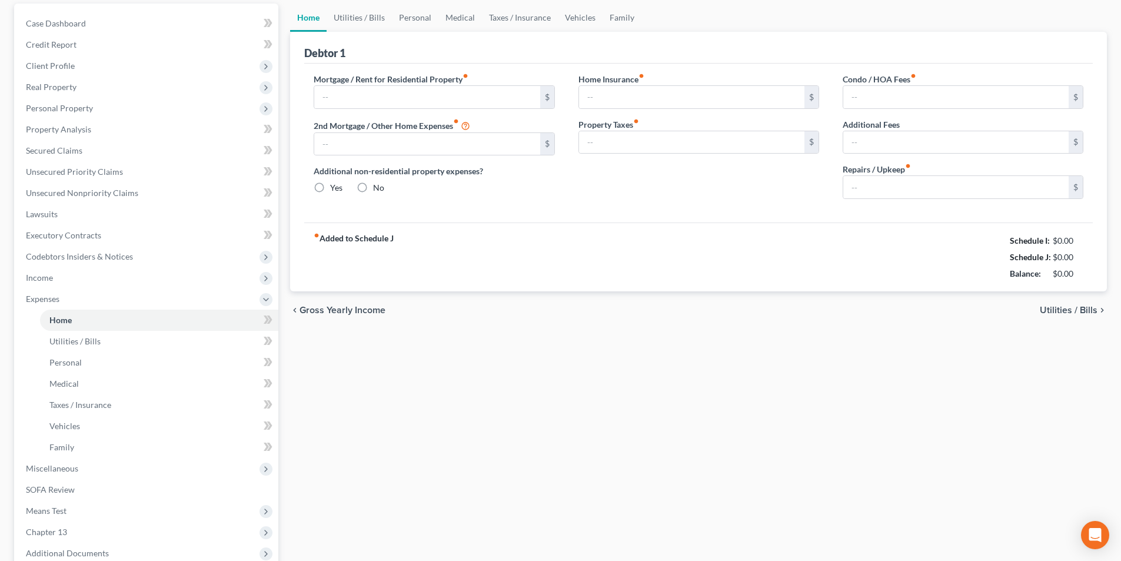
type input "0.00"
radio input "true"
type input "0.00"
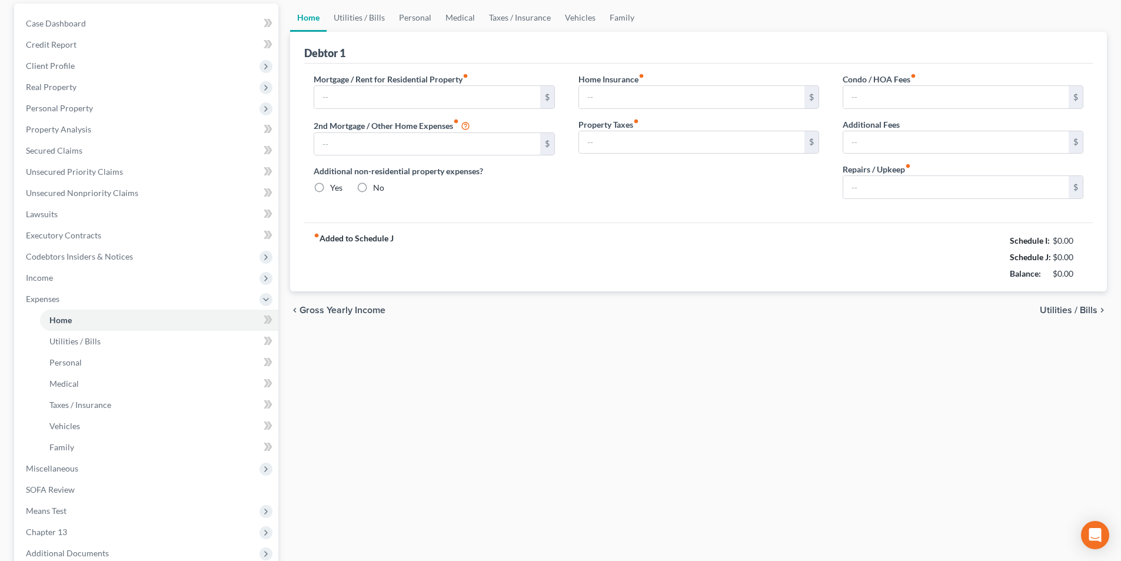
type input "0.00"
type input "100.00"
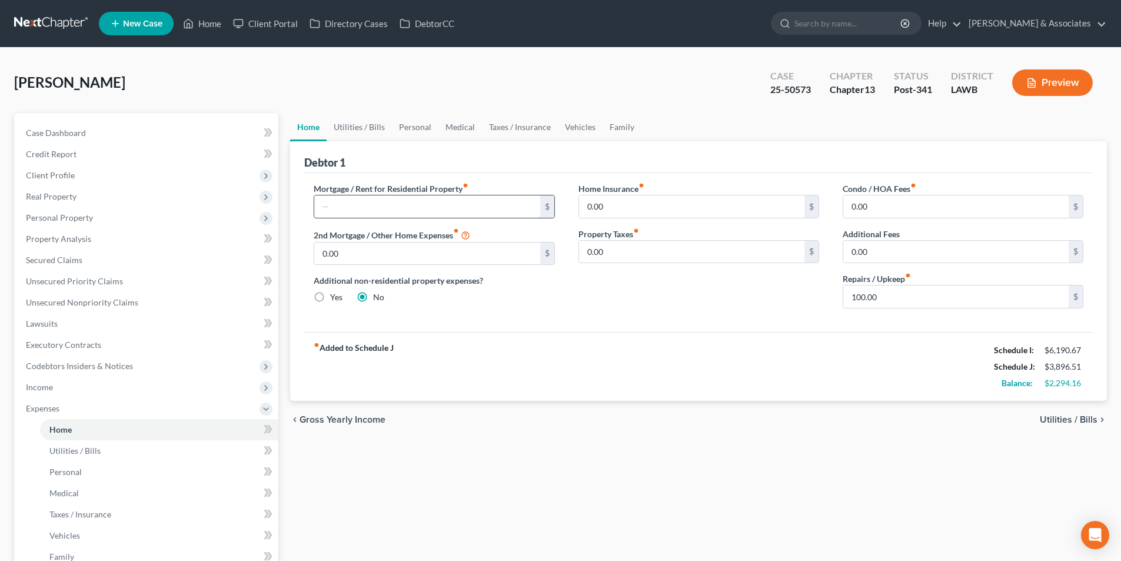
click at [446, 216] on input "text" at bounding box center [426, 206] width 225 height 22
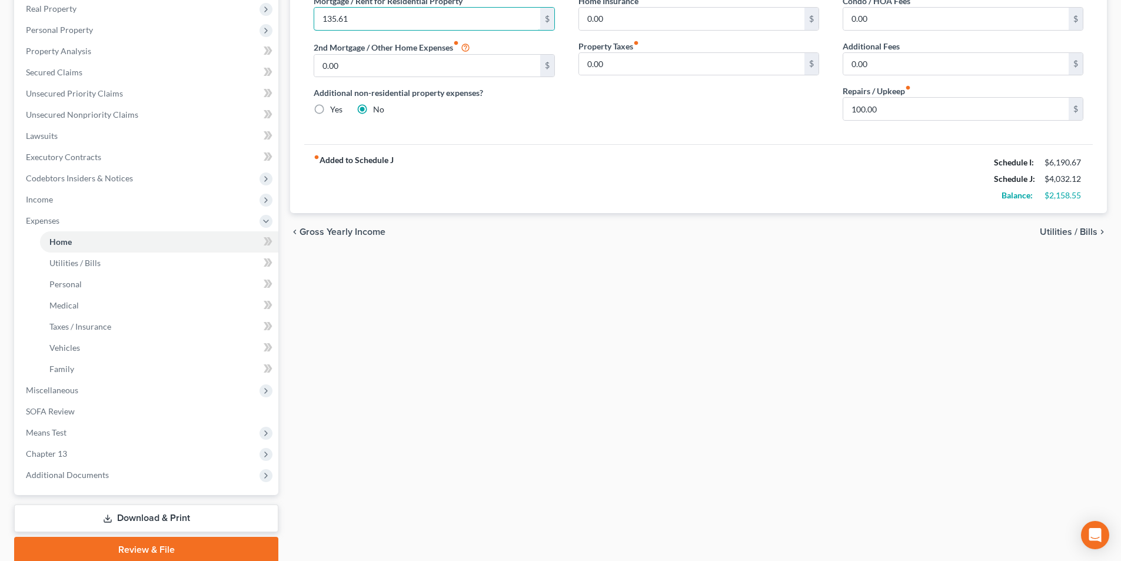
scroll to position [234, 0]
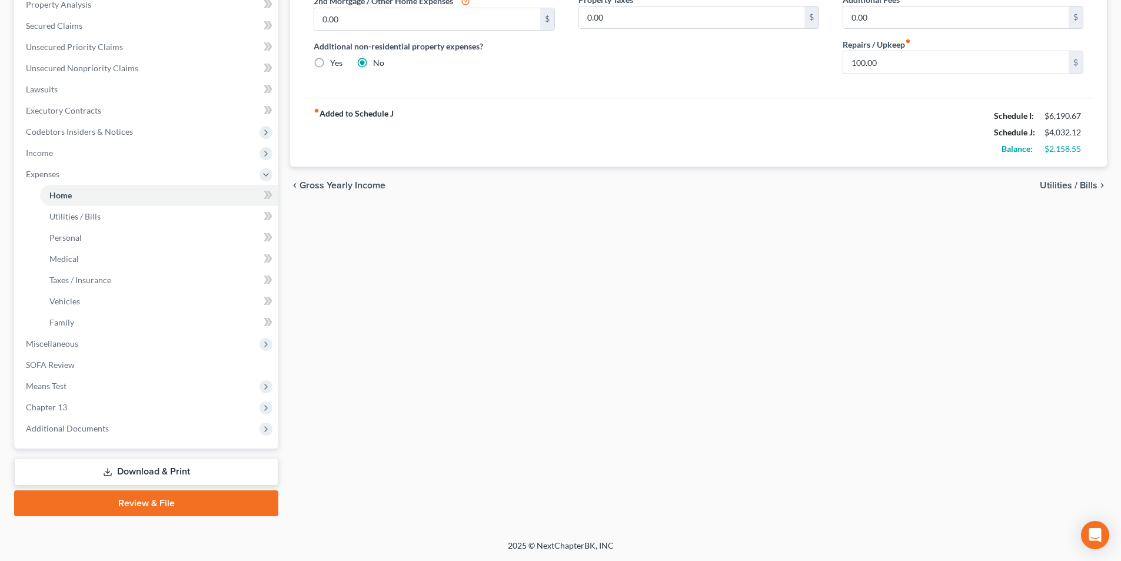
type input "135.61"
click at [164, 484] on link "Download & Print" at bounding box center [146, 472] width 264 height 28
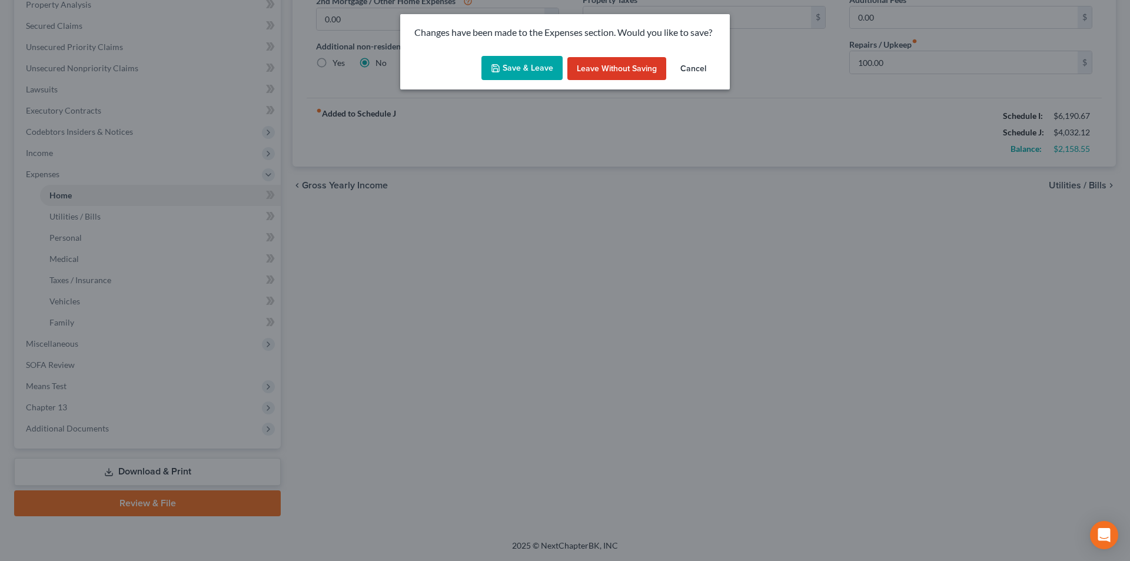
click at [520, 58] on button "Save & Leave" at bounding box center [521, 68] width 81 height 25
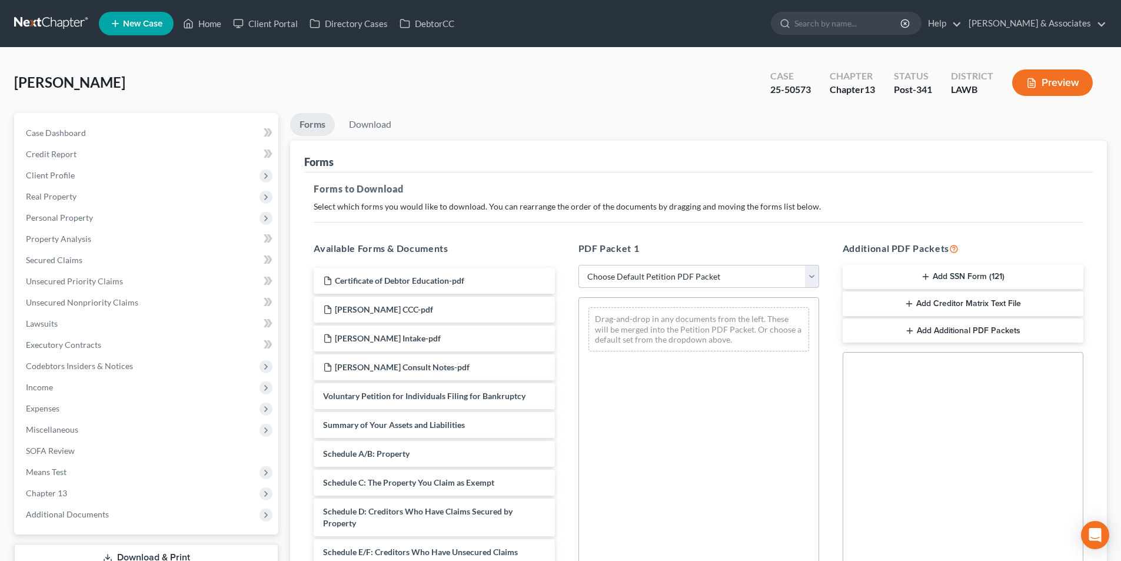
drag, startPoint x: 698, startPoint y: 279, endPoint x: 701, endPoint y: 287, distance: 8.0
click at [698, 279] on select "Choose Default Petition PDF Packet Complete Bankruptcy Petition (all forms and …" at bounding box center [698, 277] width 241 height 24
select select "2"
click at [578, 265] on select "Choose Default Petition PDF Packet Complete Bankruptcy Petition (all forms and …" at bounding box center [698, 277] width 241 height 24
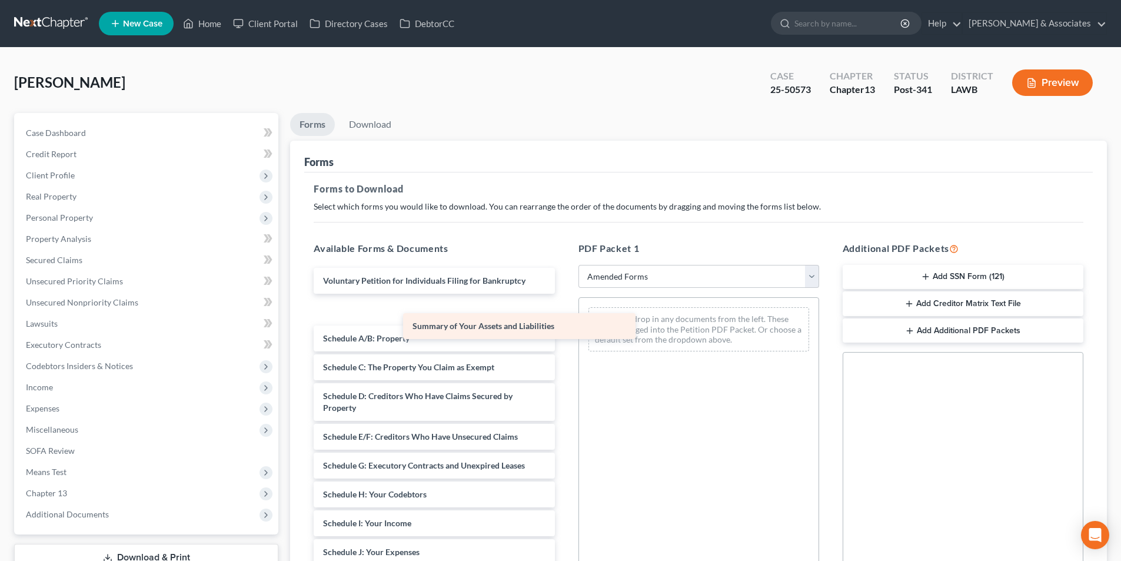
drag, startPoint x: 435, startPoint y: 310, endPoint x: 636, endPoint y: 352, distance: 204.9
click at [564, 352] on div "Summary of Your Assets and Liabilities Voluntary Petition for Individuals Filin…" at bounding box center [433, 529] width 259 height 522
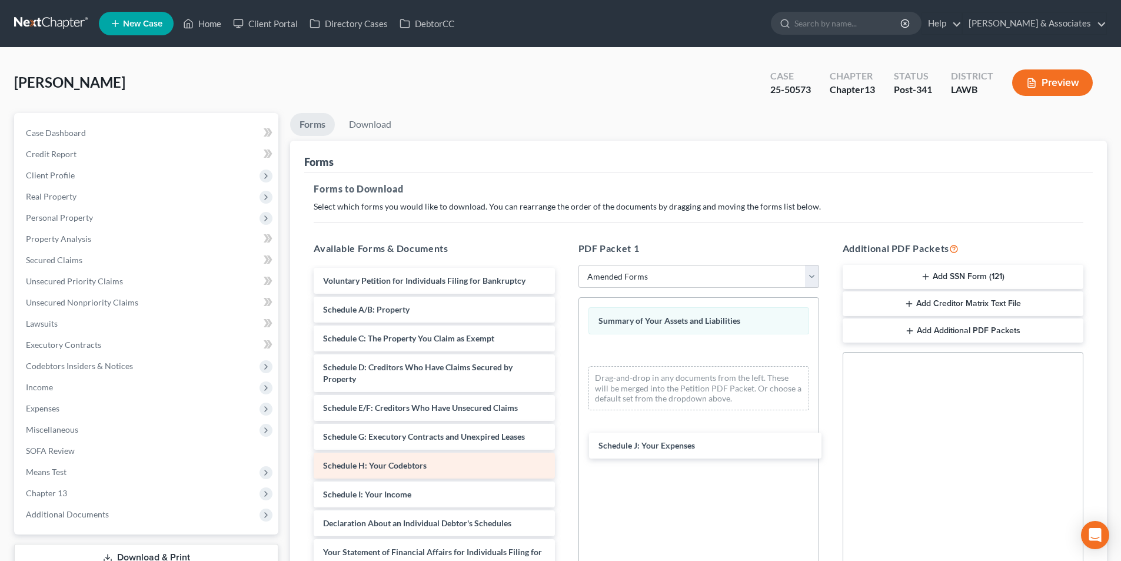
drag, startPoint x: 349, startPoint y: 530, endPoint x: 509, endPoint y: 477, distance: 169.1
click at [564, 450] on div "Schedule J: Your Expenses Voluntary Petition for Individuals Filing for Bankrup…" at bounding box center [433, 500] width 259 height 465
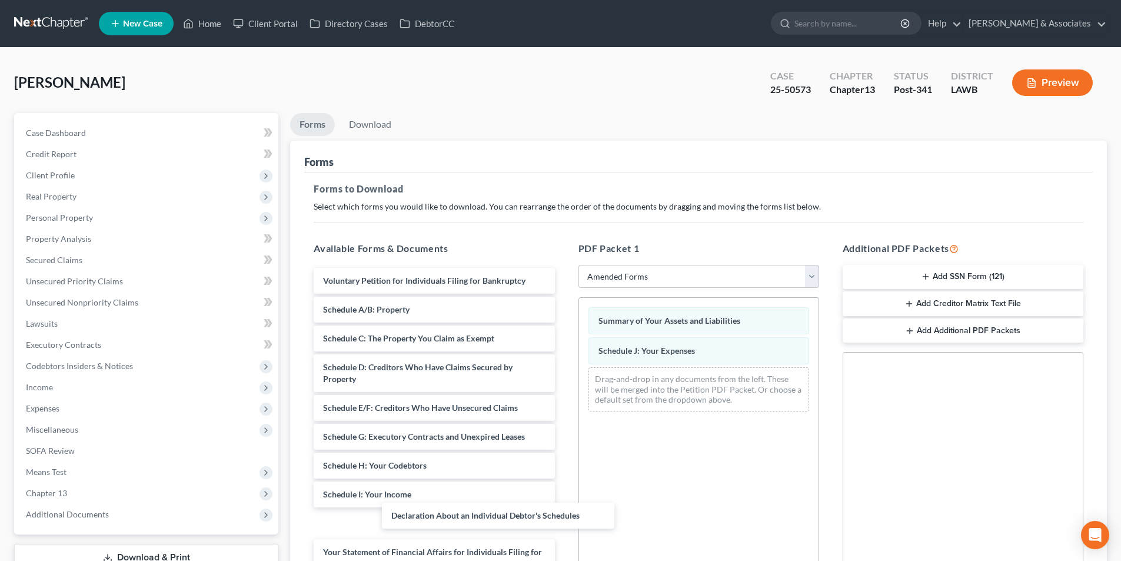
drag, startPoint x: 405, startPoint y: 524, endPoint x: 764, endPoint y: 473, distance: 363.1
click at [564, 470] on div "Declaration About an Individual Debtor's Schedules Voluntary Petition for Indiv…" at bounding box center [433, 500] width 259 height 465
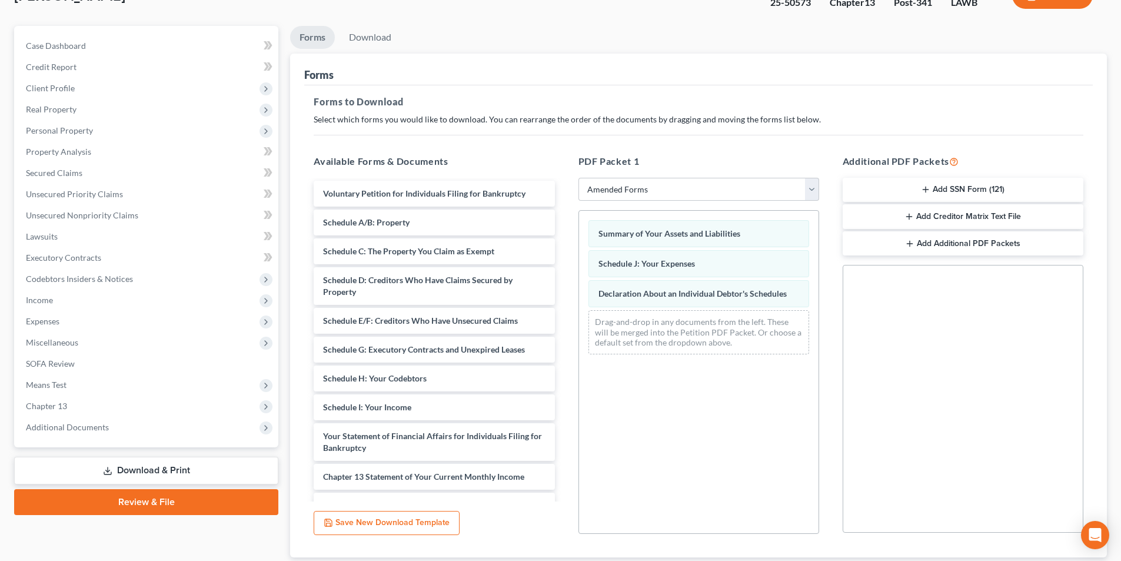
scroll to position [166, 0]
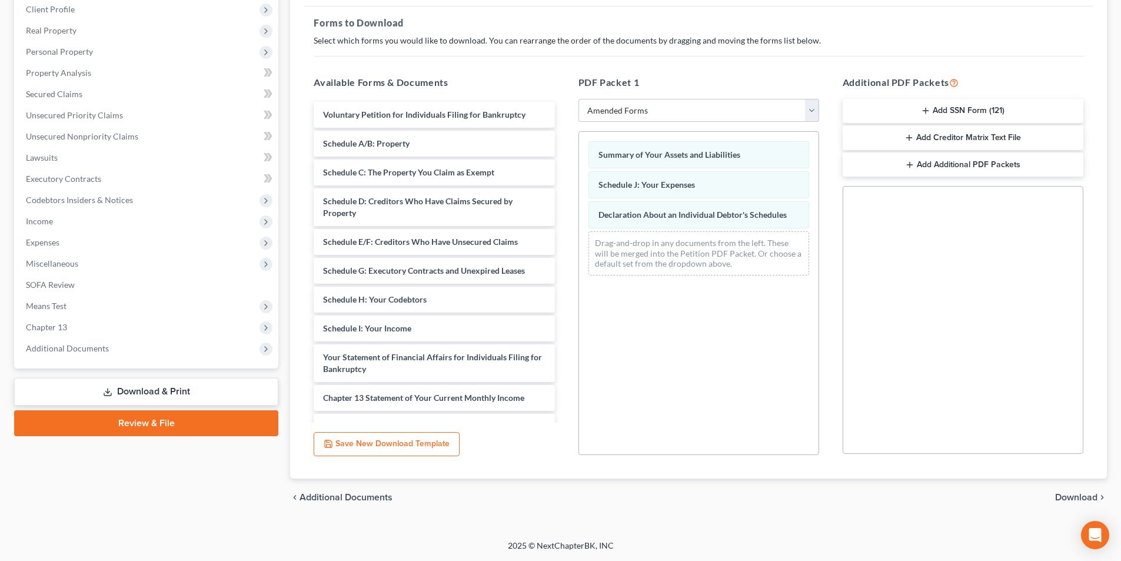
click at [1058, 491] on div "chevron_left Additional Documents Download chevron_right" at bounding box center [698, 497] width 817 height 38
click at [1060, 503] on div "chevron_left Additional Documents Download chevron_right" at bounding box center [698, 497] width 817 height 38
click at [1068, 501] on span "Download" at bounding box center [1076, 496] width 42 height 9
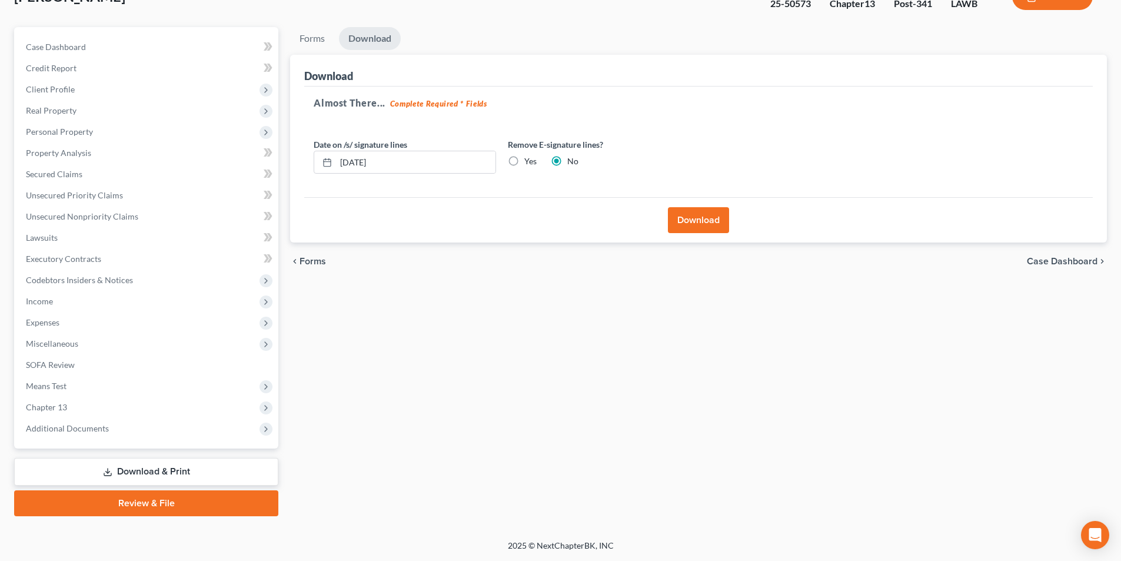
click at [695, 212] on div "Download" at bounding box center [698, 219] width 788 height 45
click at [695, 212] on button "Download" at bounding box center [698, 220] width 61 height 26
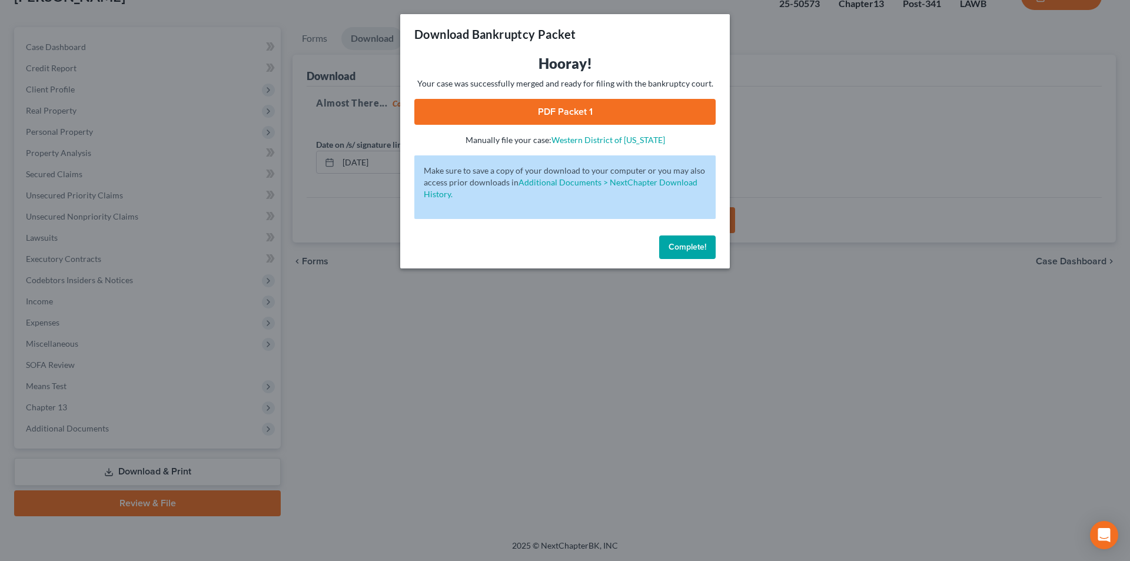
click at [646, 110] on link "PDF Packet 1" at bounding box center [564, 112] width 301 height 26
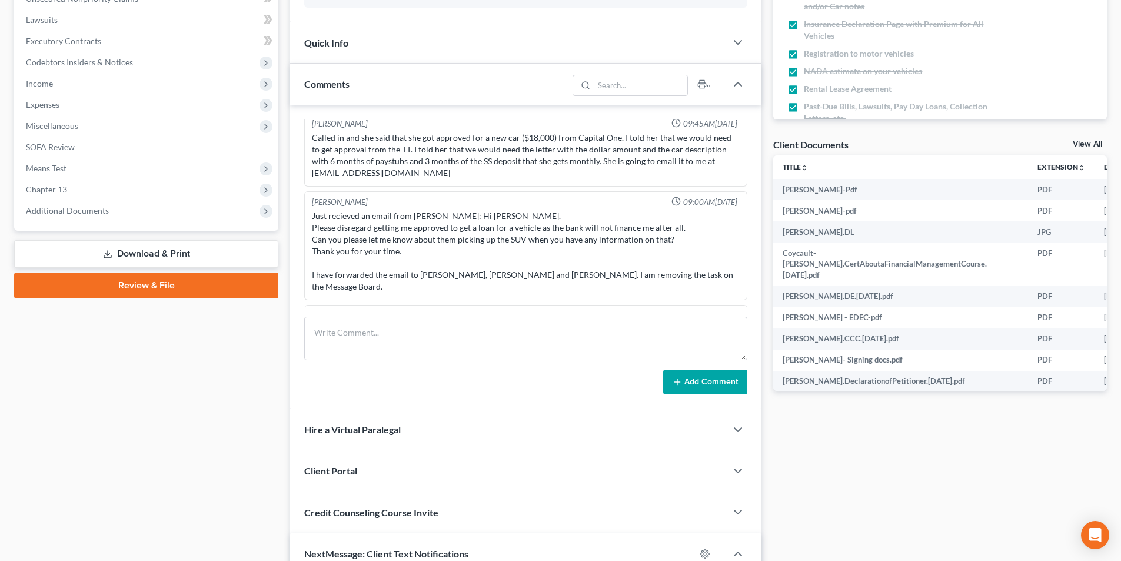
scroll to position [235, 0]
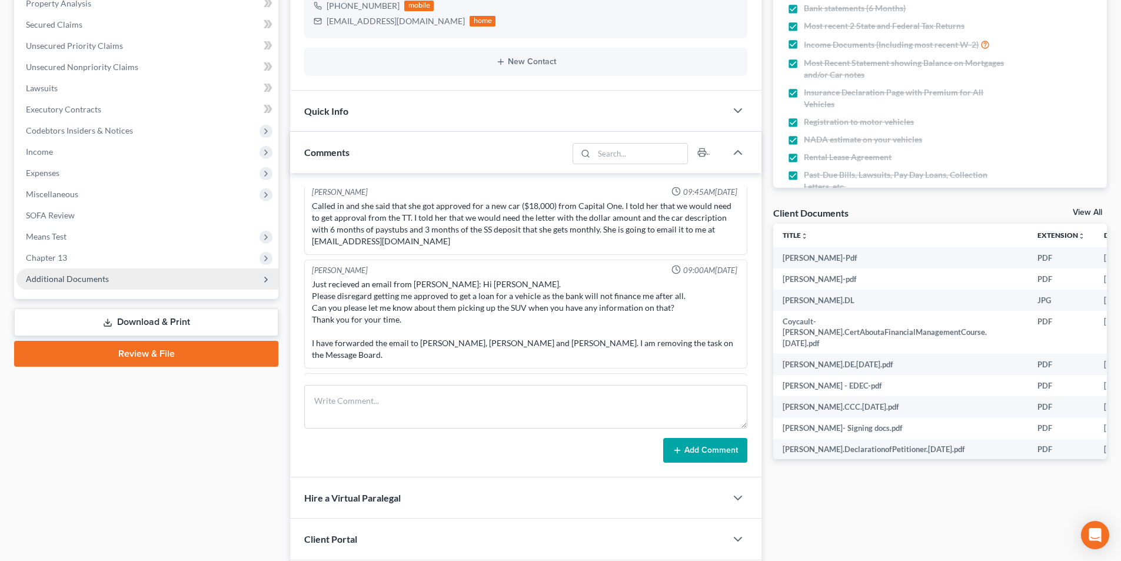
click at [61, 275] on span "Additional Documents" at bounding box center [67, 279] width 83 height 10
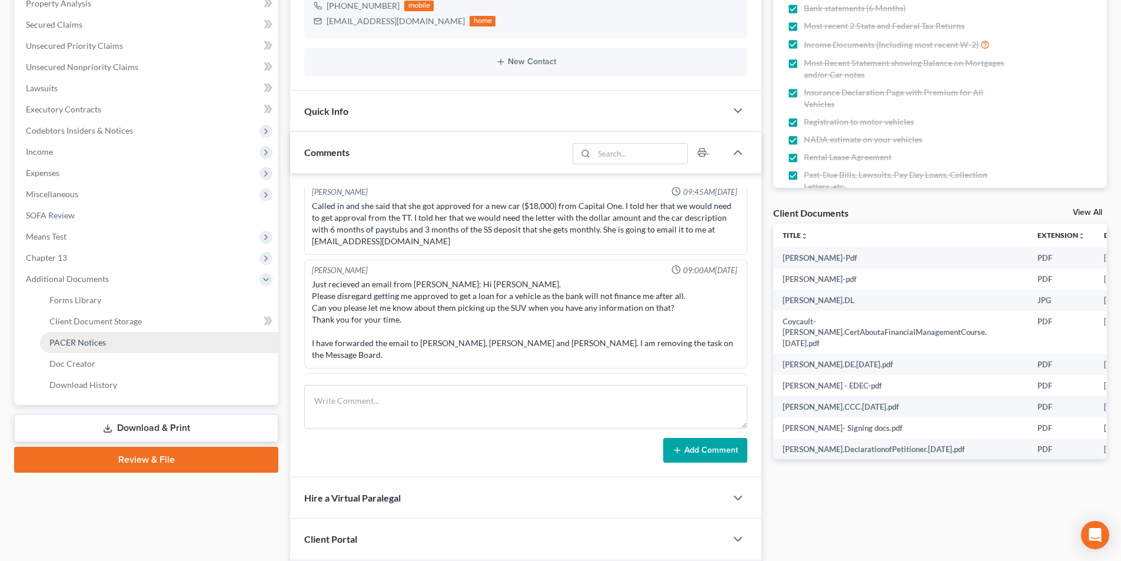
click at [92, 352] on link "PACER Notices" at bounding box center [159, 342] width 238 height 21
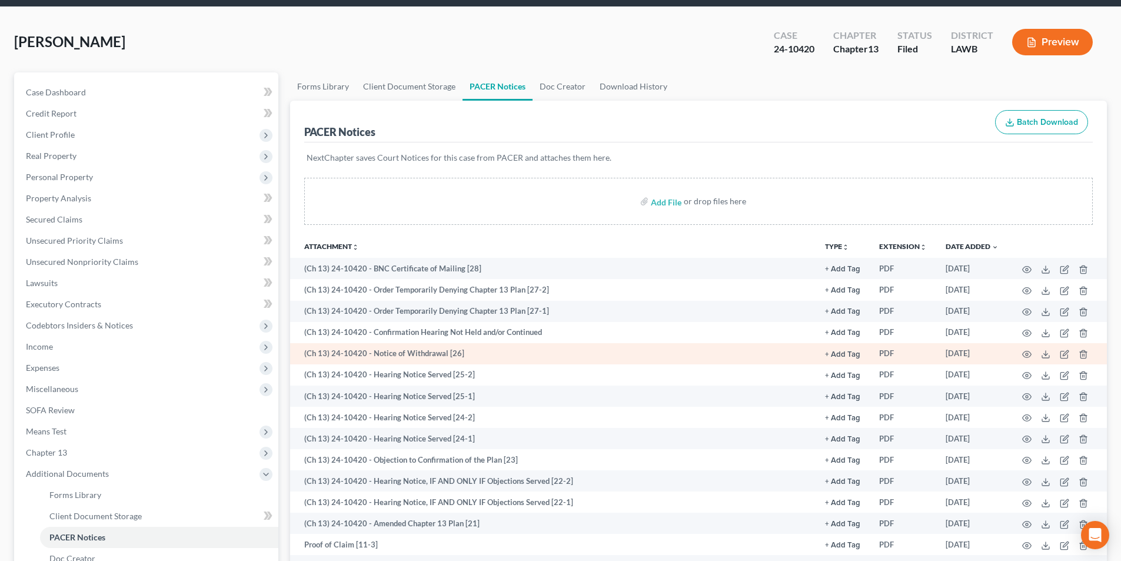
scroll to position [59, 0]
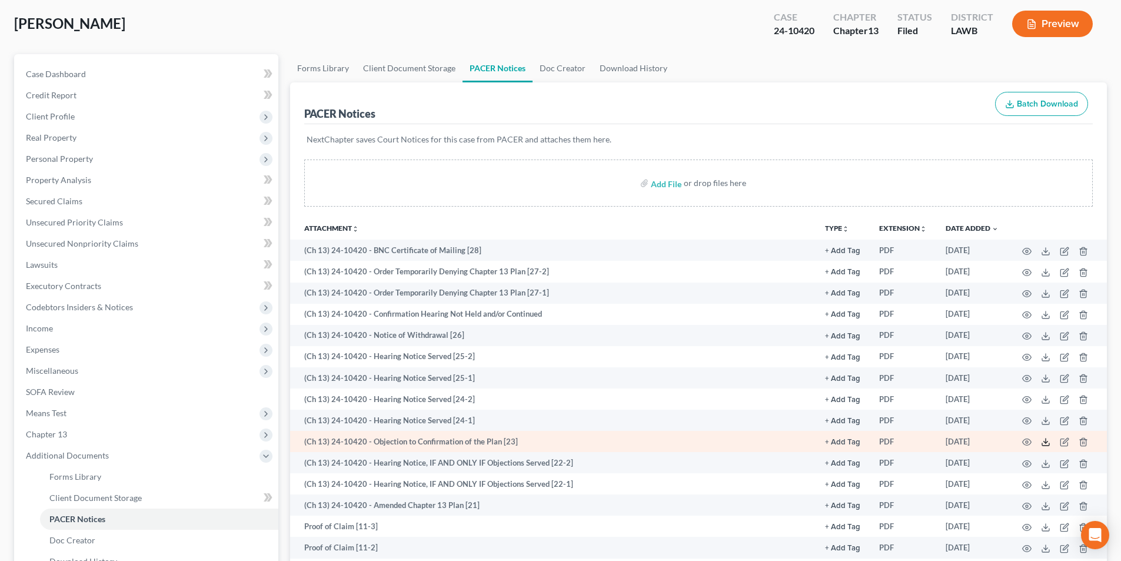
click at [1044, 444] on icon at bounding box center [1045, 441] width 9 height 9
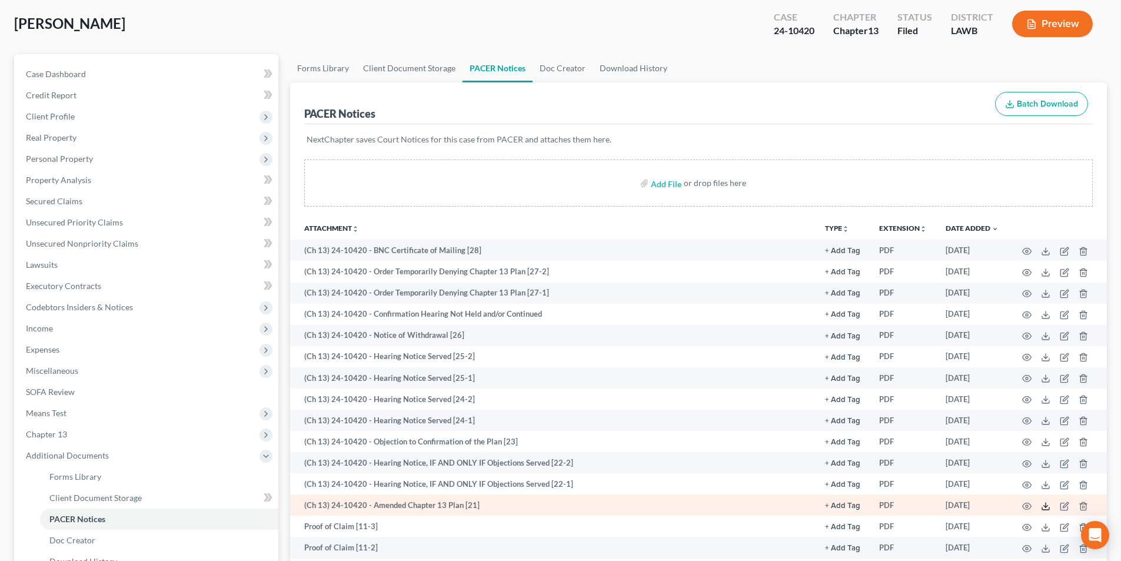
click at [1044, 501] on icon at bounding box center [1045, 505] width 9 height 9
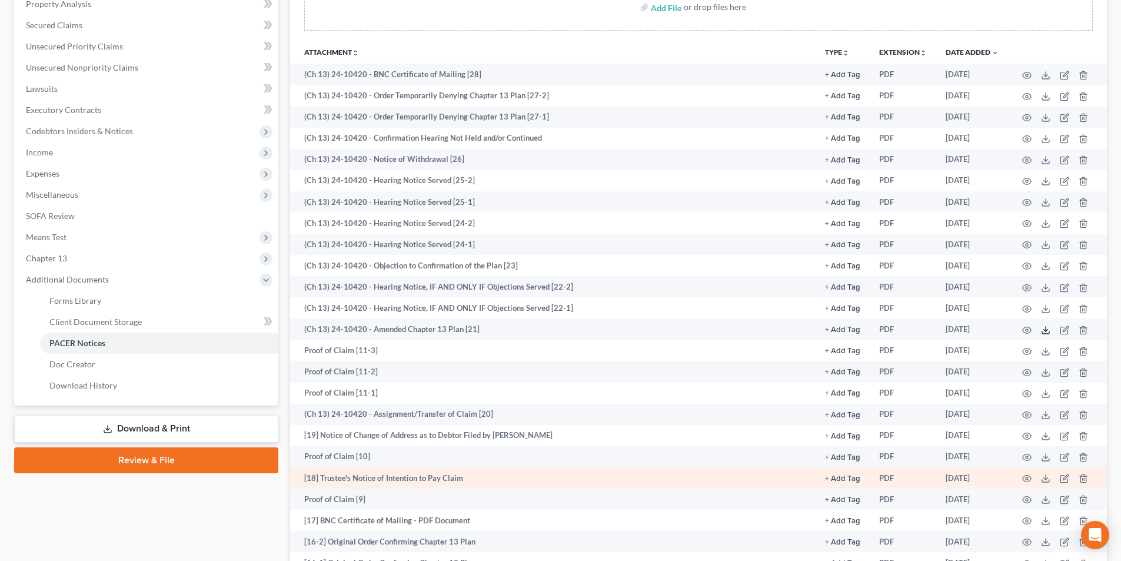
scroll to position [235, 0]
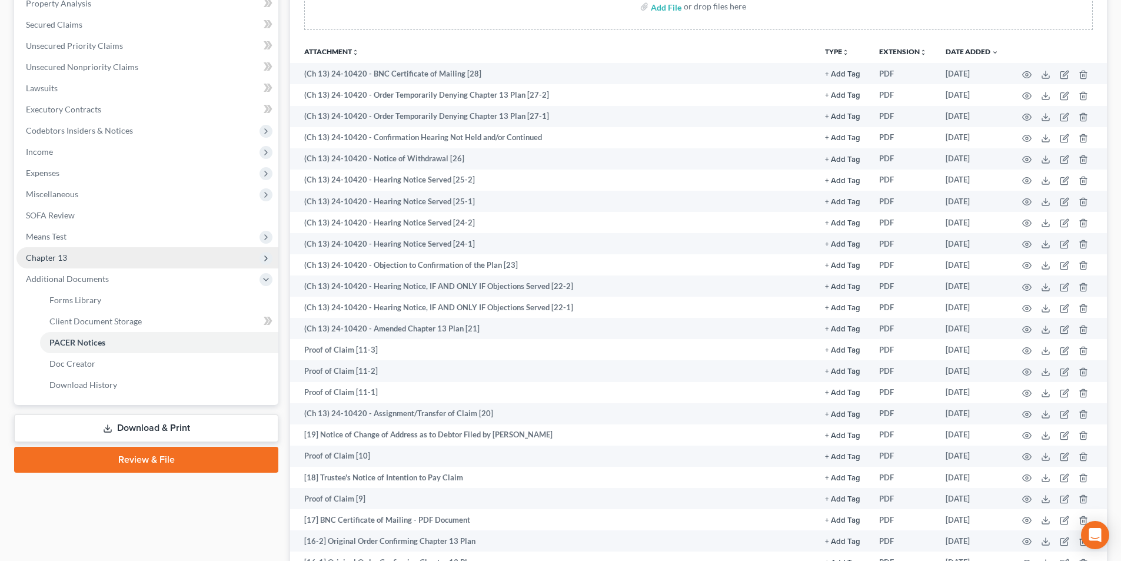
click at [74, 257] on span "Chapter 13" at bounding box center [147, 257] width 262 height 21
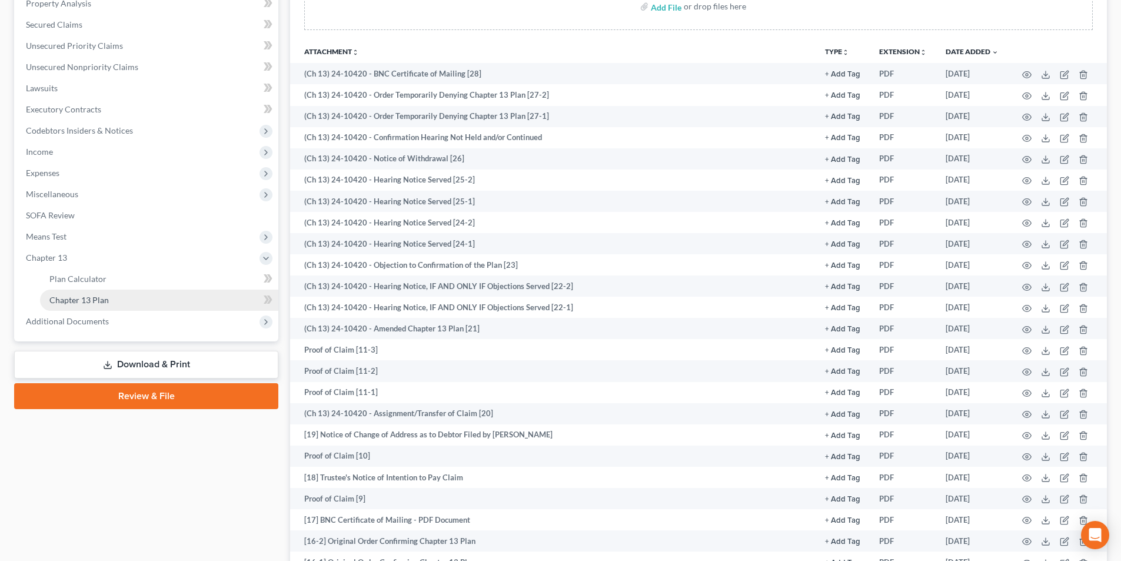
click at [81, 297] on span "Chapter 13 Plan" at bounding box center [78, 300] width 59 height 10
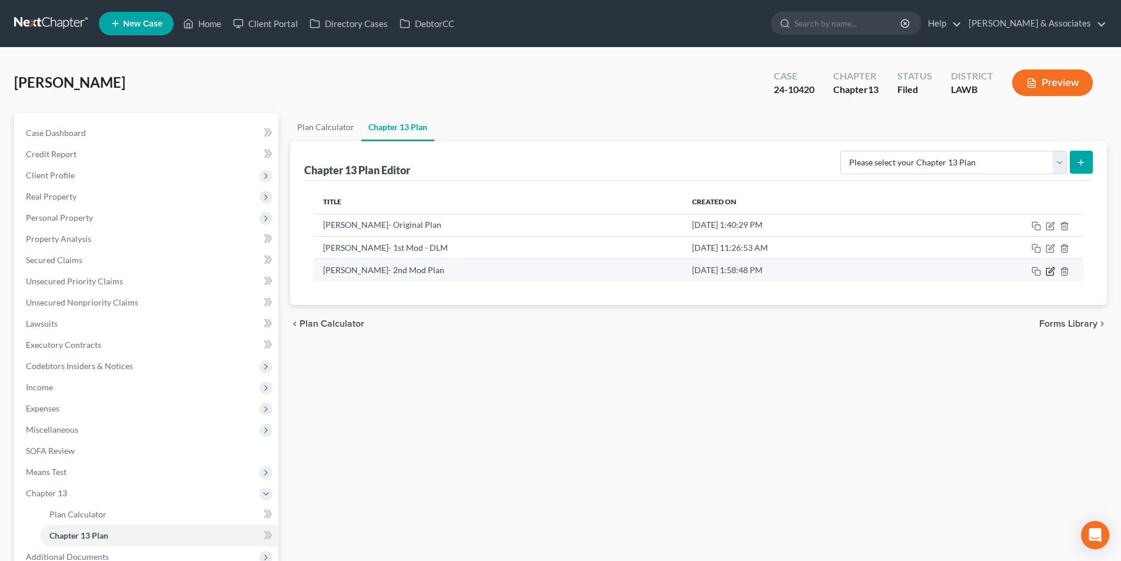
click at [1051, 268] on icon "button" at bounding box center [1050, 269] width 5 height 5
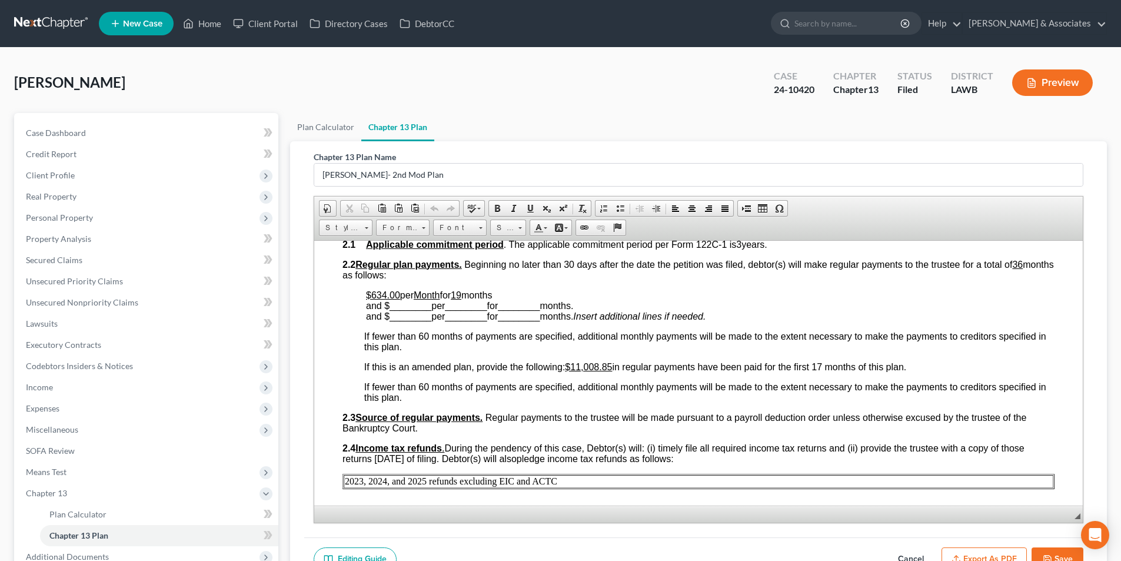
scroll to position [588, 0]
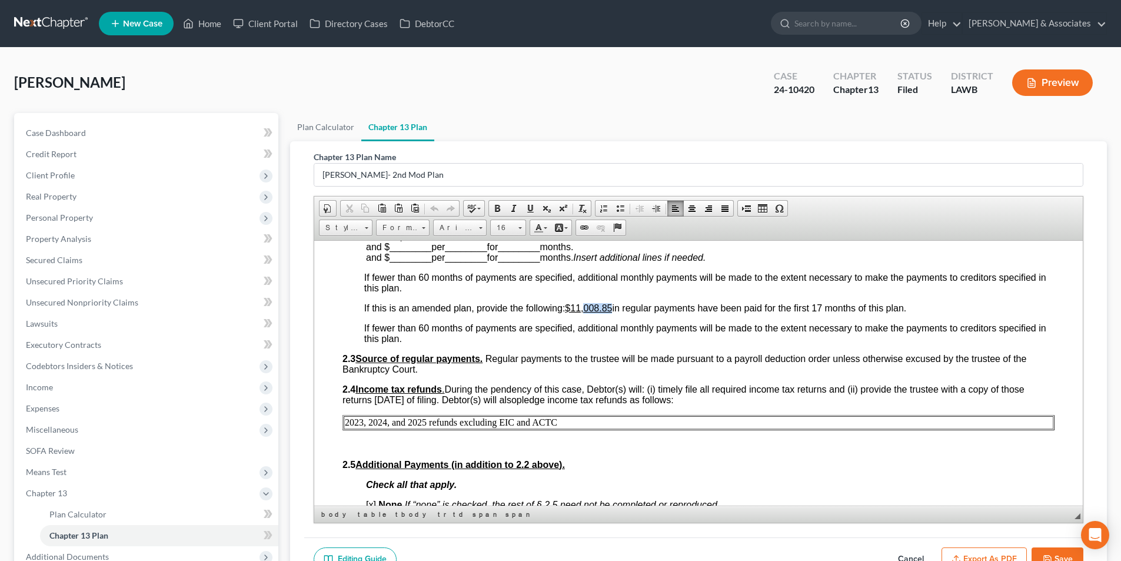
drag, startPoint x: 585, startPoint y: 305, endPoint x: 611, endPoint y: 304, distance: 26.5
click at [611, 304] on u "$11,008.85" at bounding box center [588, 307] width 47 height 10
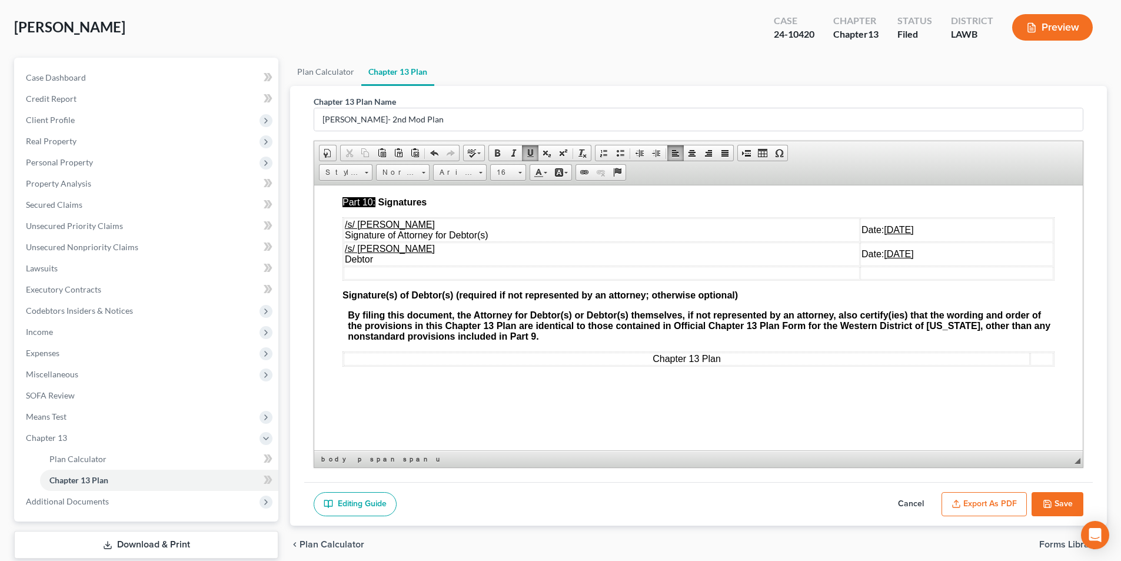
scroll to position [128, 0]
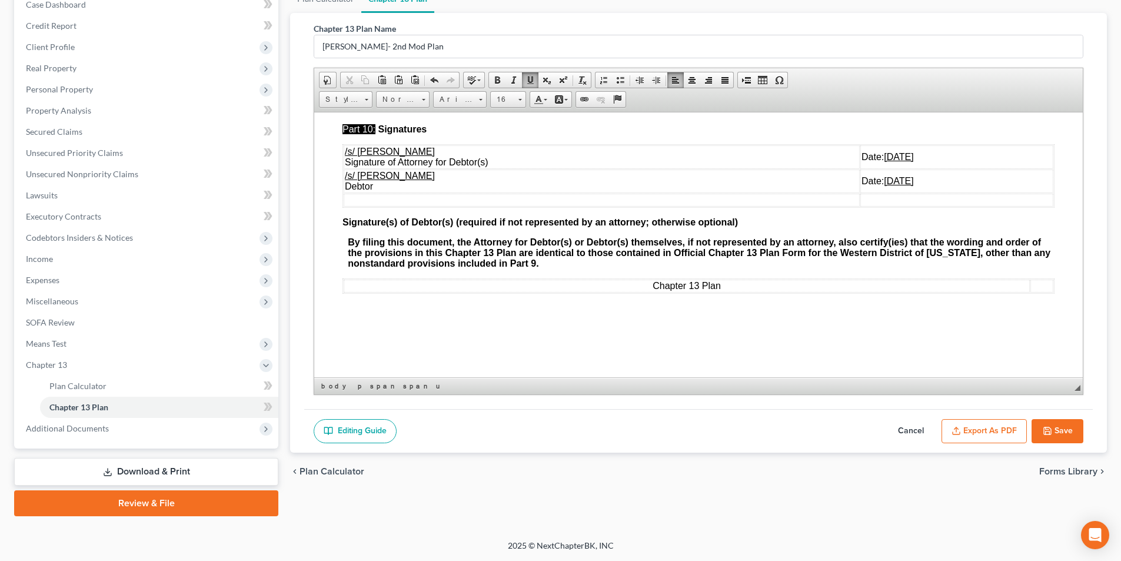
click at [1042, 437] on button "Save" at bounding box center [1057, 431] width 52 height 25
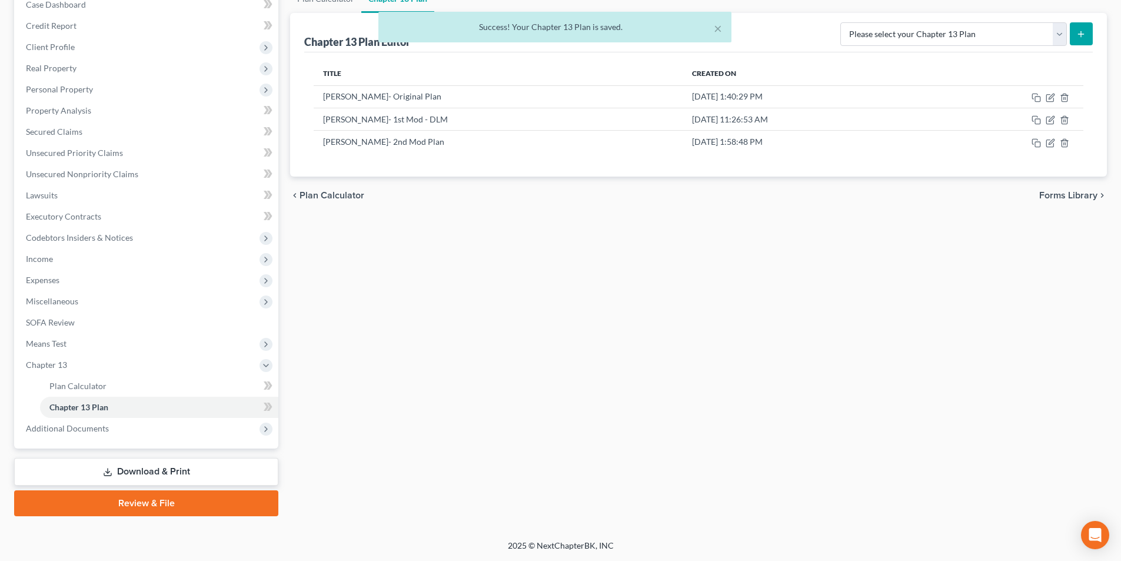
scroll to position [0, 0]
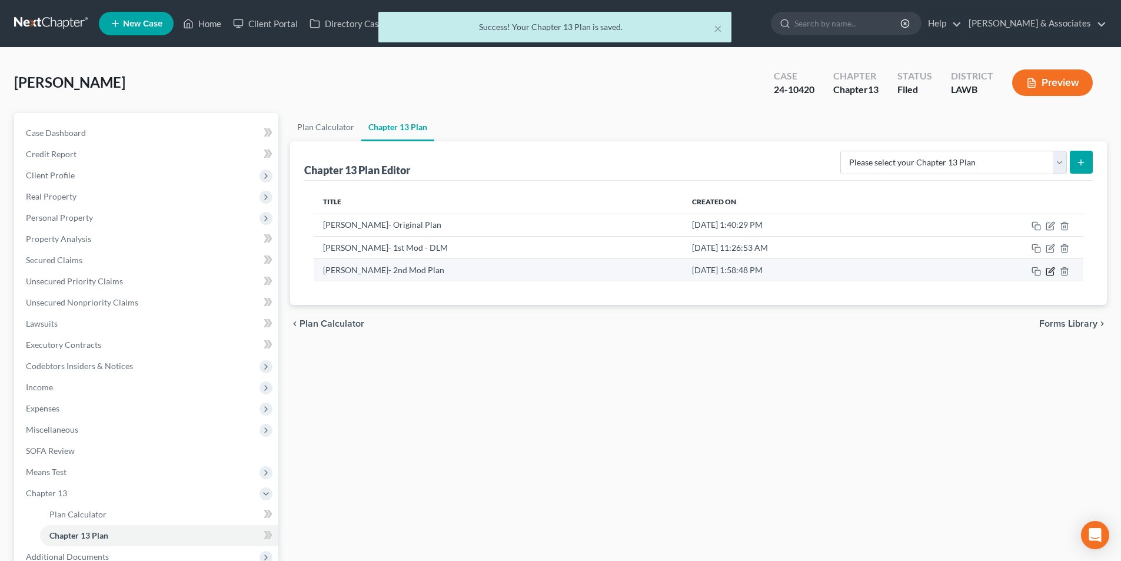
click at [1050, 273] on icon "button" at bounding box center [1049, 271] width 9 height 9
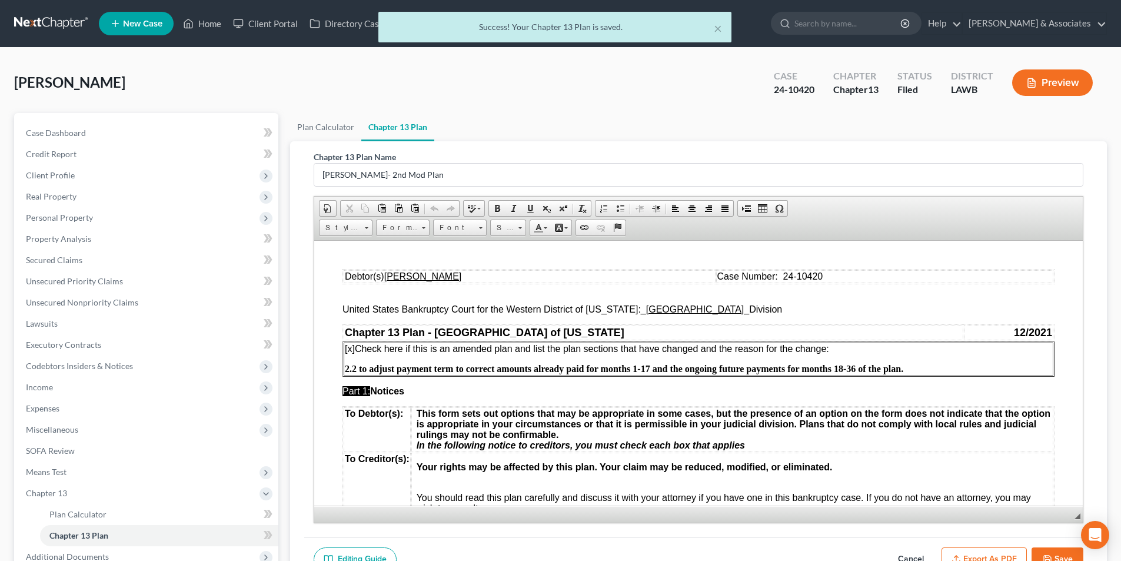
click at [984, 542] on div "Editing Guide Cancel Export as PDF Save" at bounding box center [698, 559] width 788 height 44
click at [983, 552] on button "Export as PDF" at bounding box center [983, 559] width 85 height 25
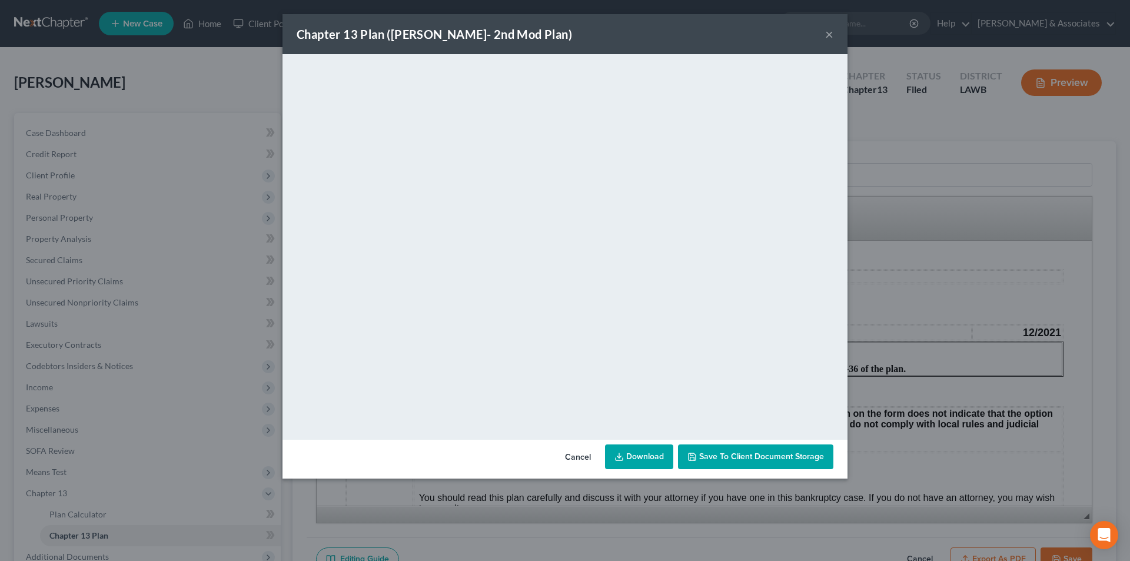
drag, startPoint x: 633, startPoint y: 469, endPoint x: 565, endPoint y: 471, distance: 68.3
click at [633, 469] on div "Cancel Download Save to Client Document Storage" at bounding box center [564, 458] width 565 height 39
click at [655, 458] on link "Download" at bounding box center [639, 456] width 68 height 25
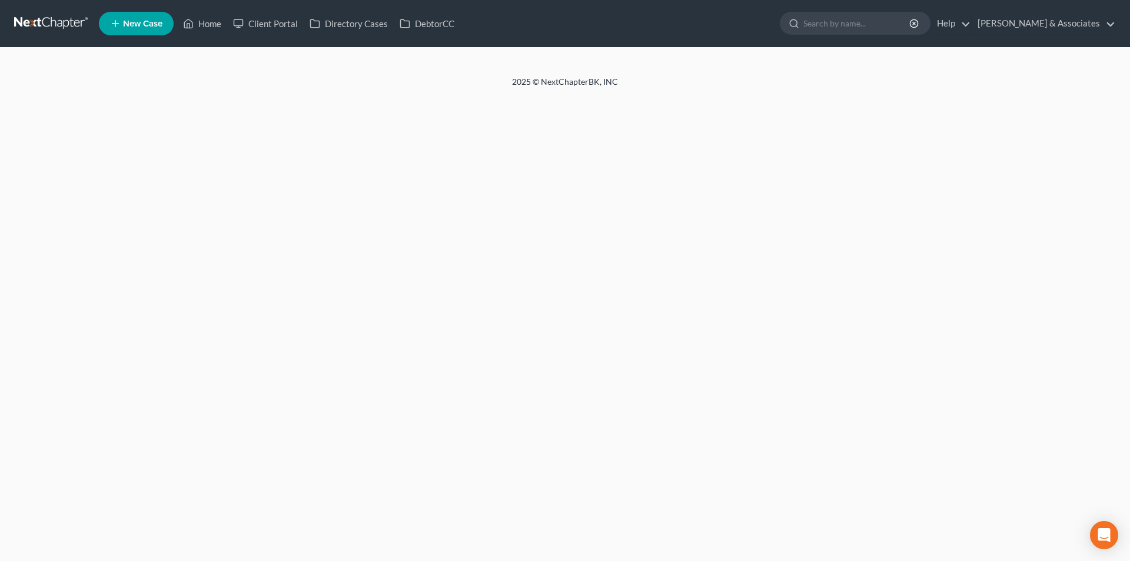
select select "19"
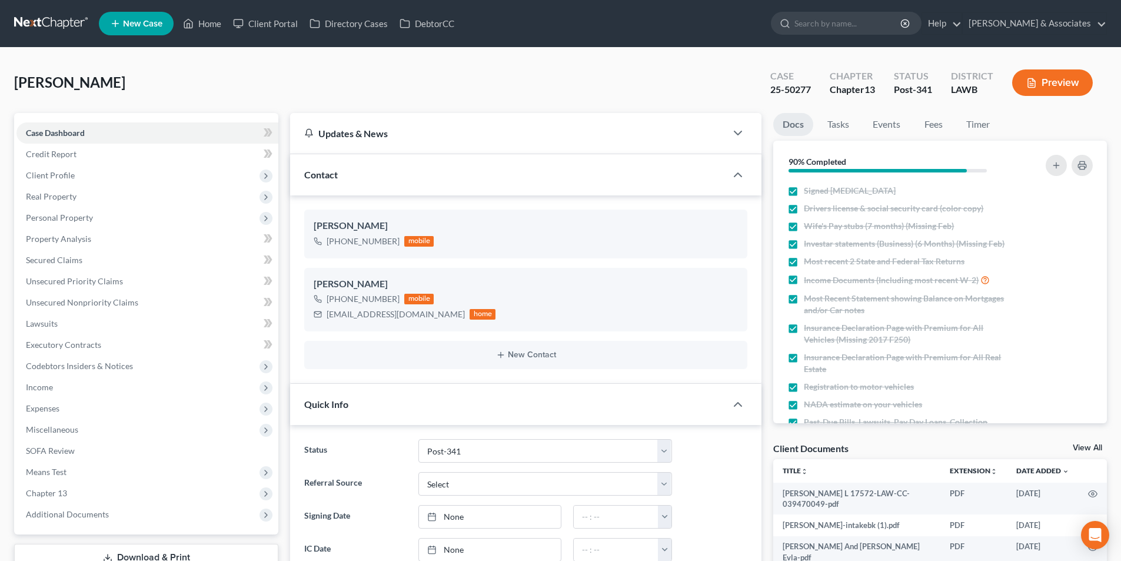
scroll to position [3129, 0]
click at [132, 508] on span "Additional Documents" at bounding box center [147, 514] width 262 height 21
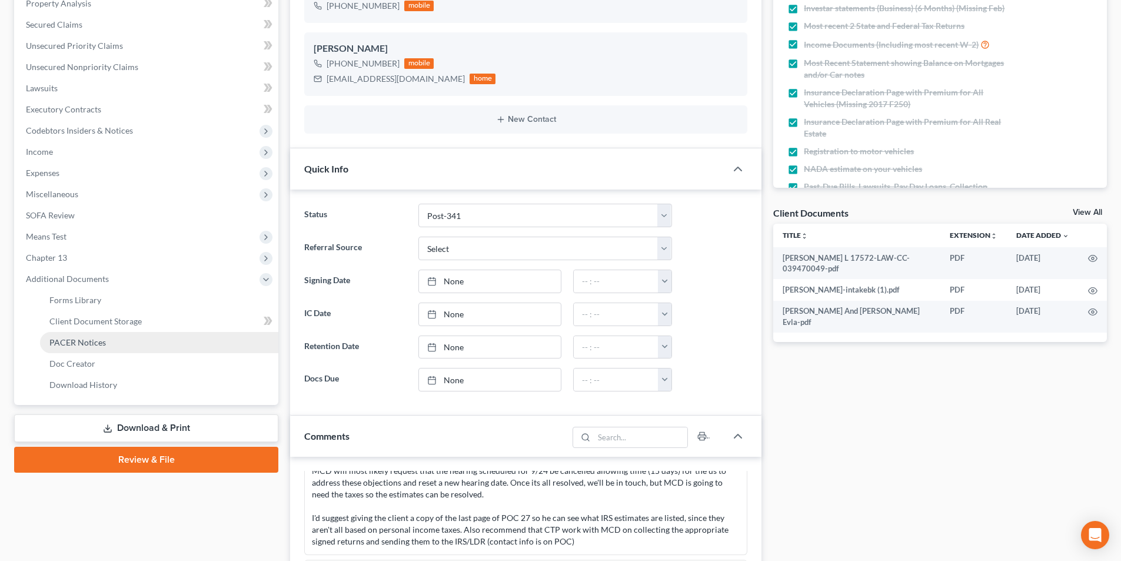
click at [89, 348] on link "PACER Notices" at bounding box center [159, 342] width 238 height 21
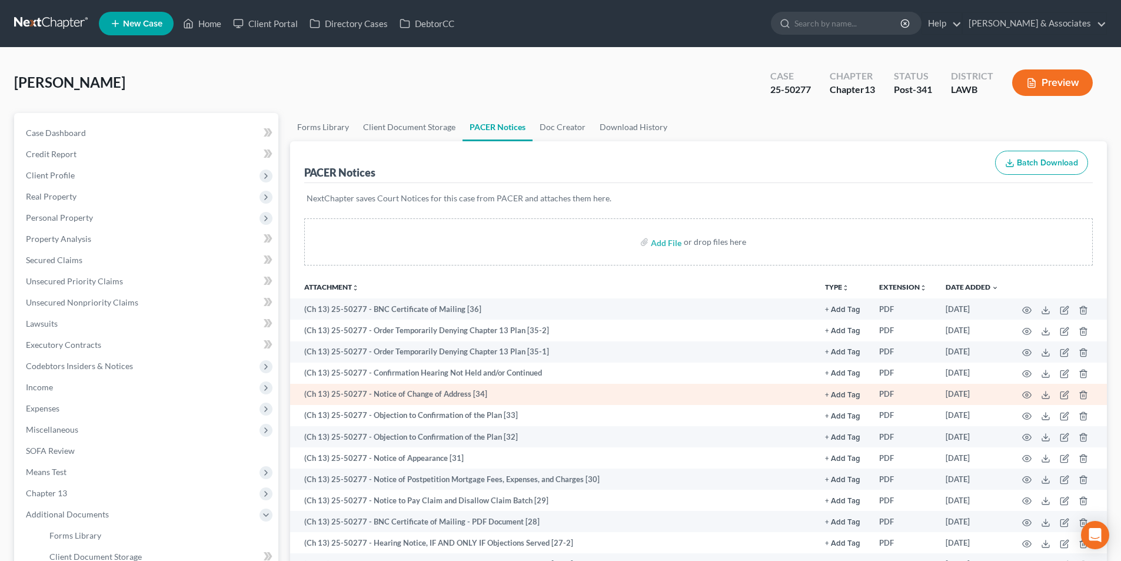
scroll to position [59, 0]
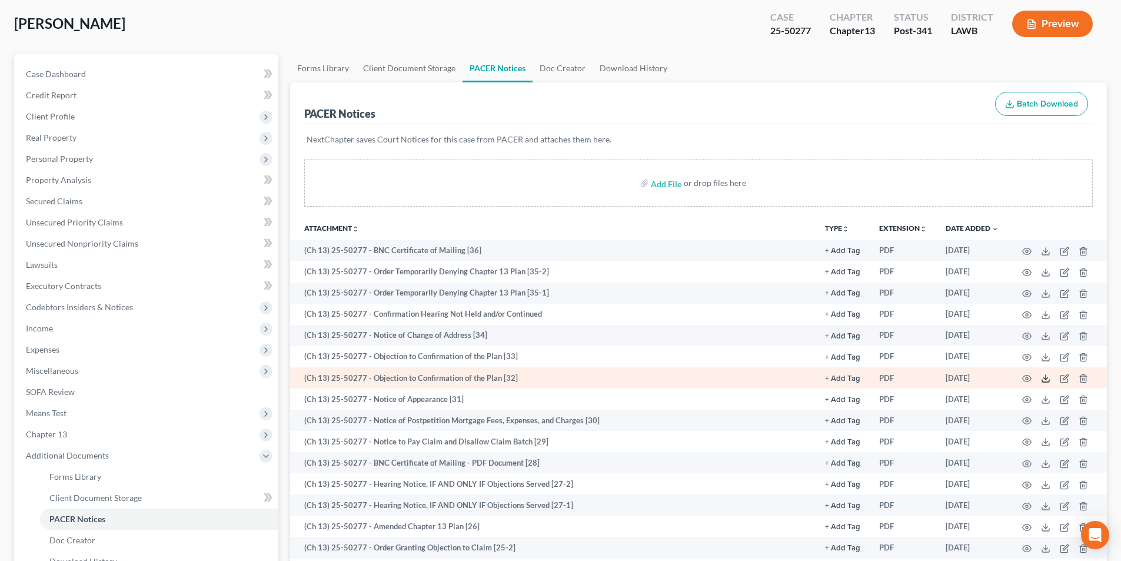
click at [1049, 382] on icon at bounding box center [1045, 378] width 9 height 9
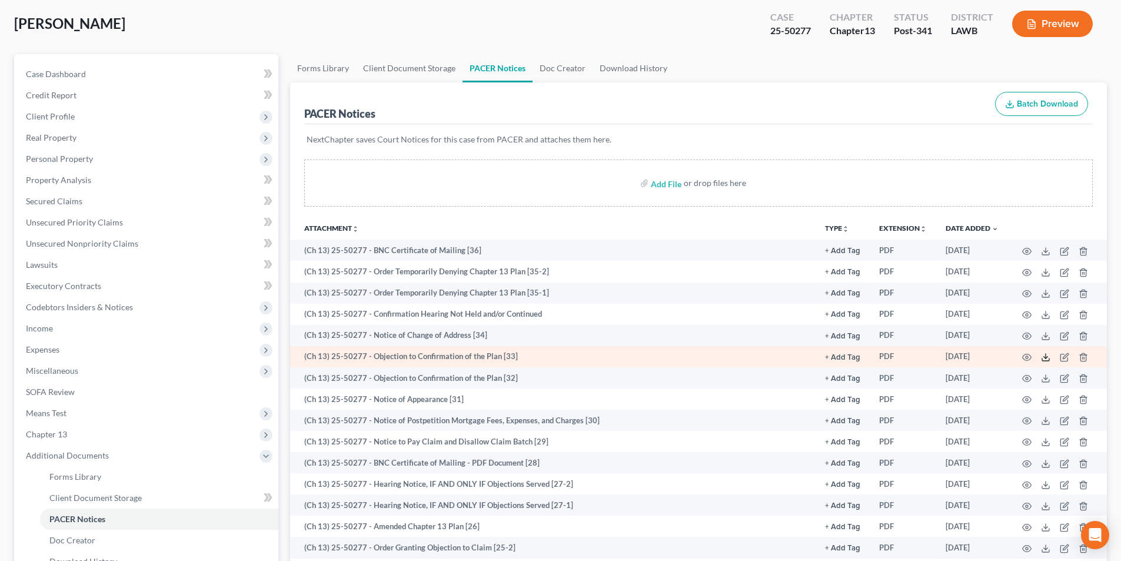
click at [1045, 358] on line at bounding box center [1045, 356] width 0 height 5
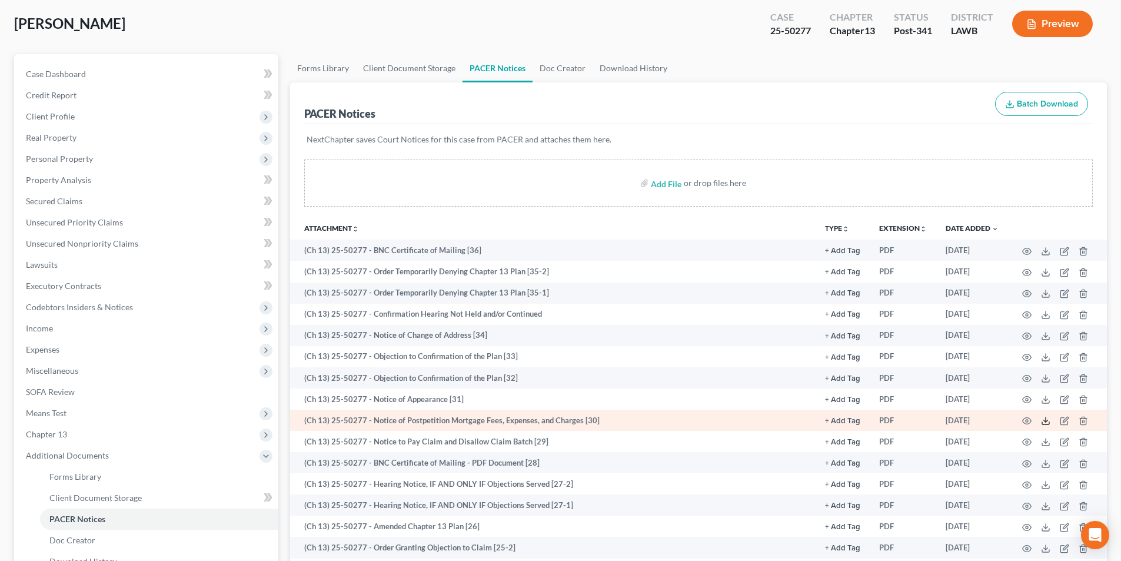
click at [1046, 418] on icon at bounding box center [1045, 420] width 9 height 9
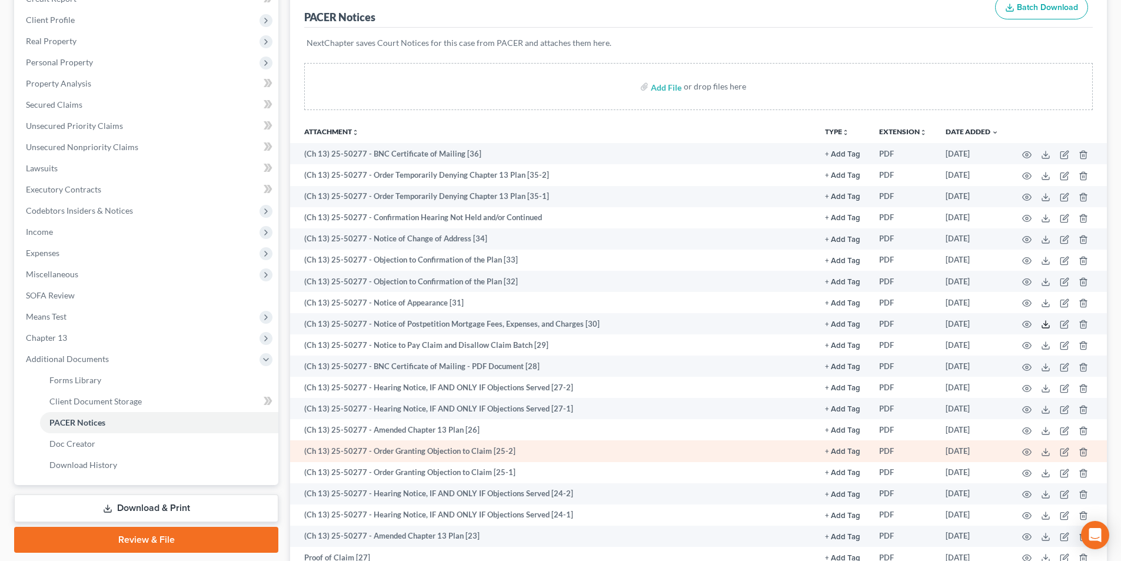
scroll to position [177, 0]
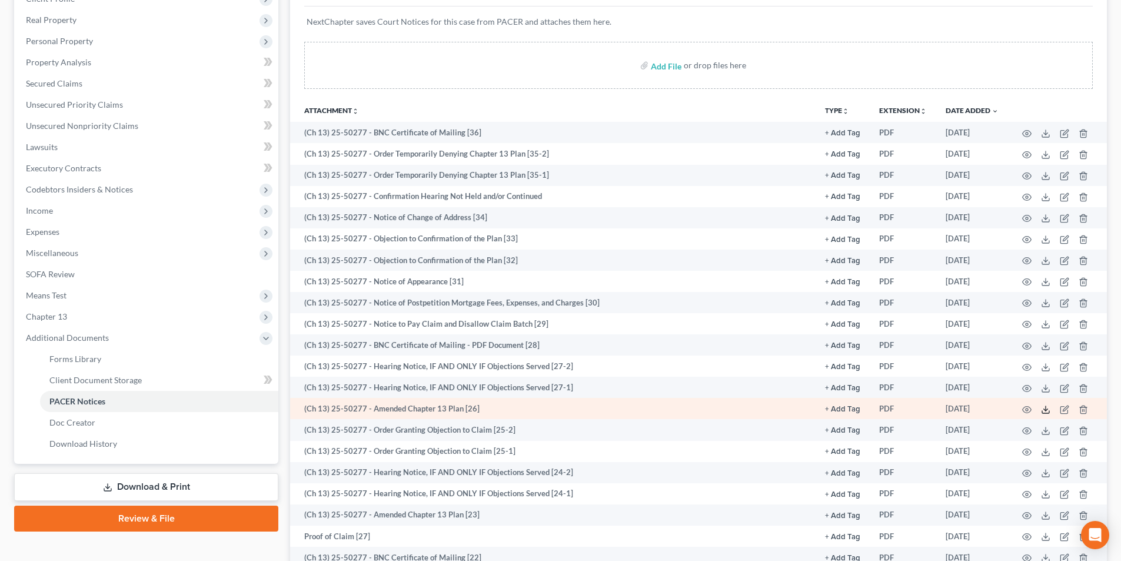
click at [1047, 411] on icon at bounding box center [1045, 409] width 9 height 9
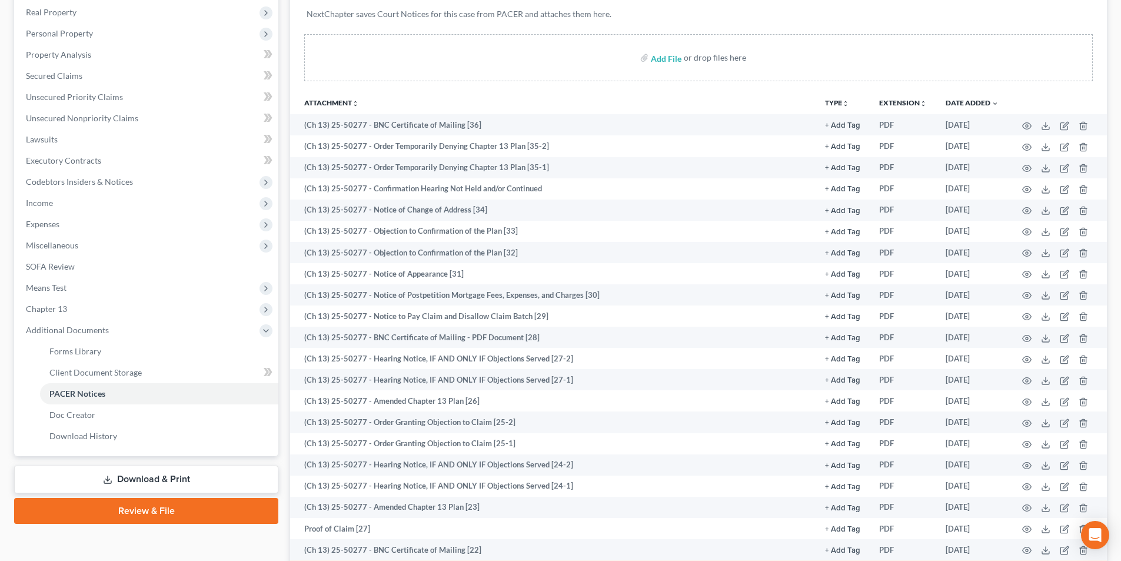
scroll to position [294, 0]
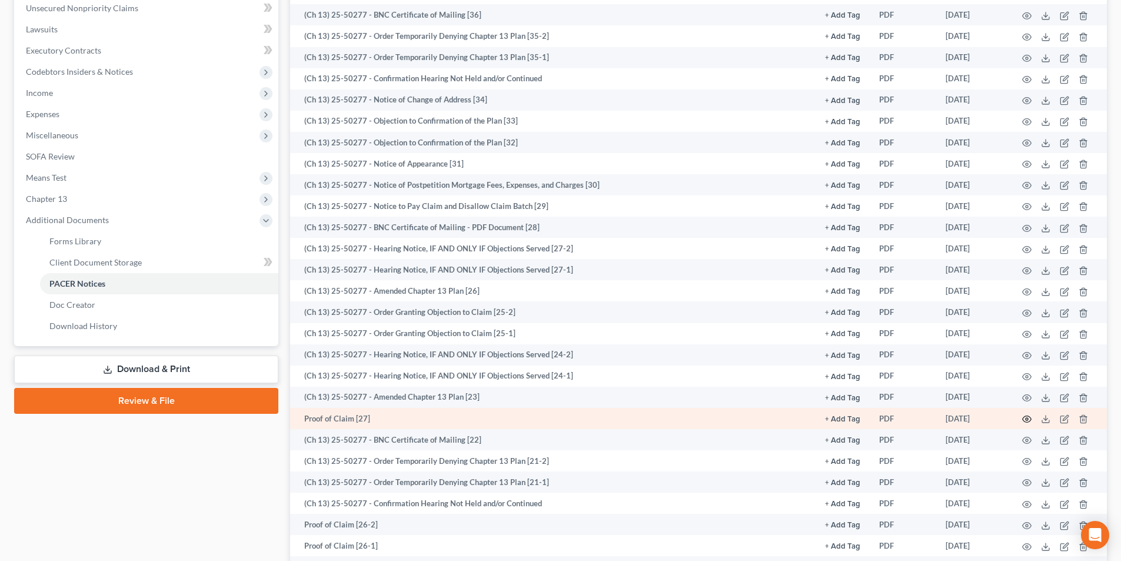
click at [1028, 418] on circle "button" at bounding box center [1026, 419] width 2 height 2
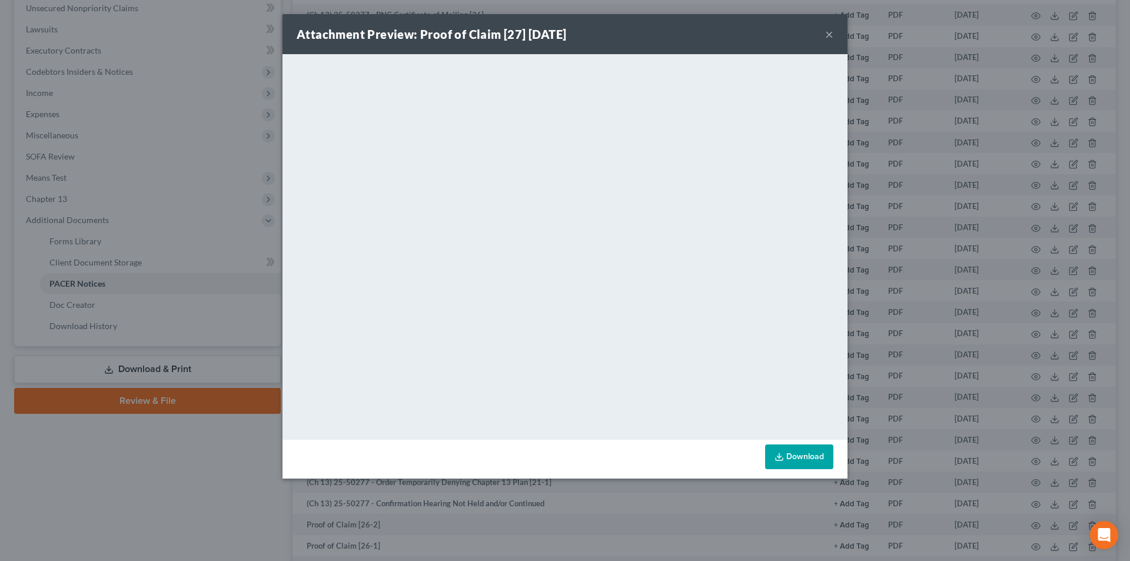
click at [221, 348] on div "Attachment Preview: Proof of Claim [27] 06/30/2025 × <object ng-attr-data='http…" at bounding box center [565, 280] width 1130 height 561
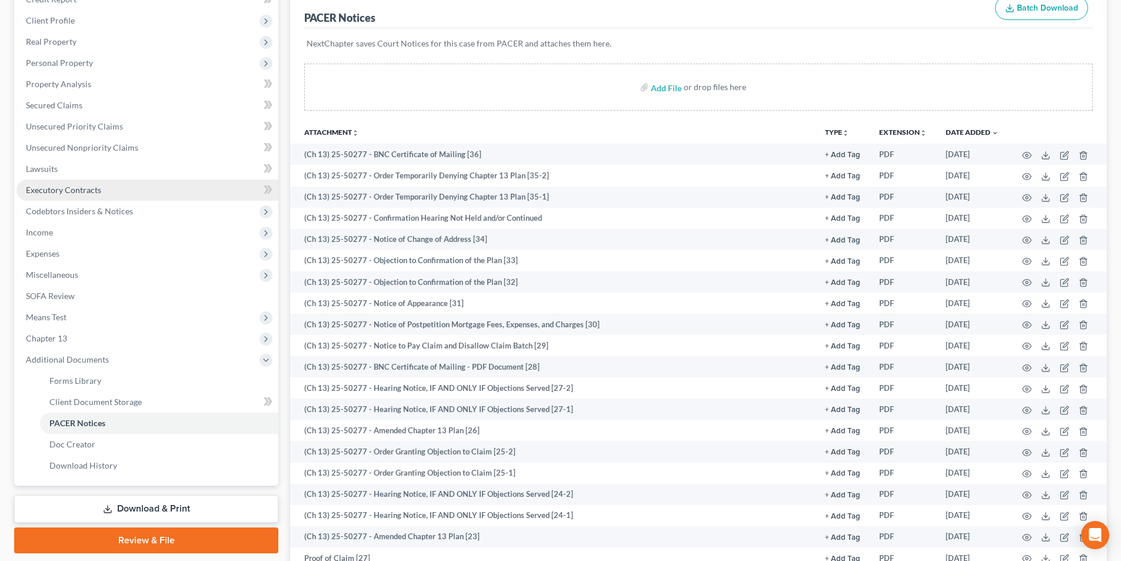
scroll to position [59, 0]
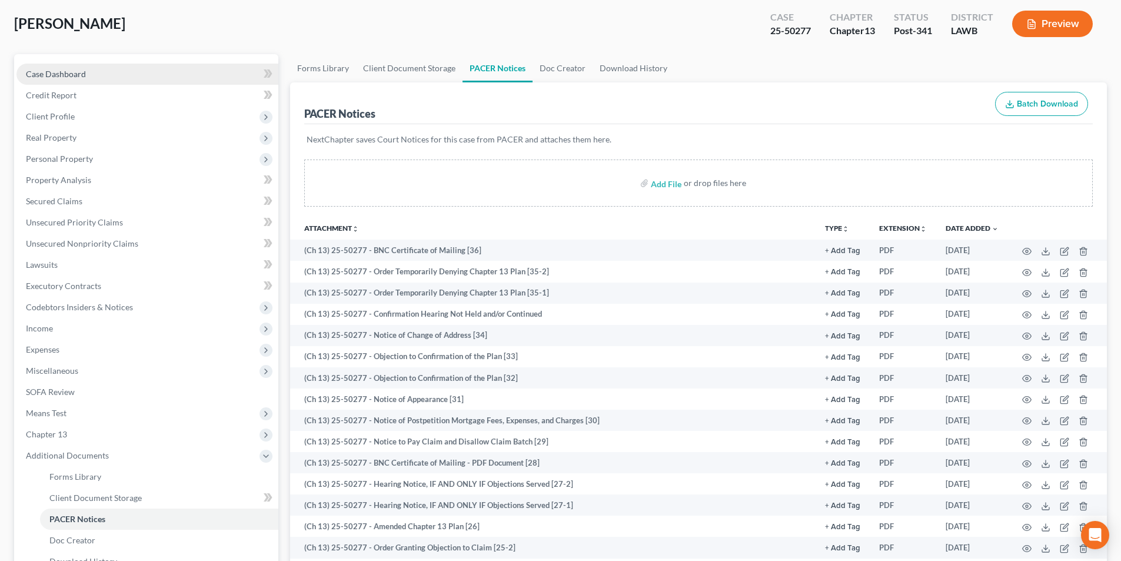
click at [133, 73] on link "Case Dashboard" at bounding box center [147, 74] width 262 height 21
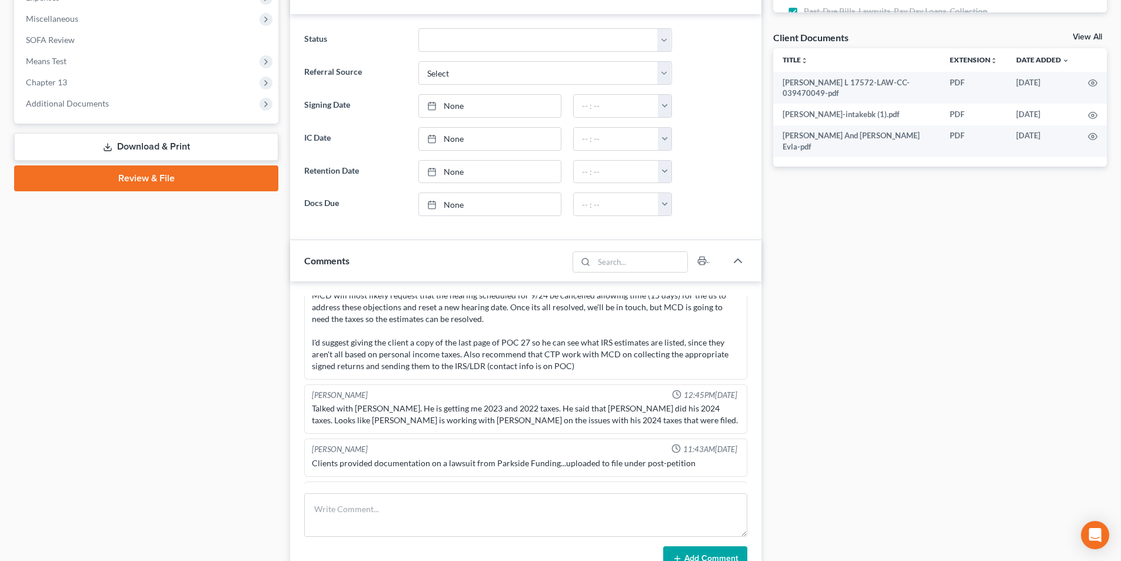
scroll to position [182, 0]
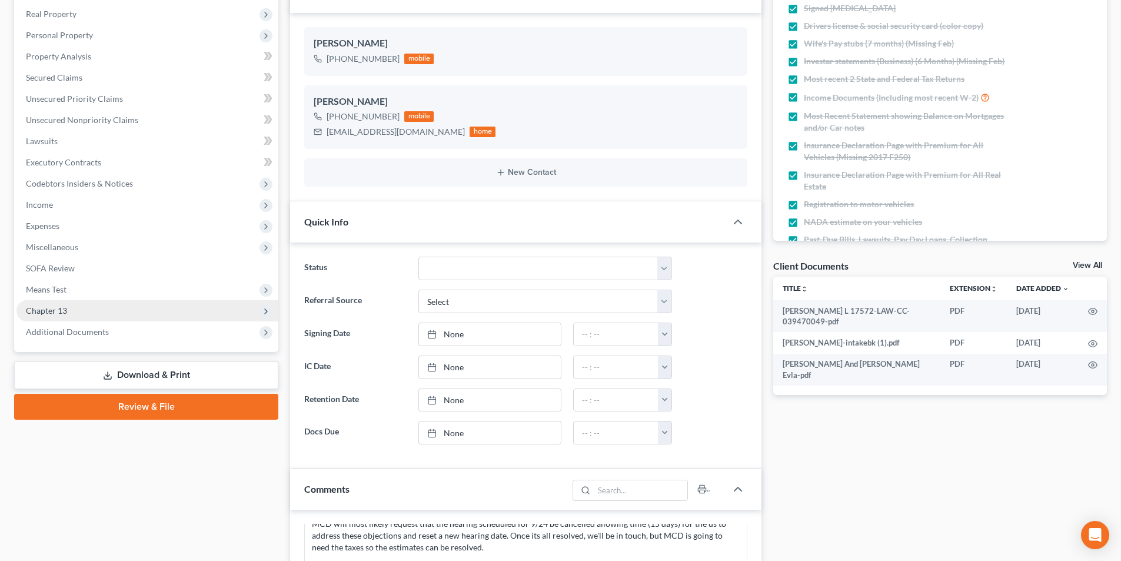
click at [44, 301] on span "Chapter 13" at bounding box center [147, 310] width 262 height 21
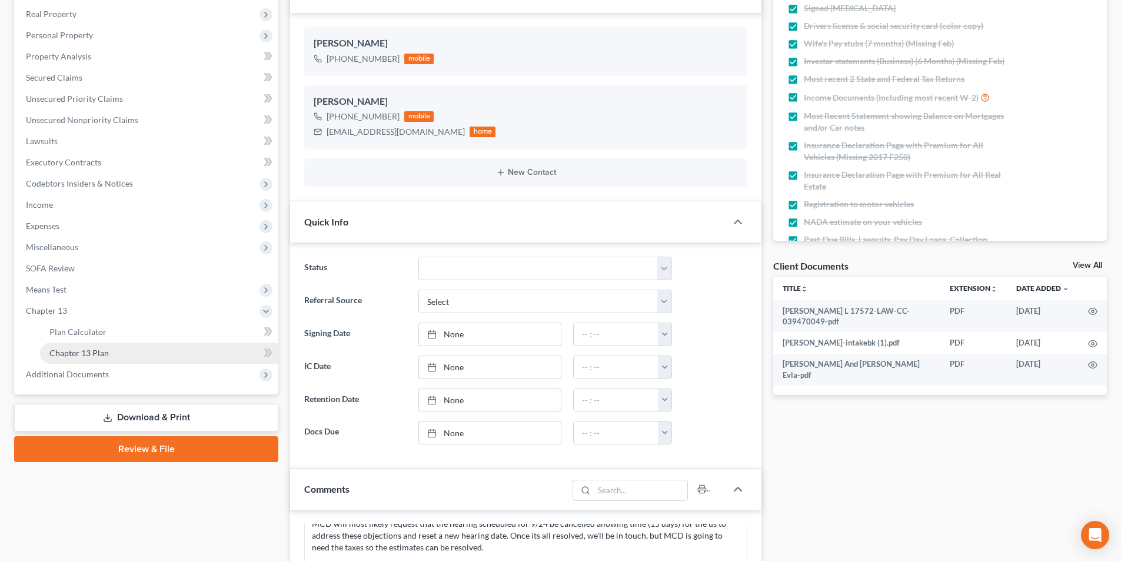
click at [78, 358] on link "Chapter 13 Plan" at bounding box center [159, 352] width 238 height 21
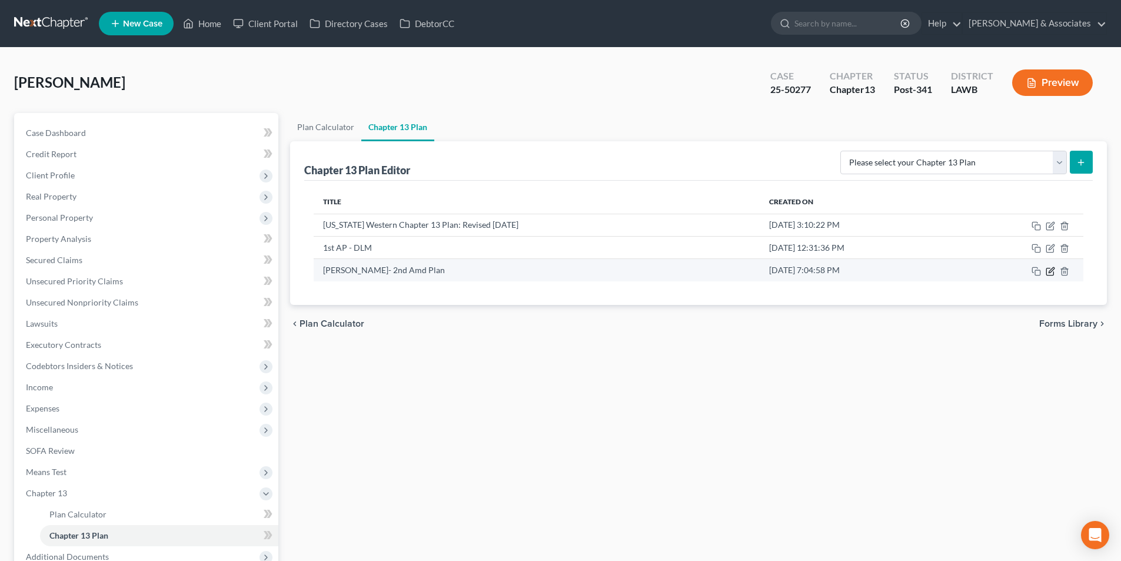
click at [1046, 270] on icon "button" at bounding box center [1049, 271] width 7 height 7
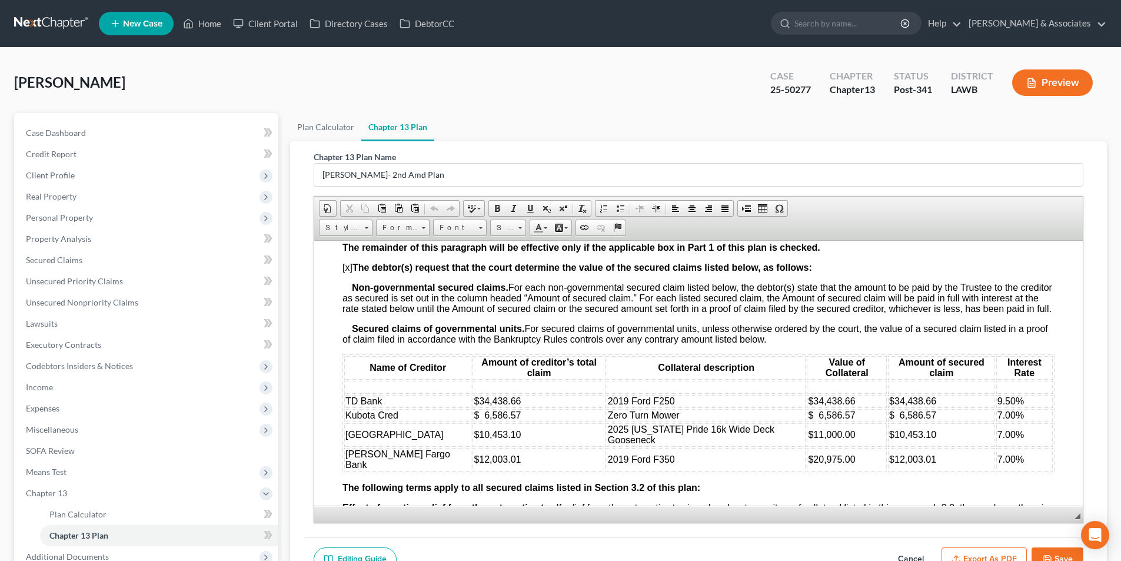
scroll to position [1471, 0]
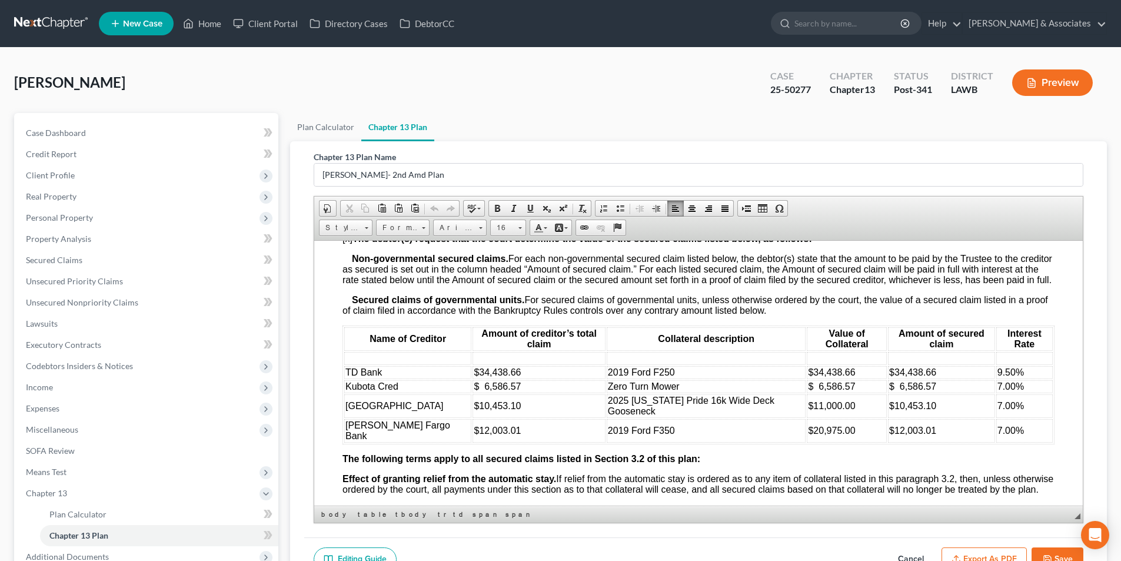
click at [492, 358] on td at bounding box center [538, 357] width 132 height 13
click at [528, 399] on span "Row" at bounding box center [535, 396] width 57 height 15
click at [592, 423] on span "Delete Rows" at bounding box center [618, 426] width 68 height 15
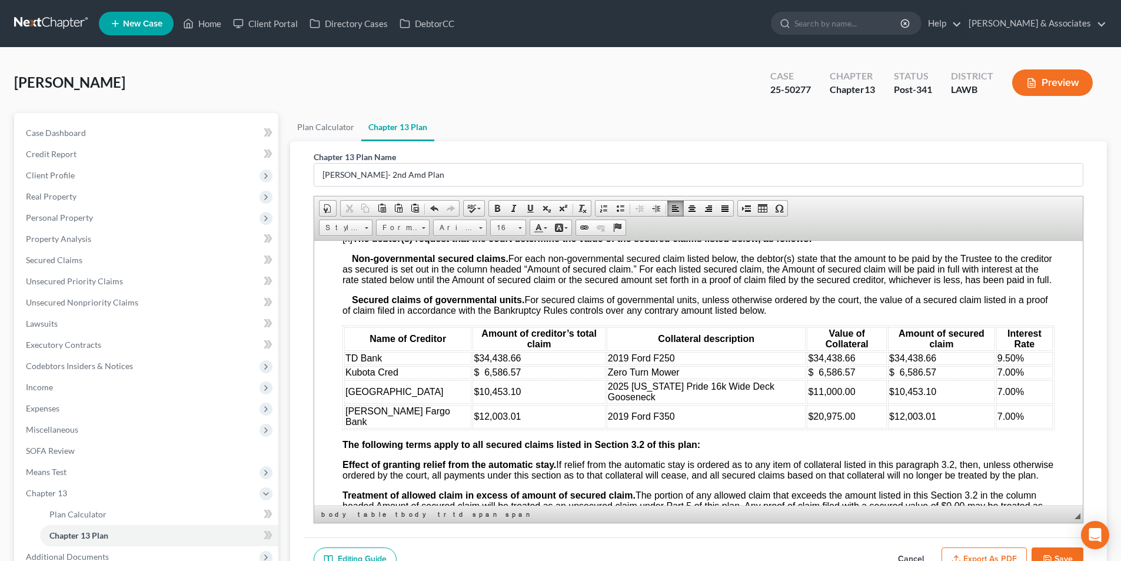
click at [687, 459] on span "Effect of granting relief from the automatic stay. If relief from the automatic…" at bounding box center [697, 469] width 711 height 21
click at [720, 404] on td "2019 Ford F350" at bounding box center [706, 416] width 199 height 24
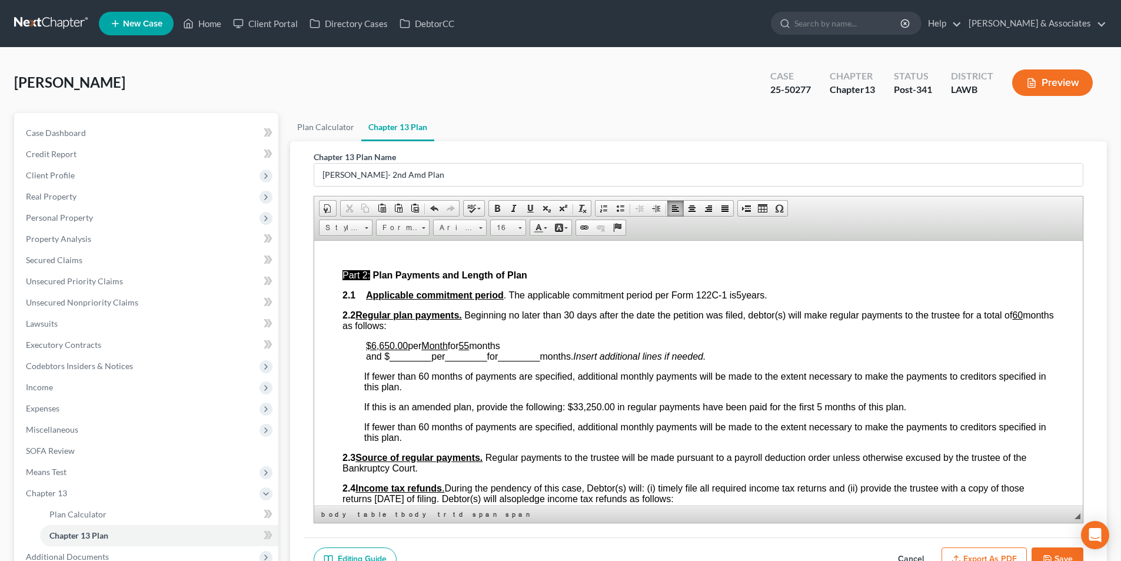
scroll to position [471, 0]
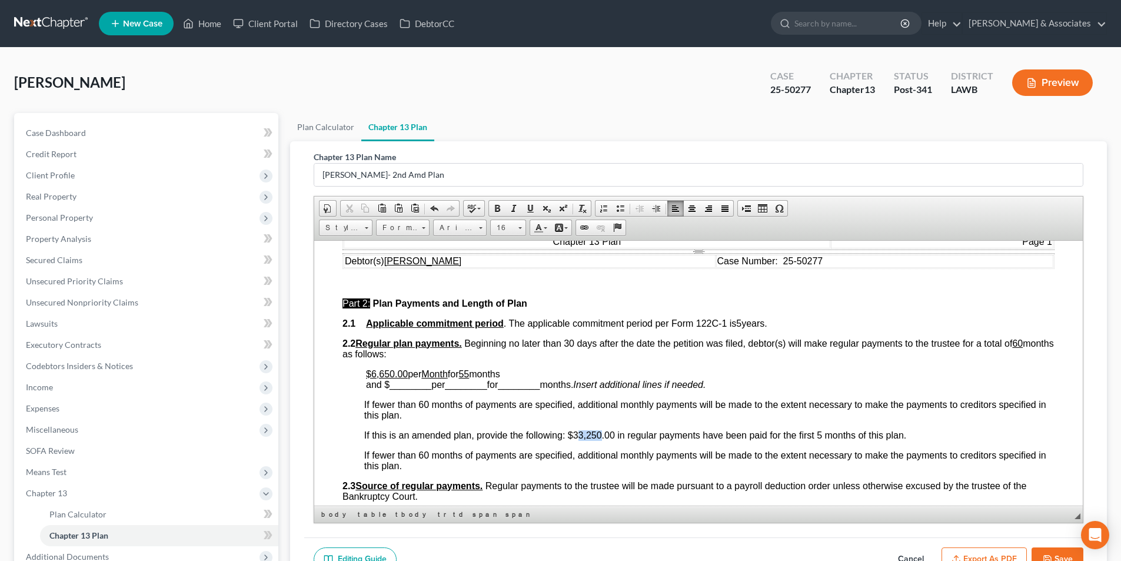
drag, startPoint x: 579, startPoint y: 433, endPoint x: 599, endPoint y: 433, distance: 20.0
click at [599, 433] on span "If this is an amended plan, provide the following: $33,250.00 in regular paymen…" at bounding box center [635, 434] width 542 height 10
click at [390, 92] on div "Hamilton, Timothy Upgraded Case 25-50277 Chapter Chapter 13 Status Post-341 Dis…" at bounding box center [560, 87] width 1093 height 51
click at [820, 433] on span "If this is an amended plan, provide the following: $39,900.00 in regular paymen…" at bounding box center [635, 434] width 542 height 10
click at [469, 373] on u "55" at bounding box center [463, 373] width 11 height 10
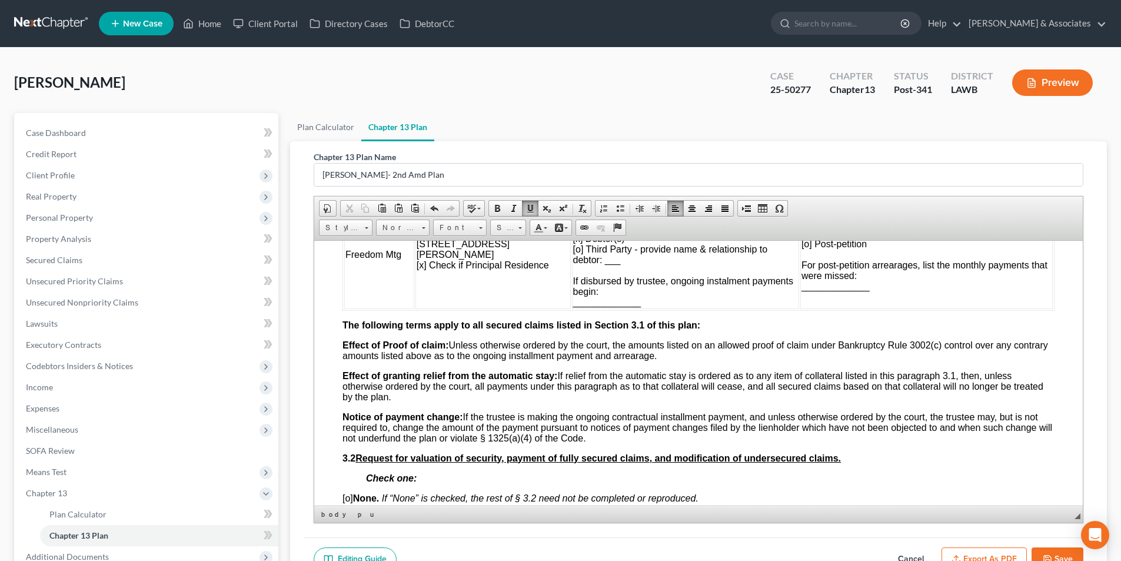
scroll to position [1353, 0]
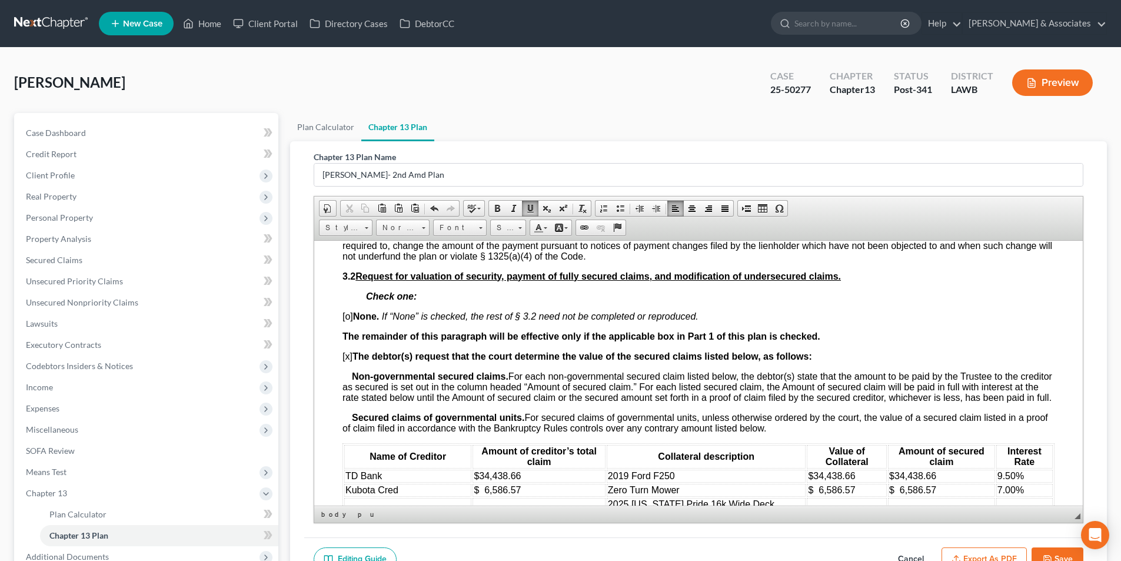
click at [994, 558] on button "Export as PDF" at bounding box center [983, 559] width 85 height 25
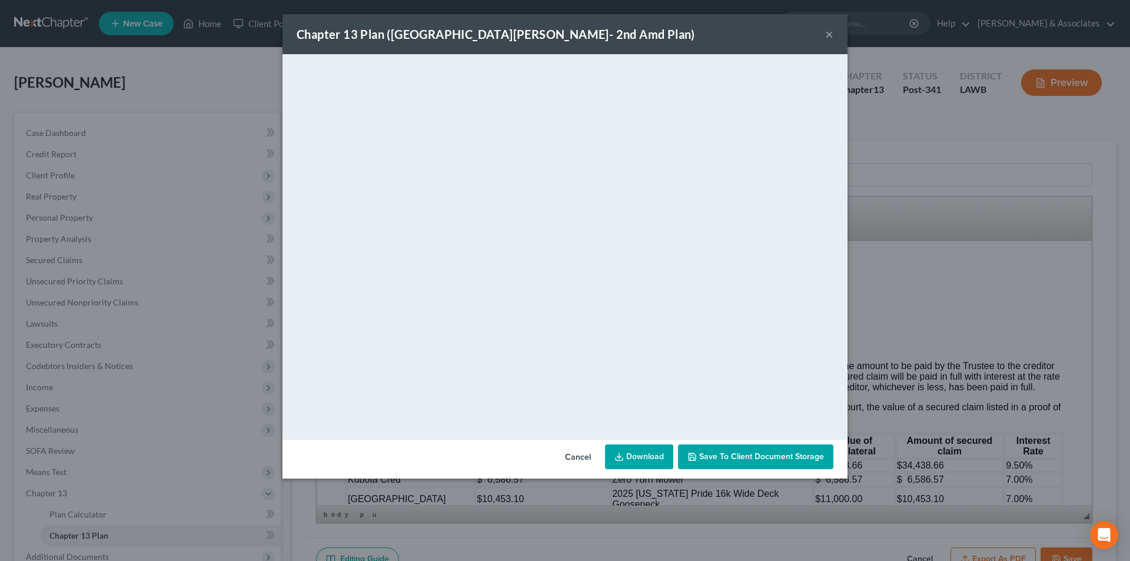
click at [641, 451] on link "Download" at bounding box center [639, 456] width 68 height 25
click at [582, 464] on button "Cancel" at bounding box center [577, 457] width 45 height 24
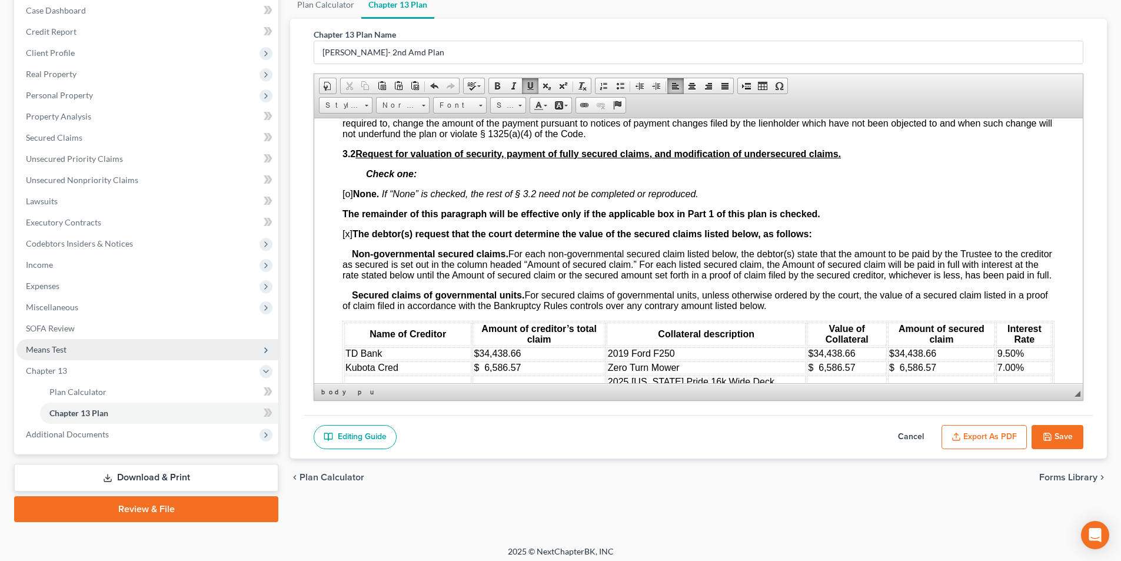
scroll to position [128, 0]
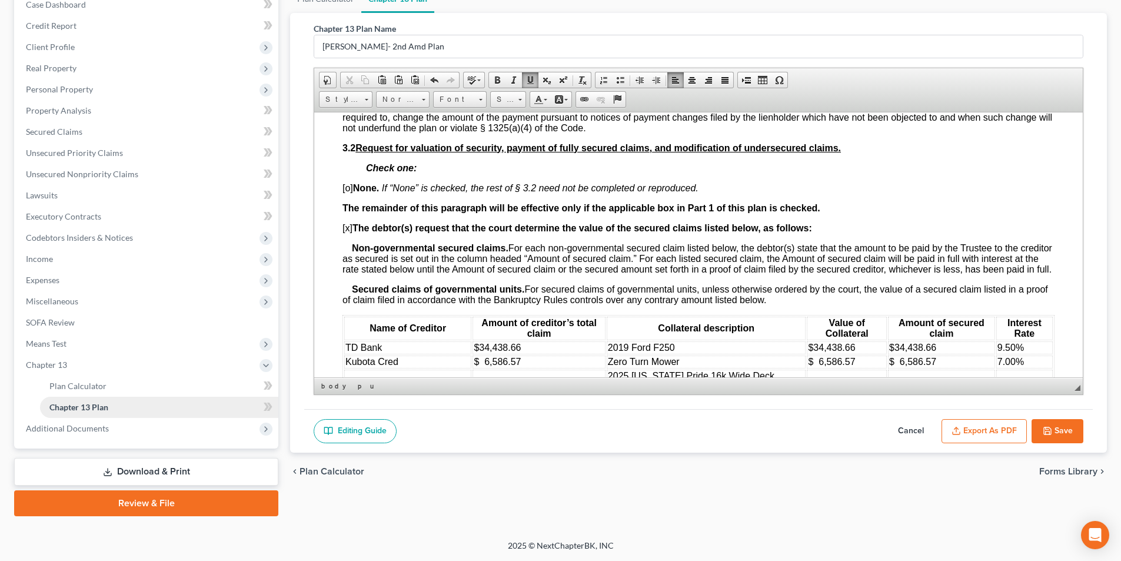
click at [134, 414] on link "Chapter 13 Plan" at bounding box center [159, 407] width 238 height 21
click at [130, 435] on span "Additional Documents" at bounding box center [147, 428] width 262 height 21
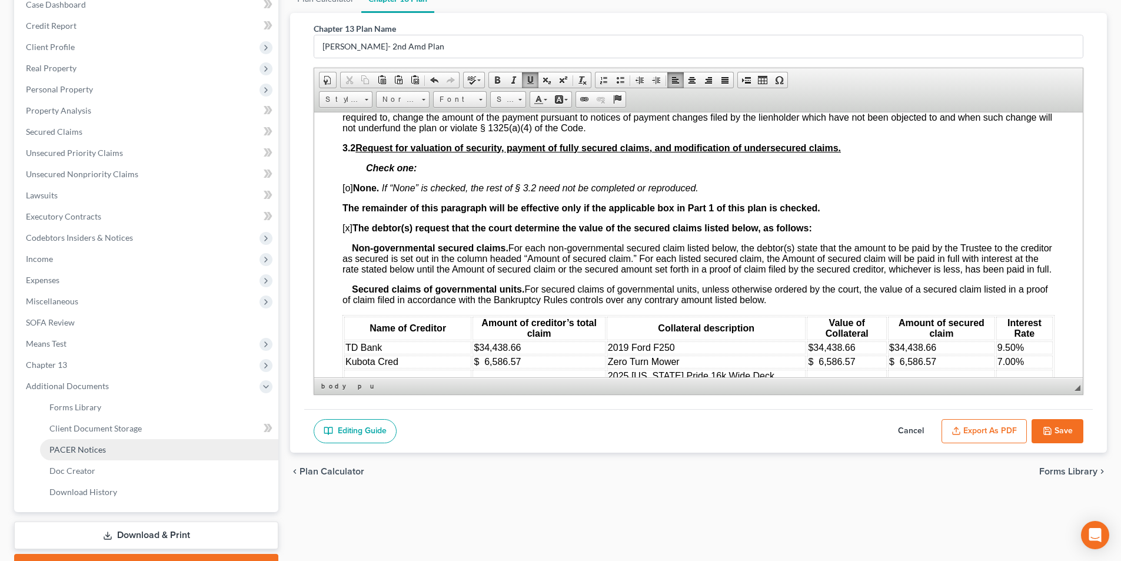
click at [148, 451] on link "PACER Notices" at bounding box center [159, 449] width 238 height 21
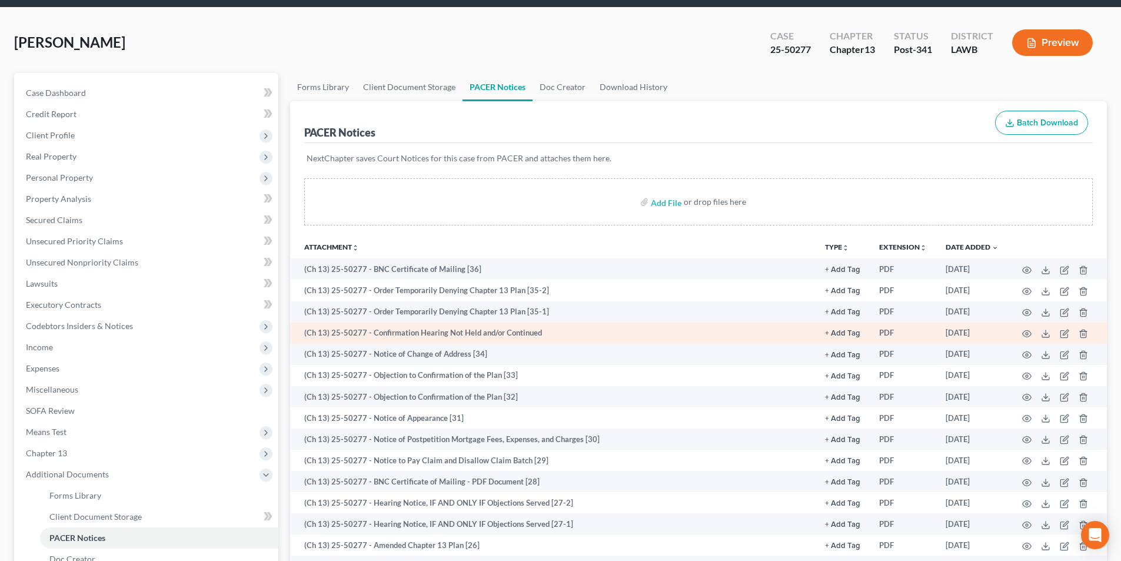
scroll to position [59, 0]
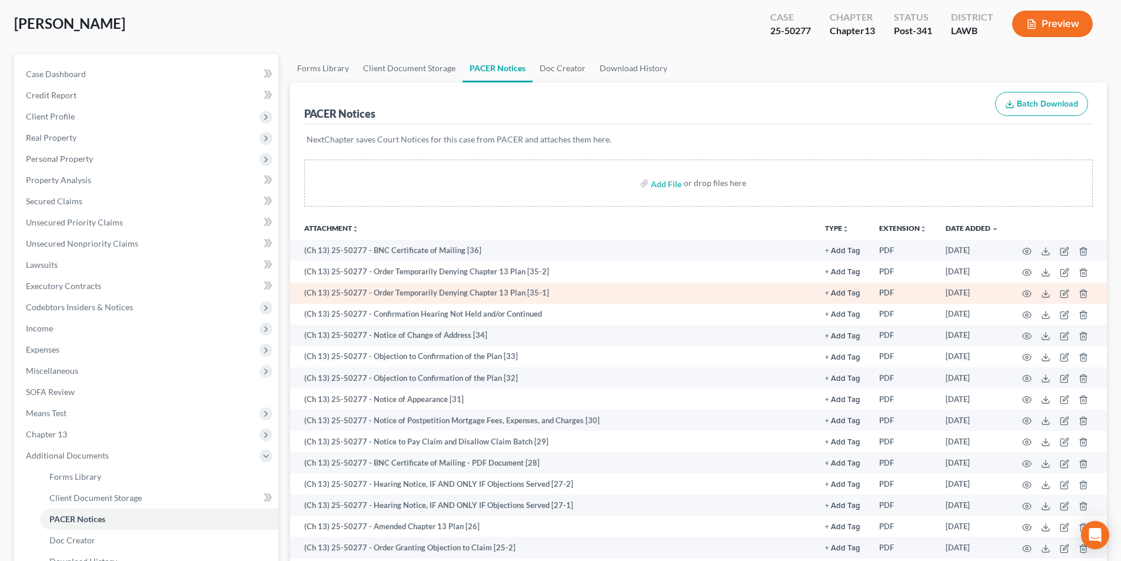
click at [1033, 293] on td at bounding box center [1057, 292] width 99 height 21
click at [1028, 293] on icon "button" at bounding box center [1026, 293] width 9 height 9
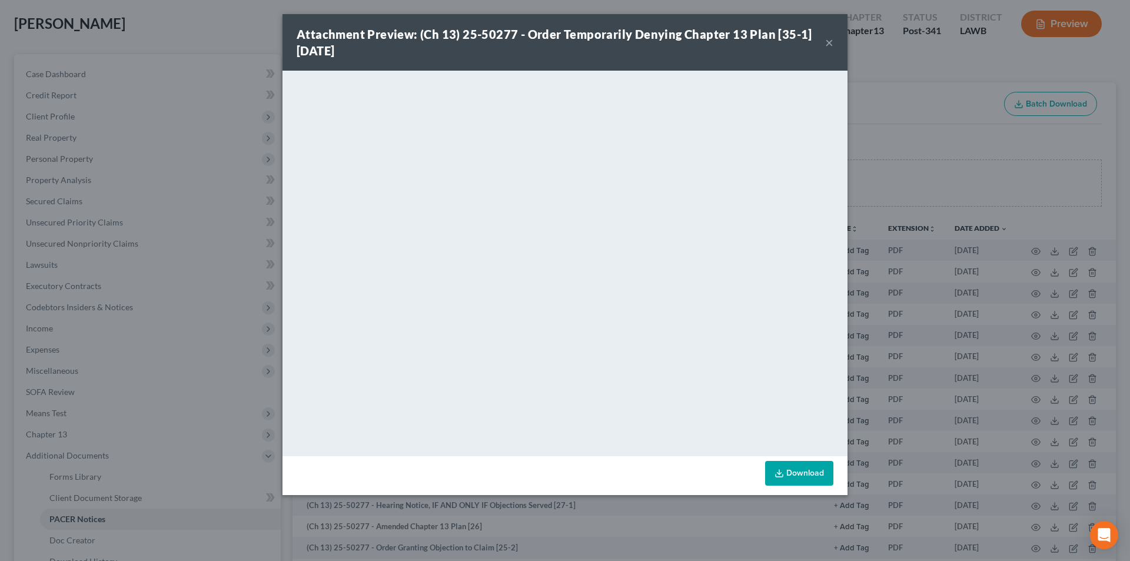
click at [834, 45] on div "Attachment Preview: (Ch 13) 25-50277 - Order Temporarily Denying Chapter 13 Pla…" at bounding box center [564, 42] width 565 height 56
click at [827, 40] on button "×" at bounding box center [829, 42] width 8 height 14
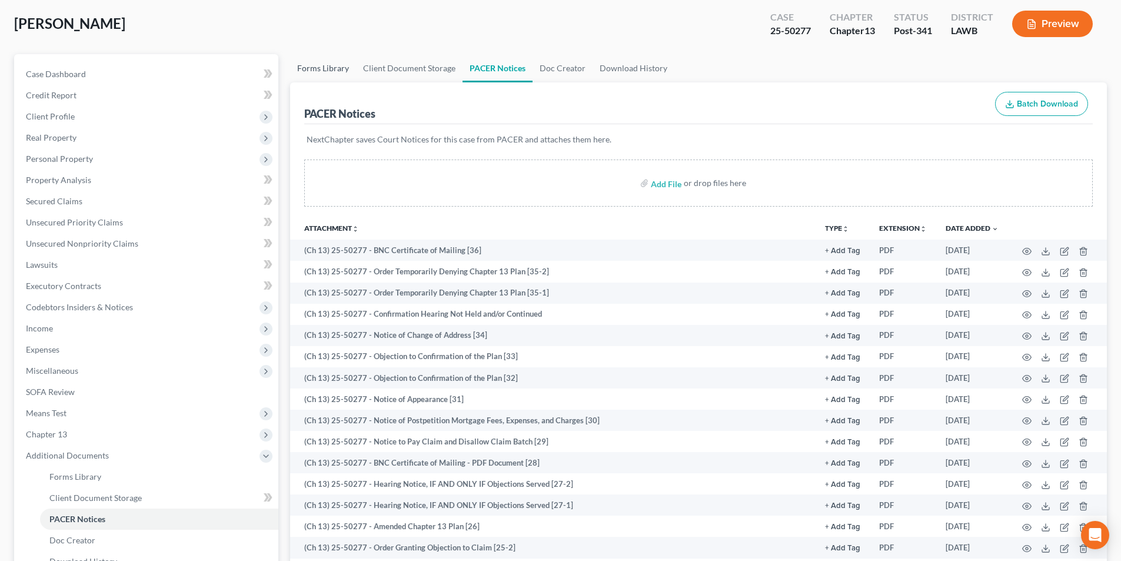
click at [329, 68] on link "Forms Library" at bounding box center [323, 68] width 66 height 28
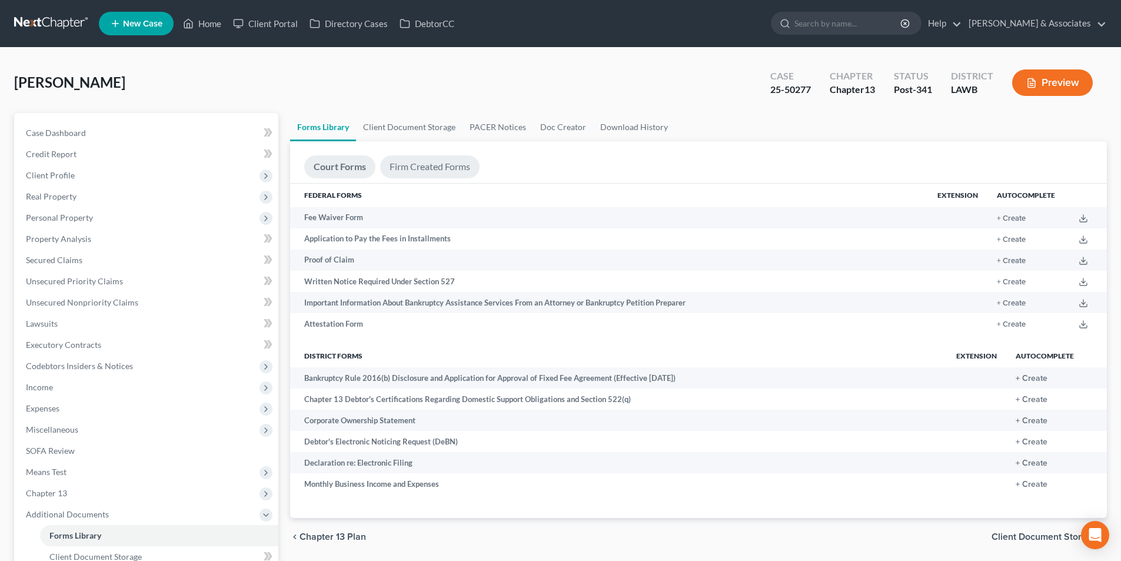
click at [423, 167] on link "Firm Created Forms" at bounding box center [429, 166] width 99 height 23
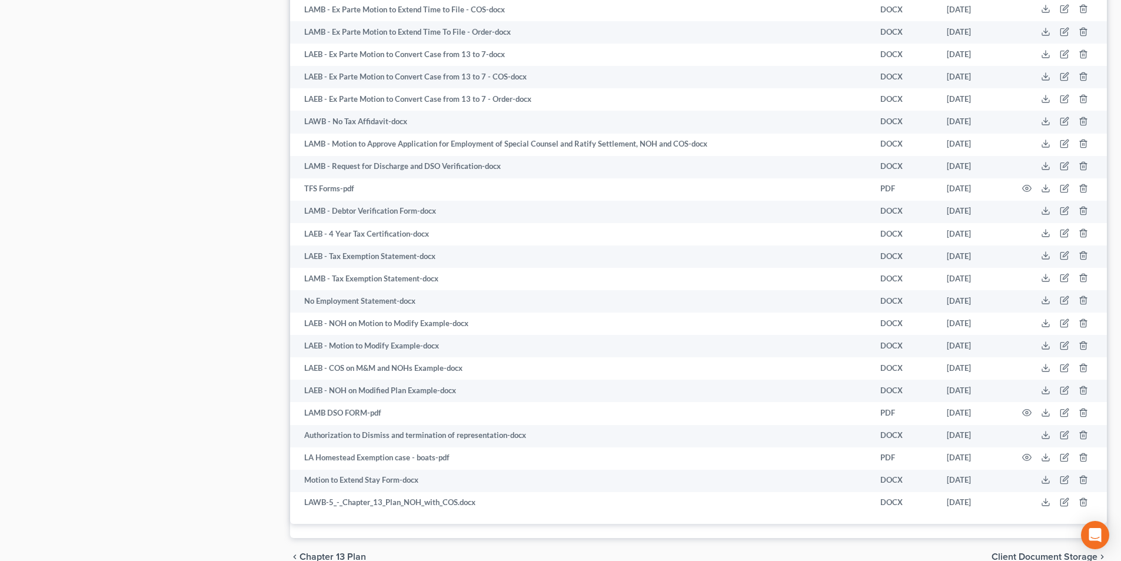
scroll to position [2459, 0]
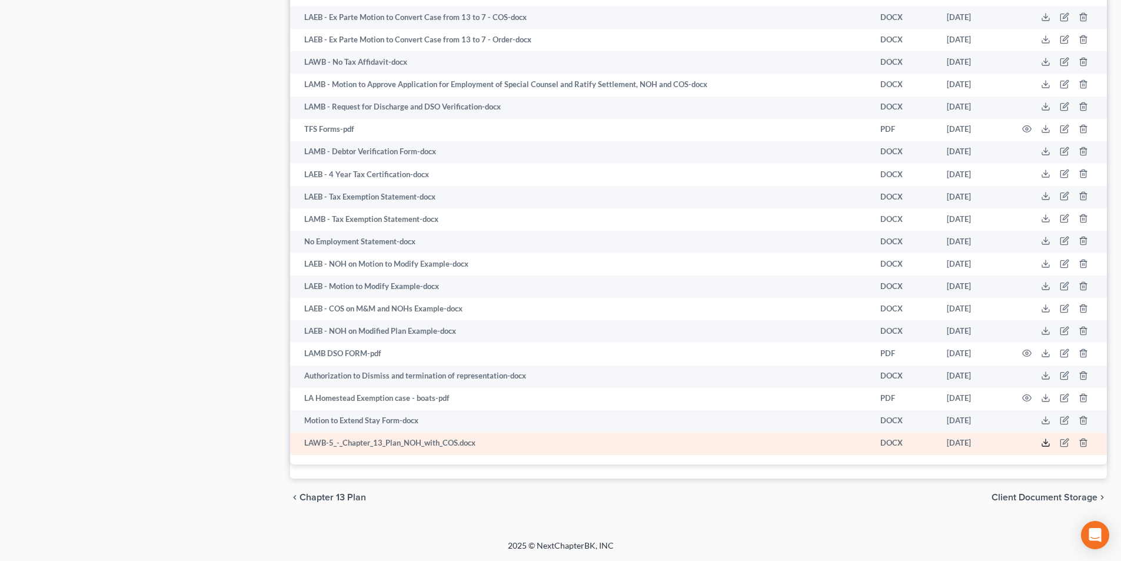
click at [1043, 442] on icon at bounding box center [1045, 442] width 9 height 9
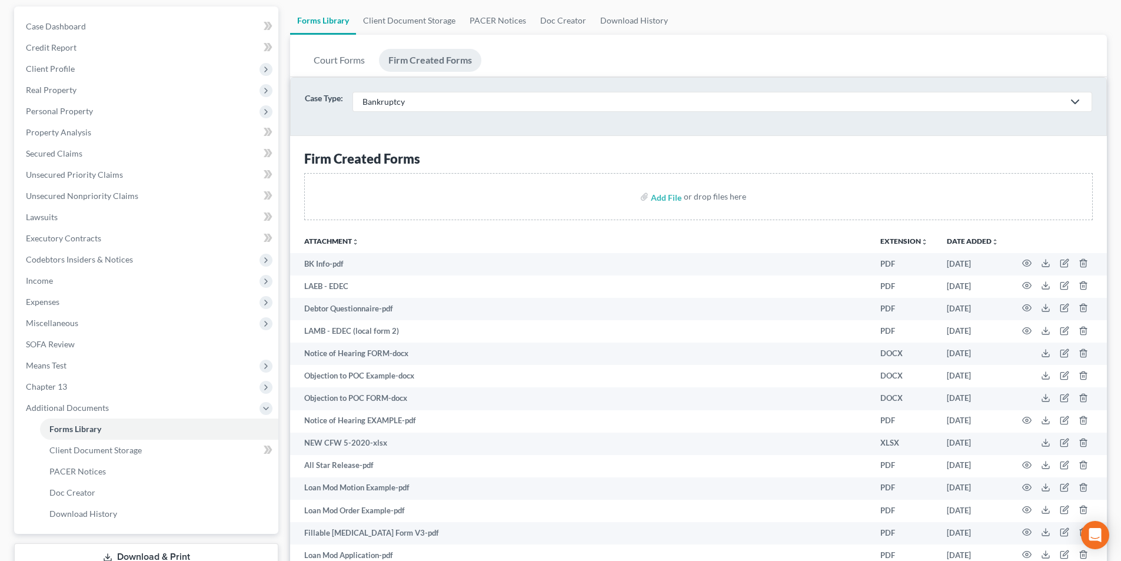
scroll to position [0, 0]
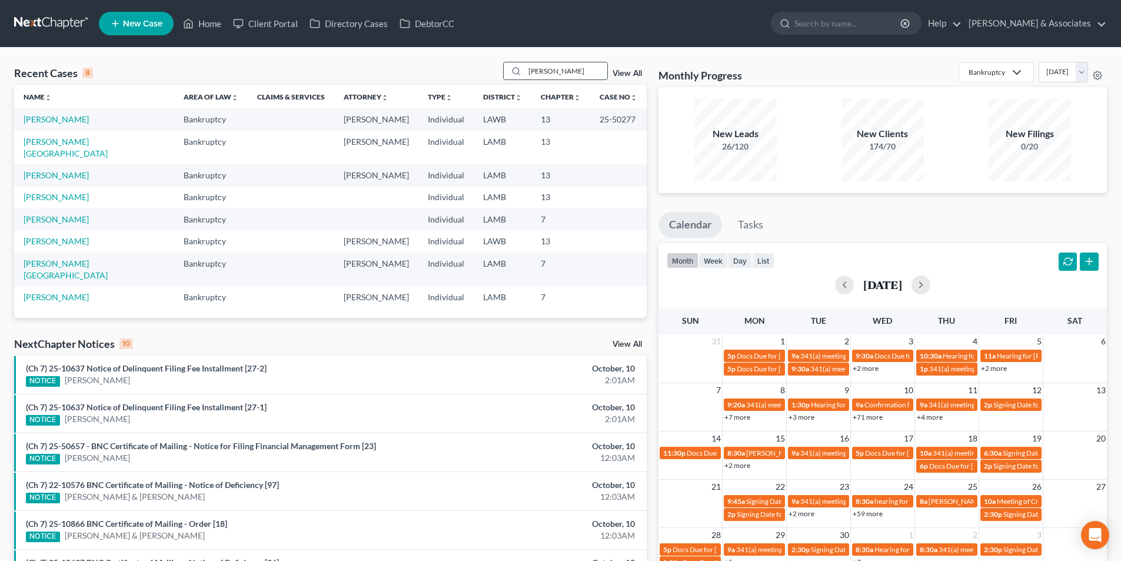
click at [573, 73] on input "hamilton" at bounding box center [566, 70] width 82 height 17
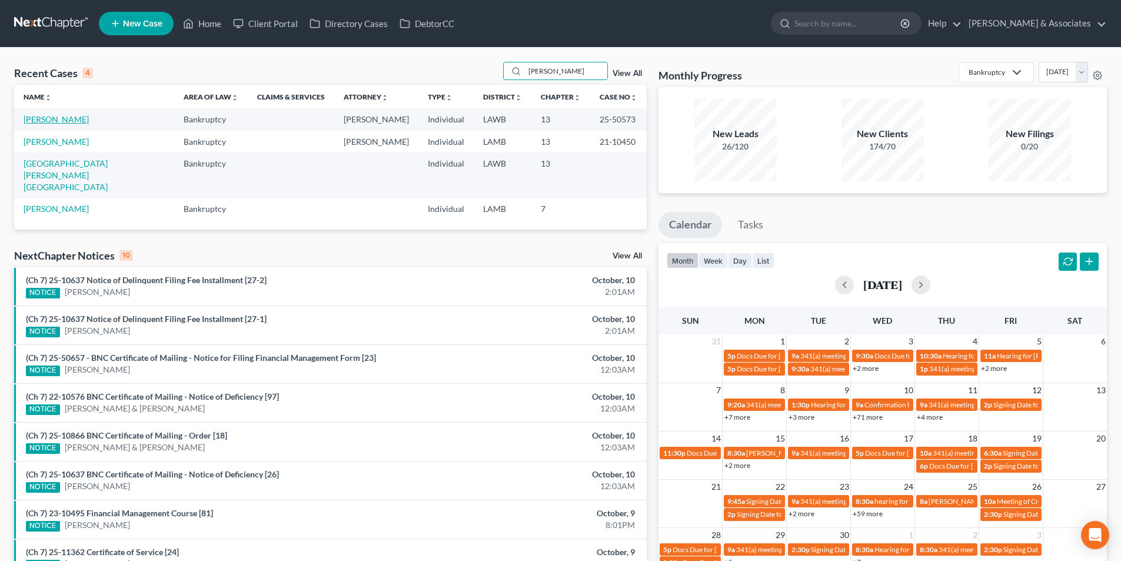
click at [68, 118] on link "[PERSON_NAME]" at bounding box center [56, 119] width 65 height 10
click at [579, 71] on input "herman" at bounding box center [566, 70] width 82 height 17
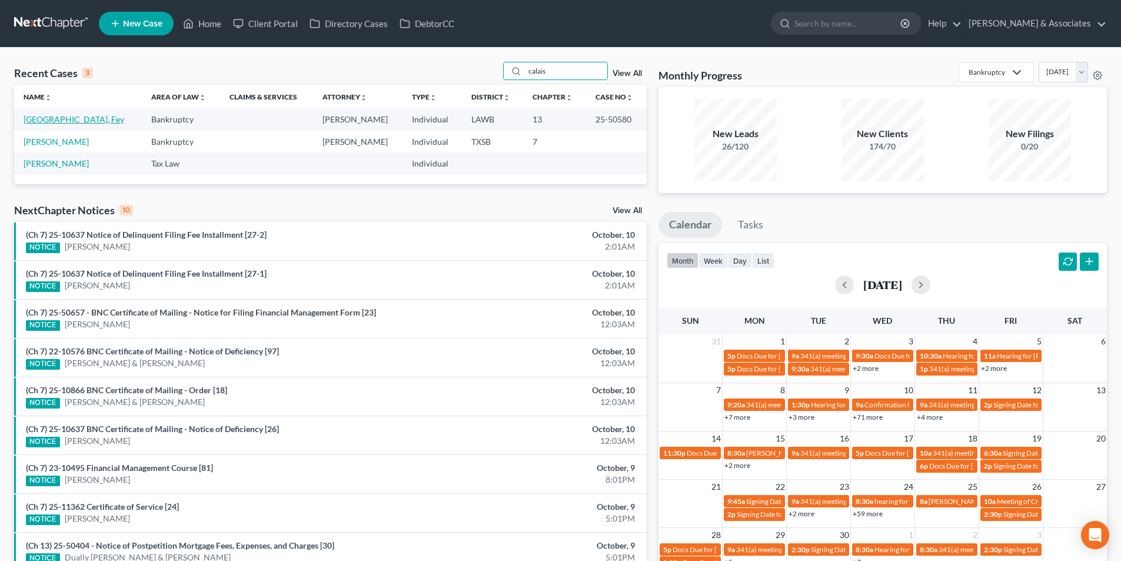
click at [55, 119] on link "Calais, Fey" at bounding box center [74, 119] width 101 height 10
click at [592, 56] on div "Recent Cases 3 calais View All Name unfold_more expand_more expand_less Area of…" at bounding box center [560, 353] width 1121 height 611
click at [589, 74] on input "calais" at bounding box center [566, 70] width 82 height 17
type input "blaney"
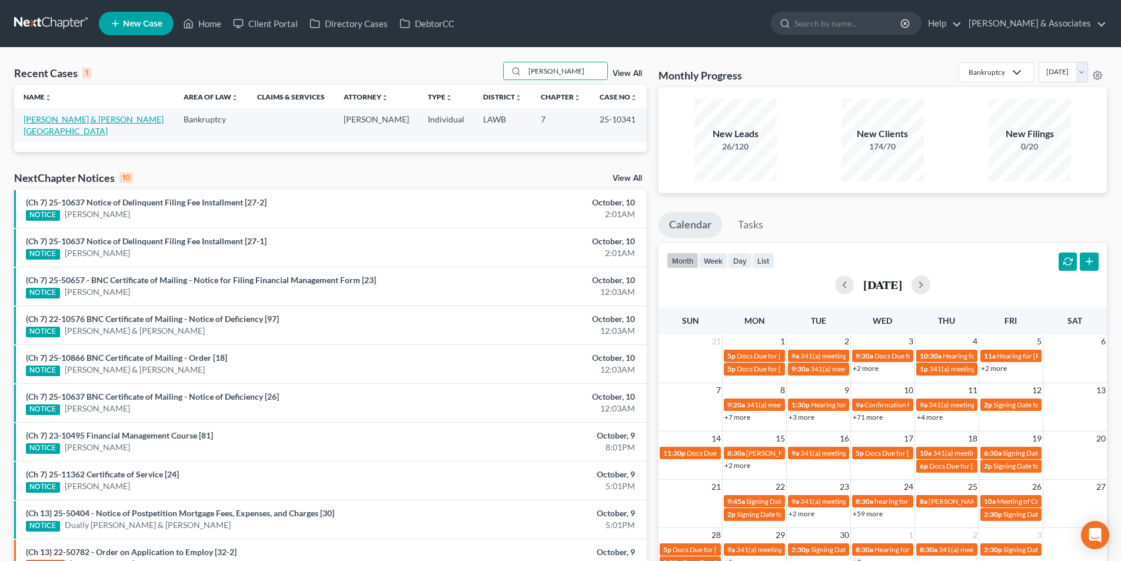
click at [45, 118] on link "Blaney, Brandon & Williams-Blaney, Faron" at bounding box center [94, 125] width 140 height 22
drag, startPoint x: 598, startPoint y: 118, endPoint x: 647, endPoint y: 128, distance: 49.8
click at [646, 125] on td "25-10341" at bounding box center [618, 125] width 56 height 34
copy td "25-10341"
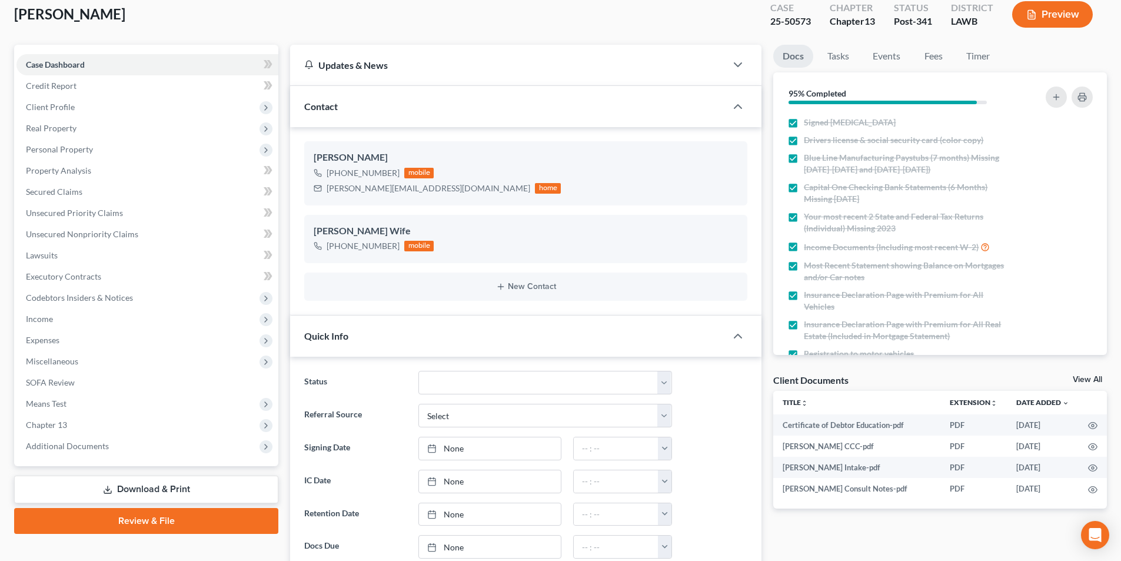
scroll to position [177, 0]
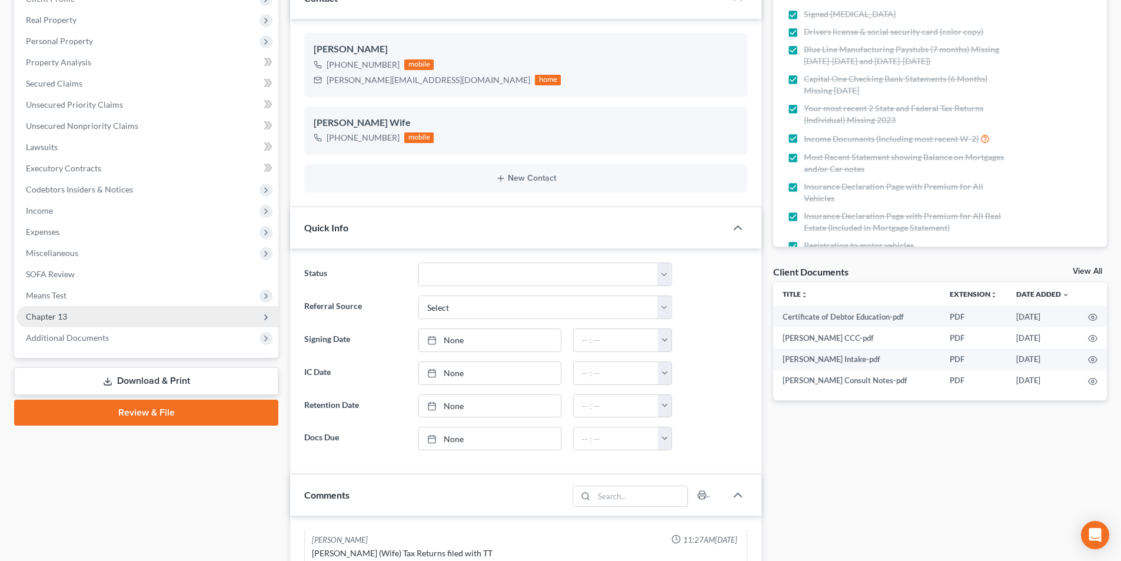
click at [106, 325] on span "Chapter 13" at bounding box center [147, 316] width 262 height 21
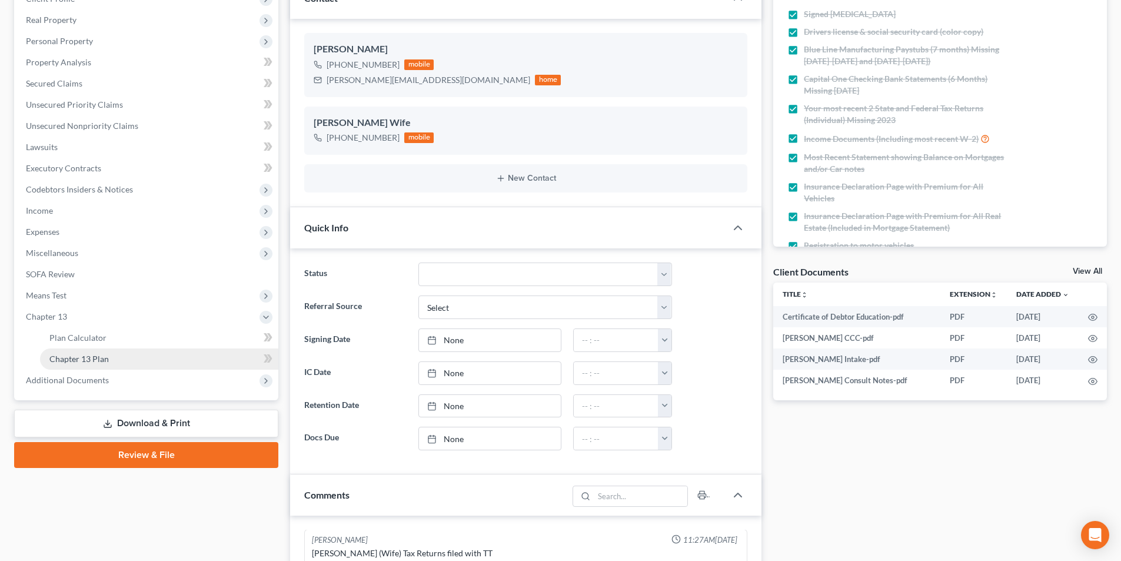
click at [94, 359] on span "Chapter 13 Plan" at bounding box center [78, 359] width 59 height 10
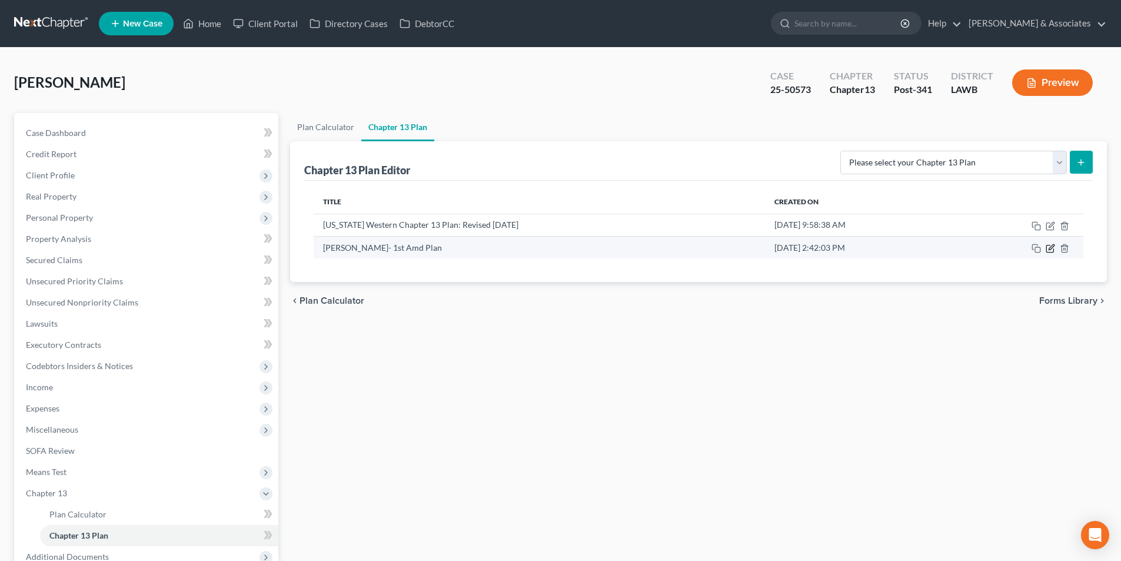
click at [1048, 249] on icon "button" at bounding box center [1049, 248] width 9 height 9
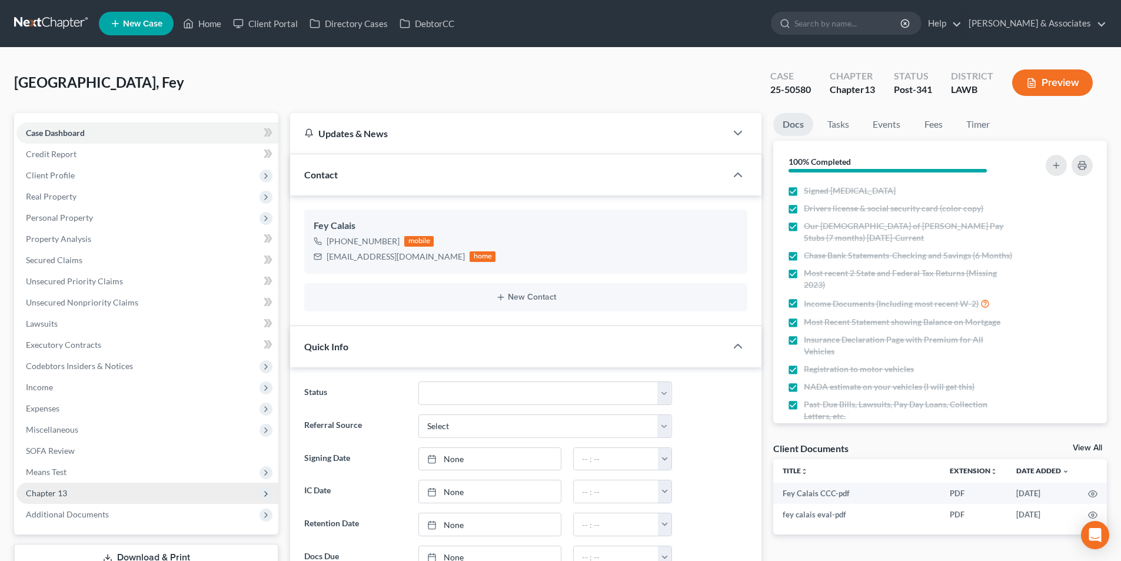
click at [76, 497] on span "Chapter 13" at bounding box center [147, 492] width 262 height 21
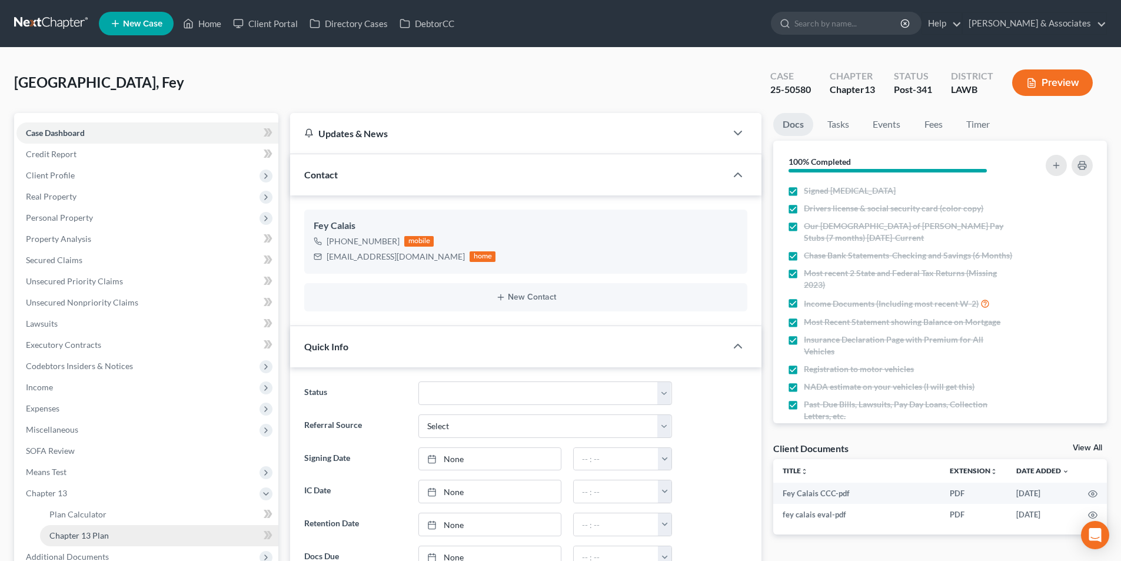
scroll to position [59, 0]
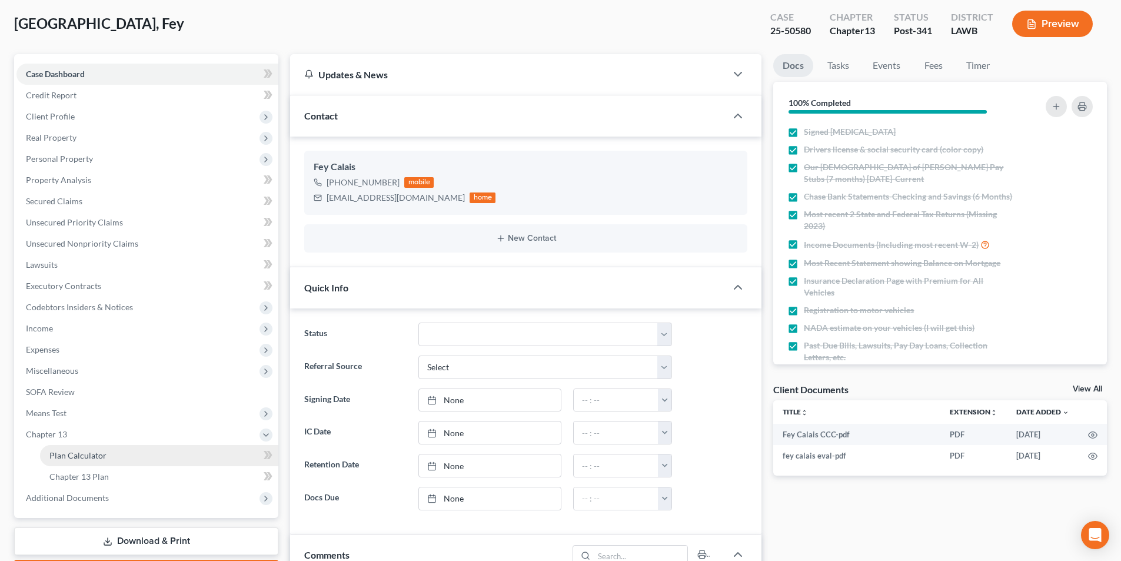
click at [111, 464] on link "Plan Calculator" at bounding box center [159, 455] width 238 height 21
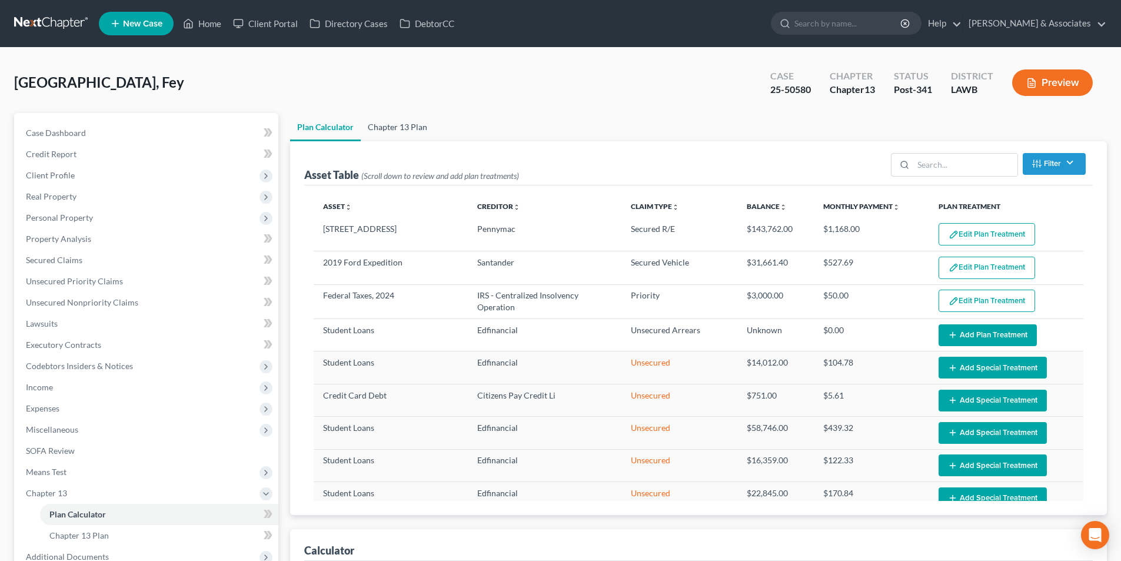
click at [385, 122] on link "Chapter 13 Plan" at bounding box center [398, 127] width 74 height 28
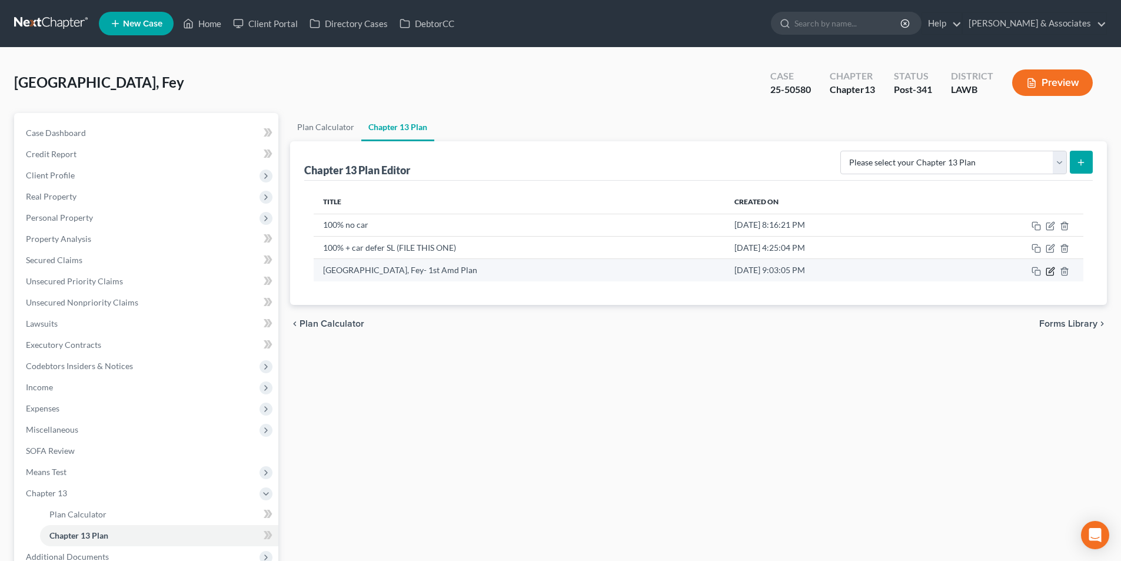
click at [1053, 272] on icon "button" at bounding box center [1049, 271] width 7 height 7
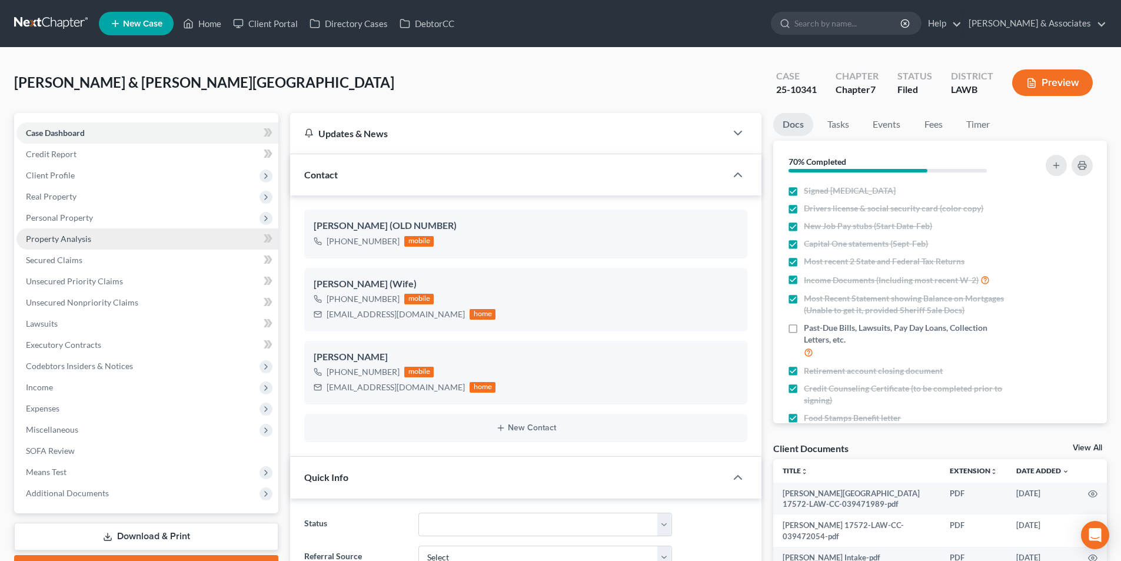
scroll to position [3207, 0]
click at [148, 178] on span "Client Profile" at bounding box center [147, 175] width 262 height 21
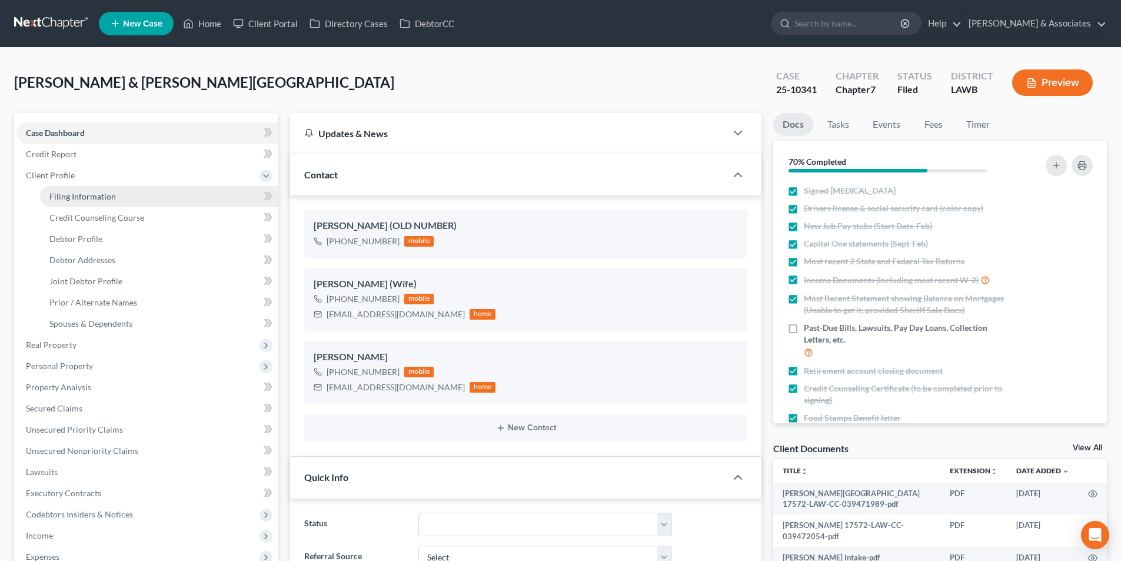
click at [141, 202] on link "Filing Information" at bounding box center [159, 196] width 238 height 21
select select "1"
select select "0"
select select "19"
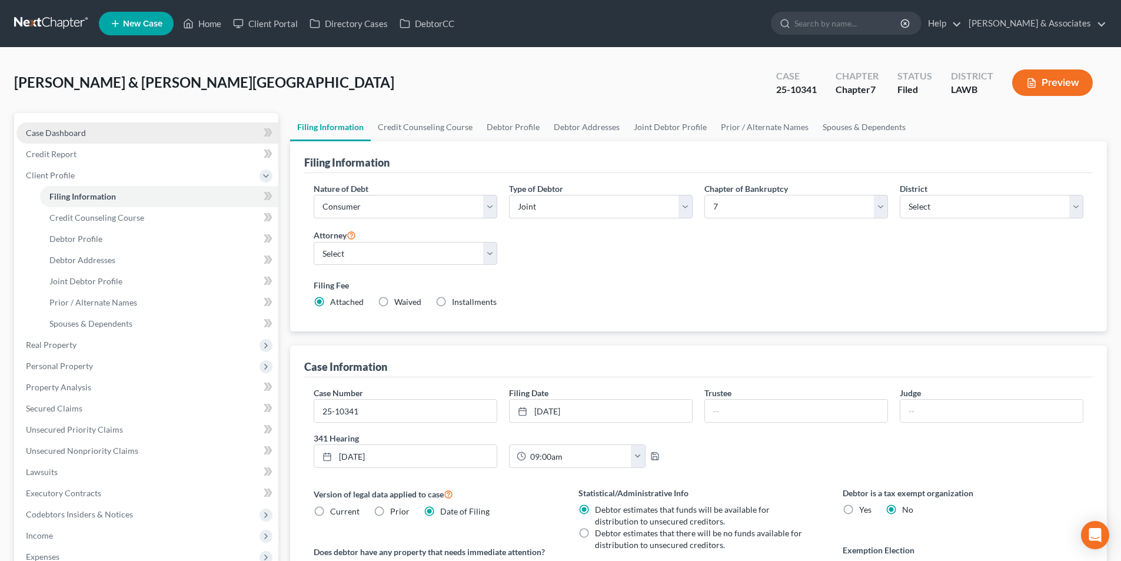
click at [139, 131] on link "Case Dashboard" at bounding box center [147, 132] width 262 height 21
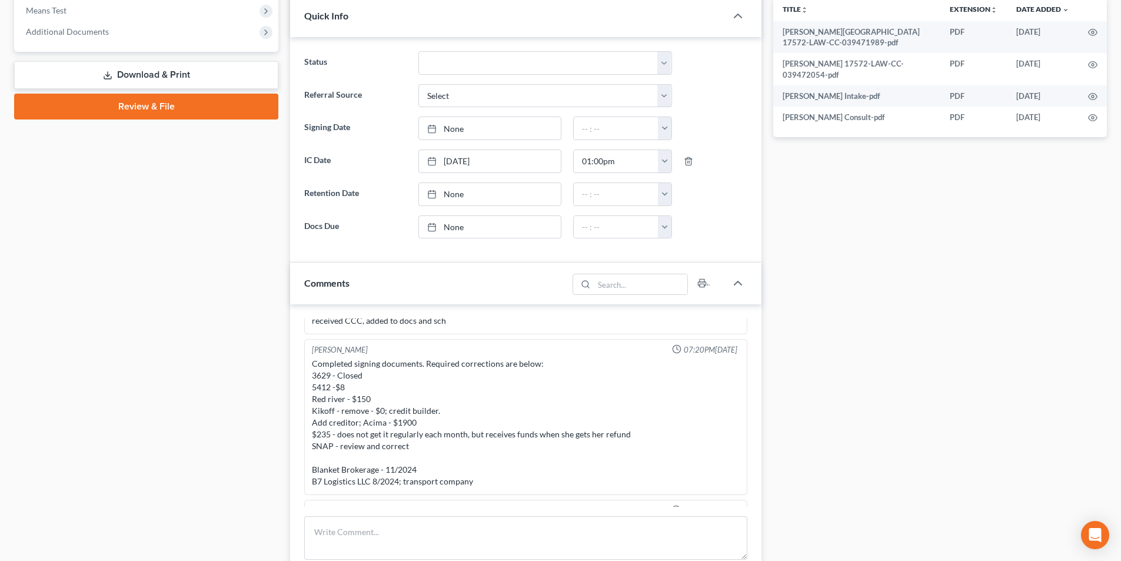
scroll to position [471, 0]
